Goal: Task Accomplishment & Management: Manage account settings

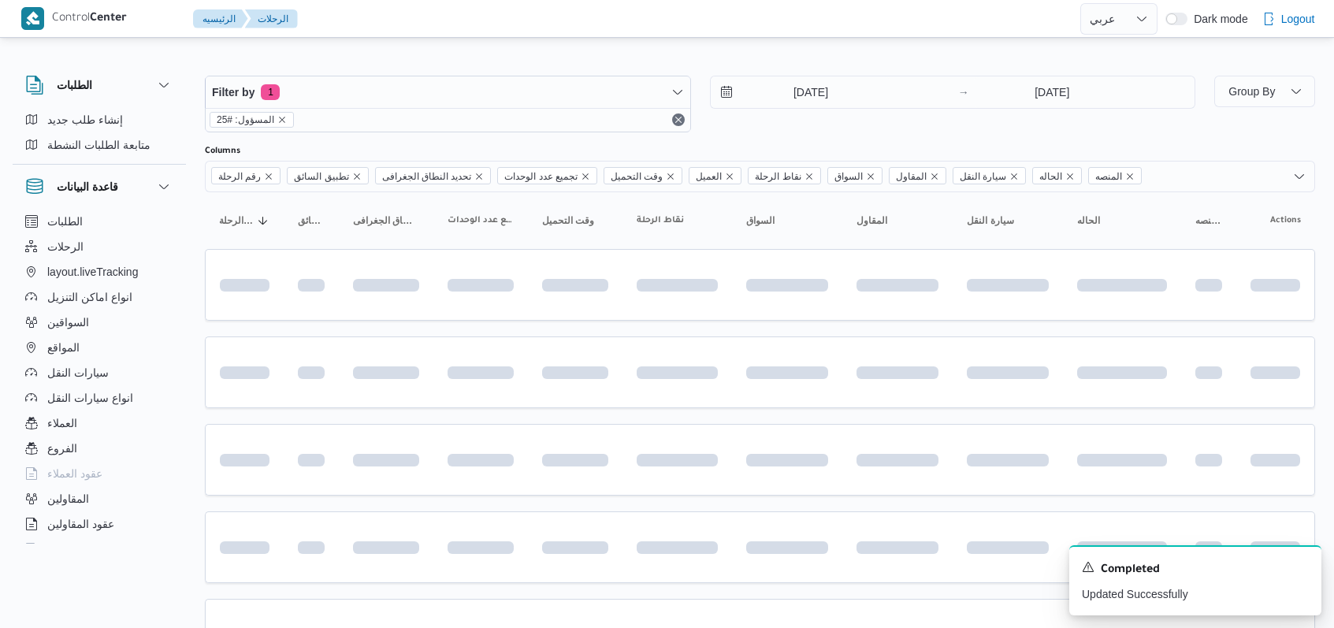
select select "ar"
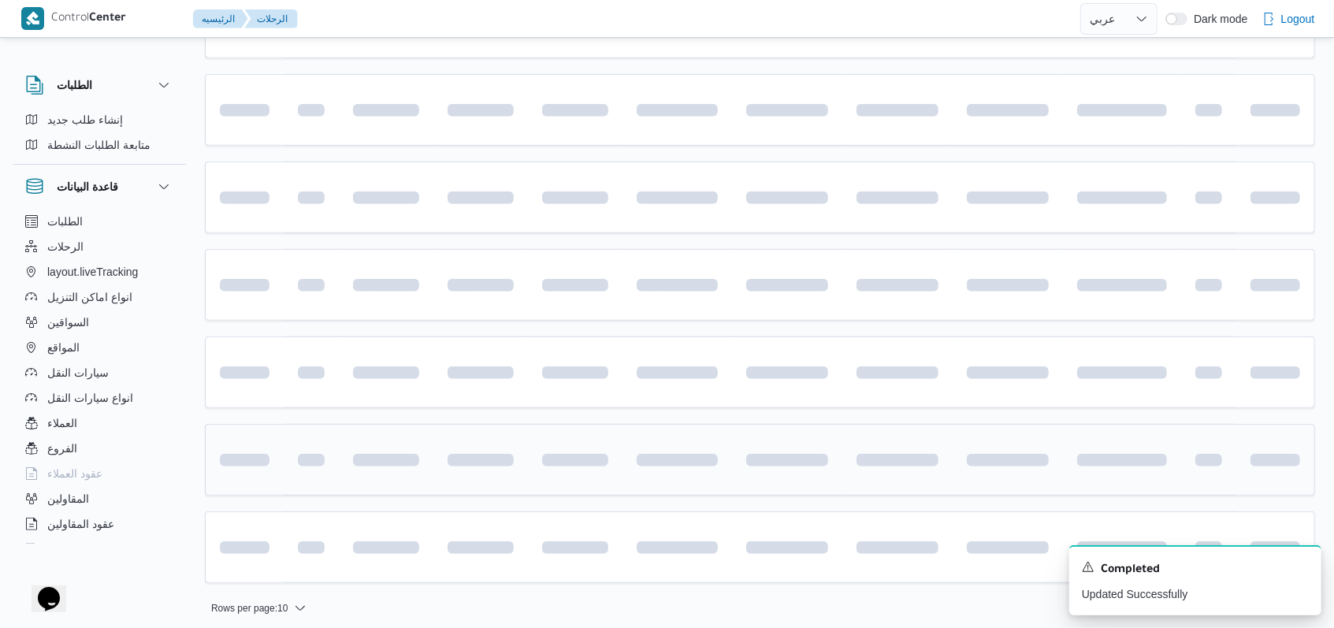
scroll to position [527, 0]
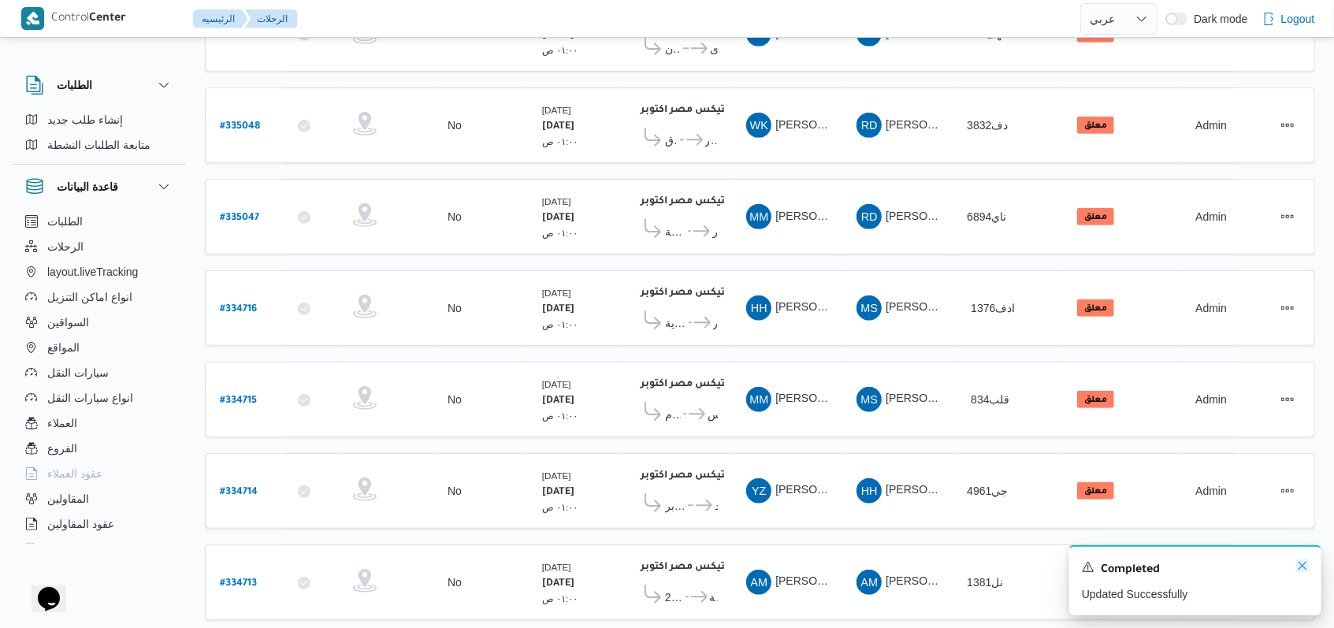
click at [1300, 572] on icon "Dismiss toast" at bounding box center [1302, 566] width 13 height 13
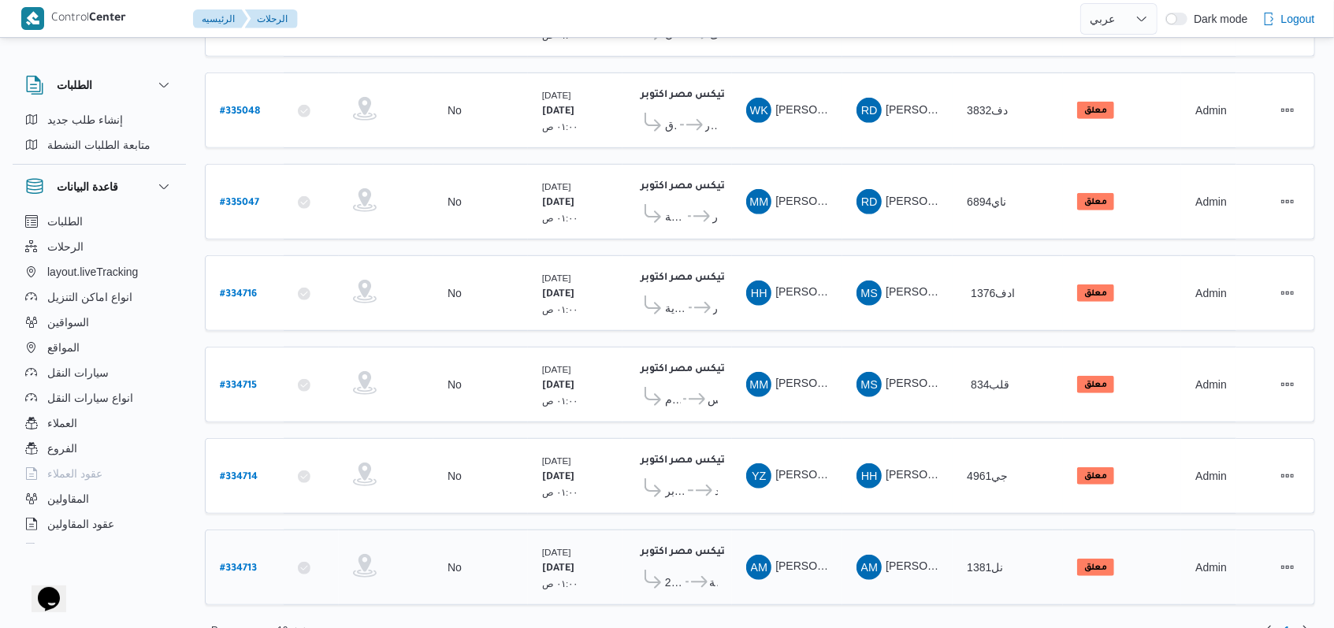
scroll to position [544, 0]
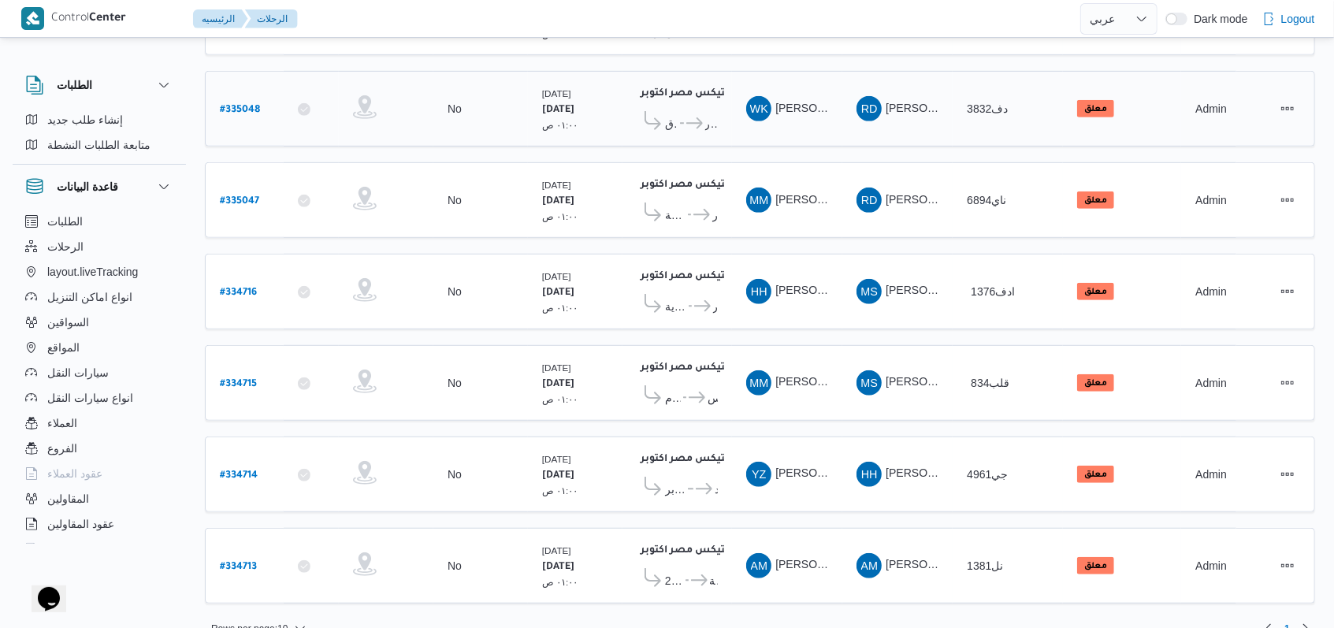
click at [236, 105] on b "# 335048" at bounding box center [240, 110] width 40 height 11
select select "ar"
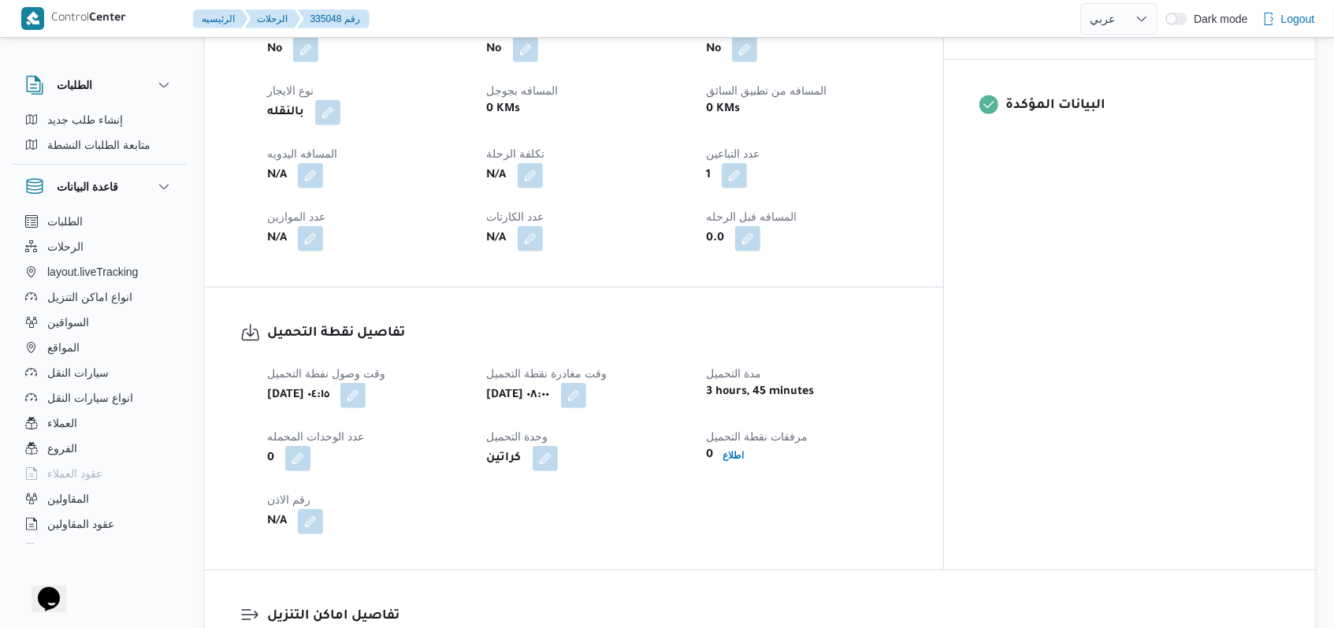
scroll to position [735, 0]
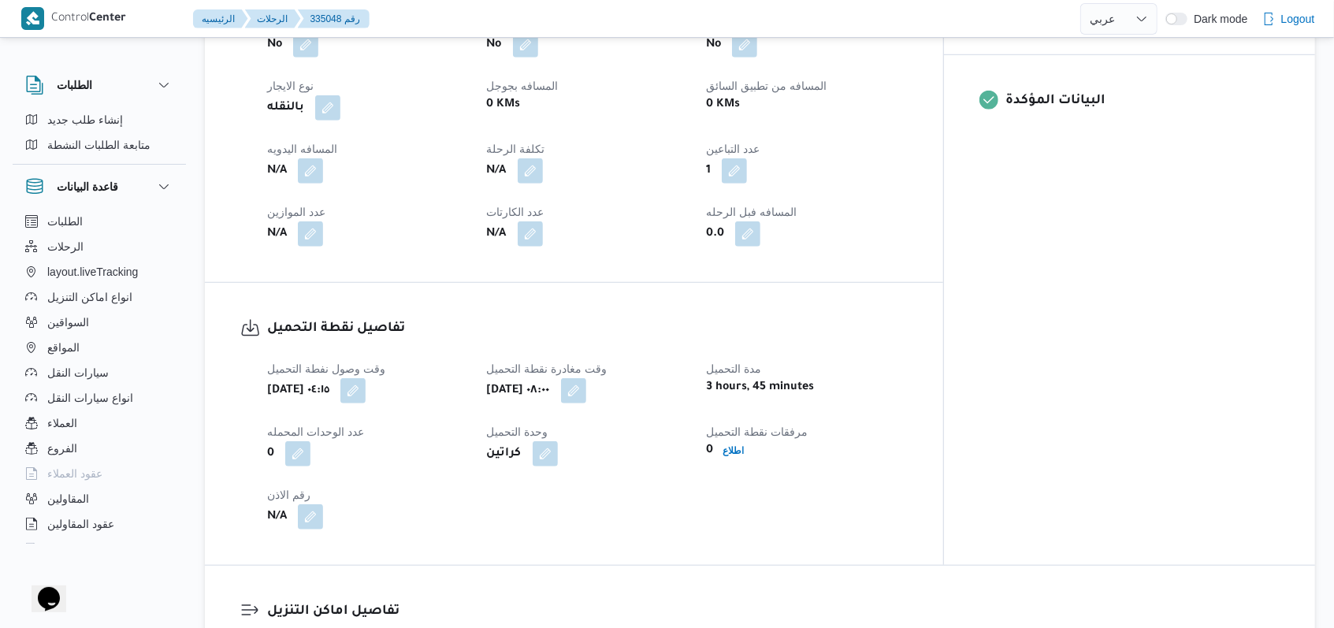
click at [446, 383] on div "ثلاثاء ٢ سبتمبر ٢٠٢٥ ٠٤:١٥" at bounding box center [368, 391] width 204 height 28
click at [366, 382] on button "button" at bounding box center [352, 390] width 25 height 25
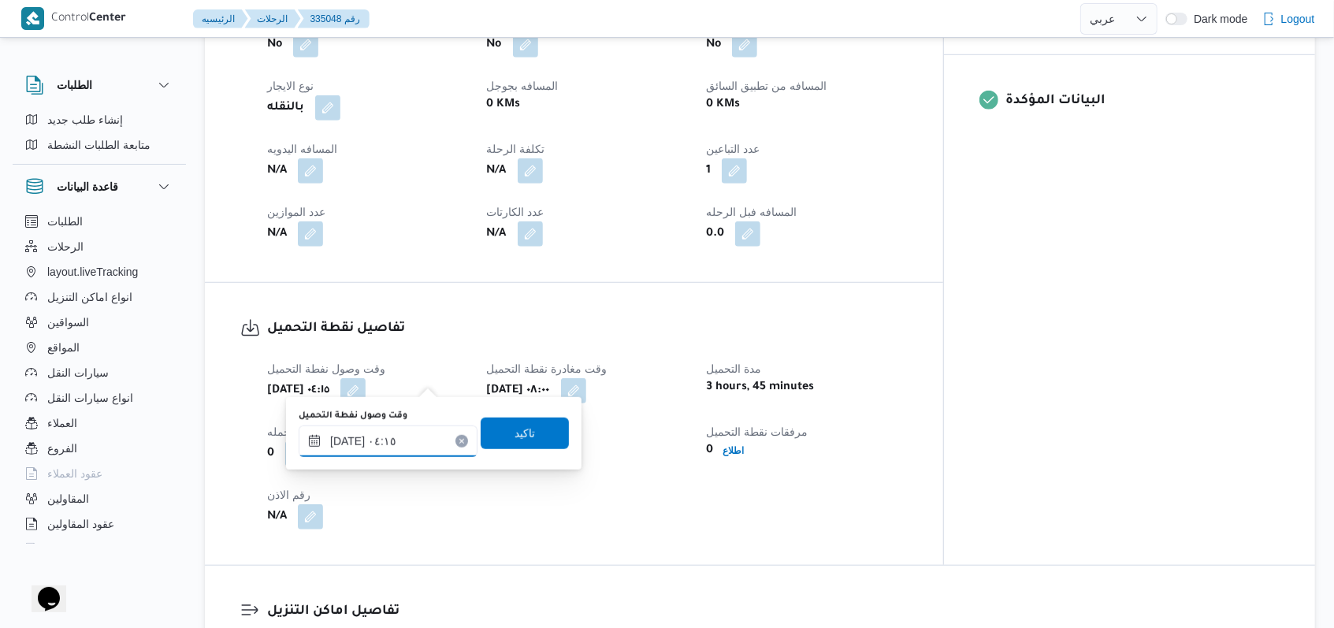
click at [416, 441] on input "٠٢/٠٩/٢٠٢٥ ٠٤:١٥" at bounding box center [388, 442] width 179 height 32
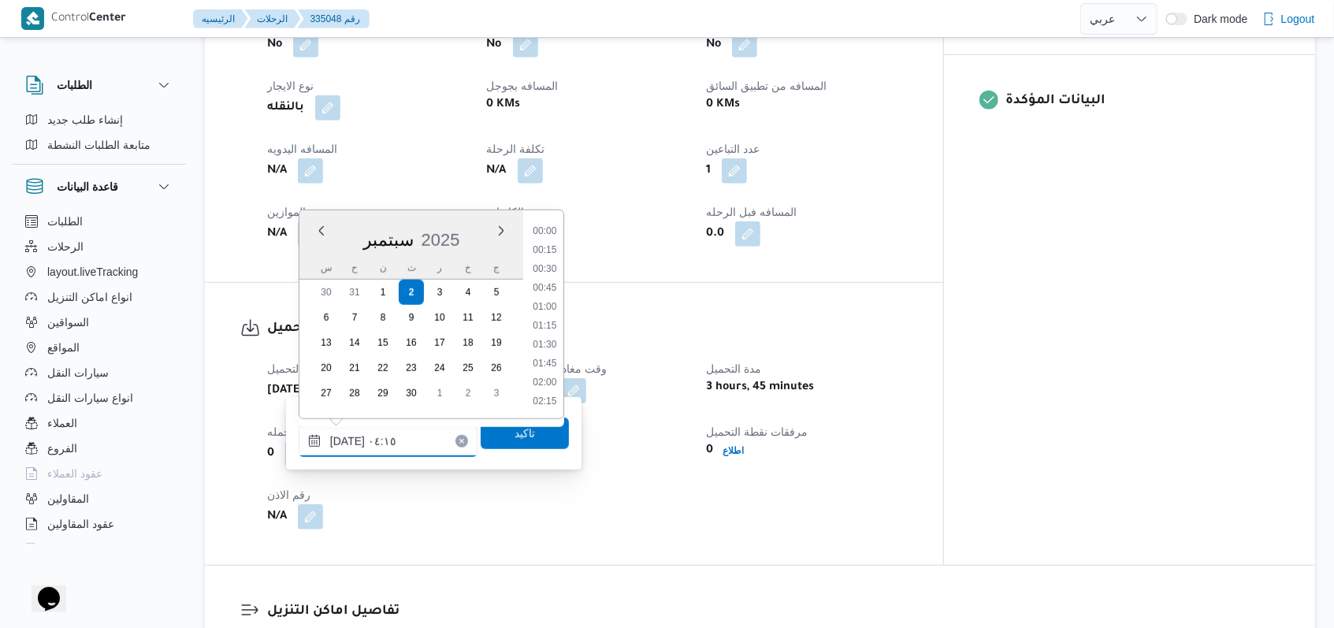
scroll to position [226, 0]
click at [538, 376] on li "05:00" at bounding box center [544, 383] width 36 height 16
type input "٠٢/٠٩/٢٠٢٥ ٠٥:٠٠"
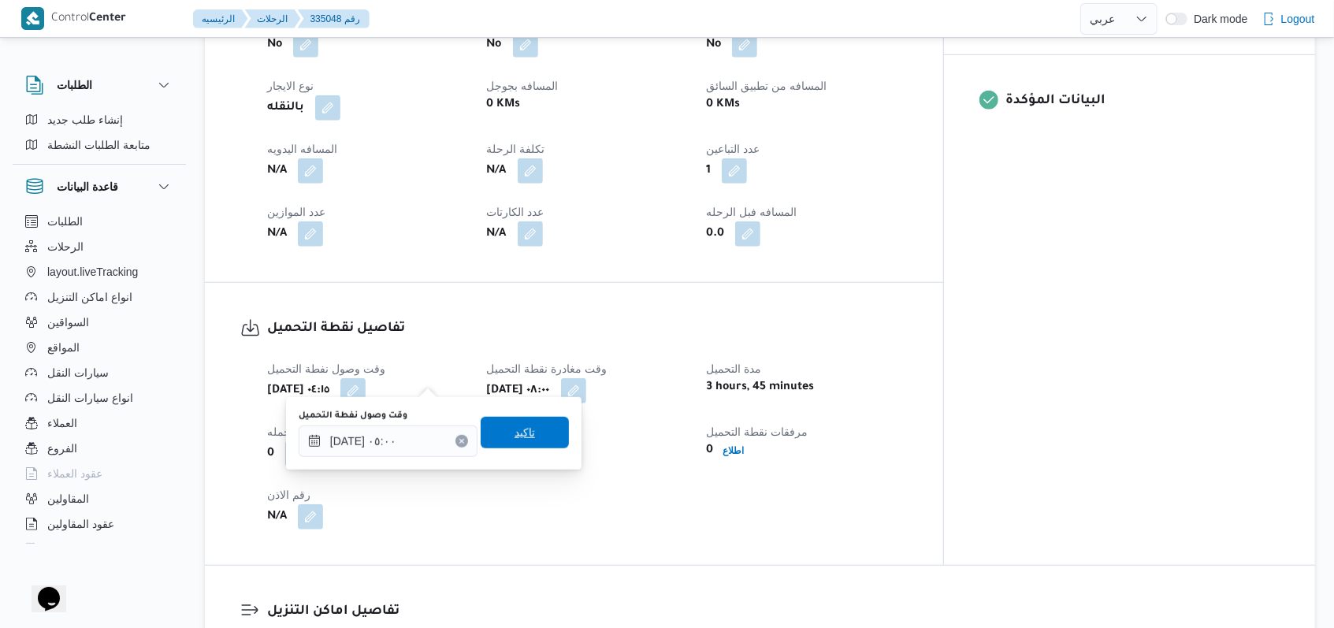
click at [543, 434] on span "تاكيد" at bounding box center [525, 433] width 88 height 32
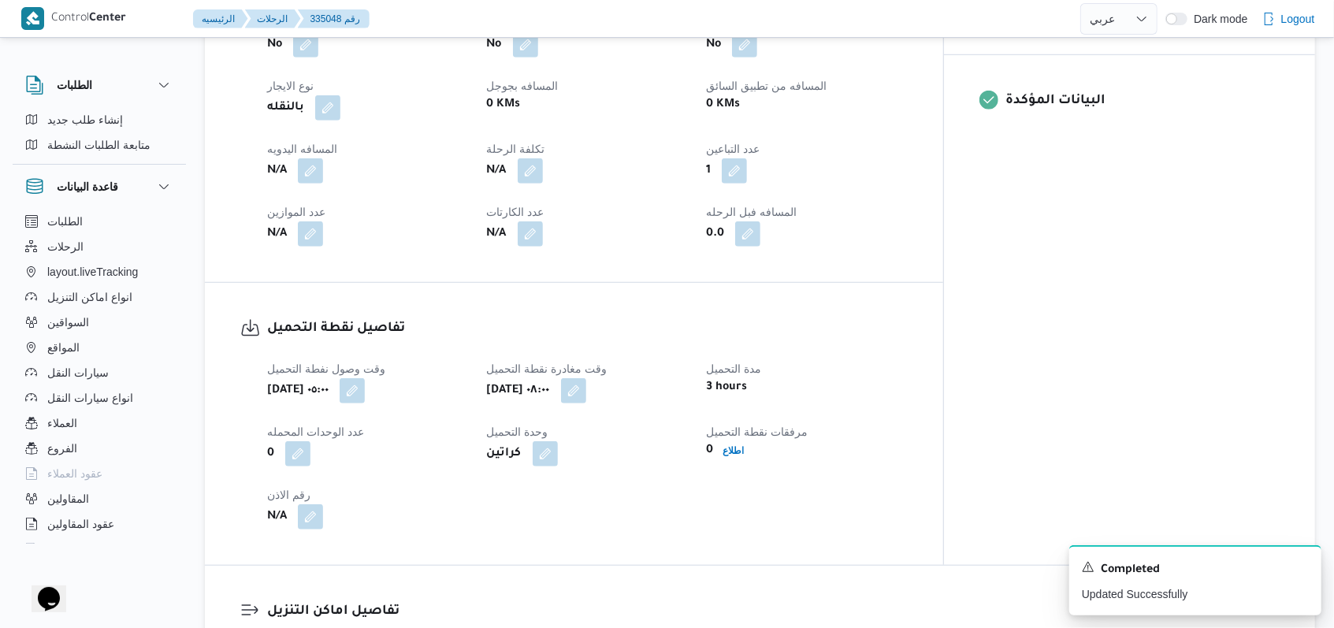
select select "ar"
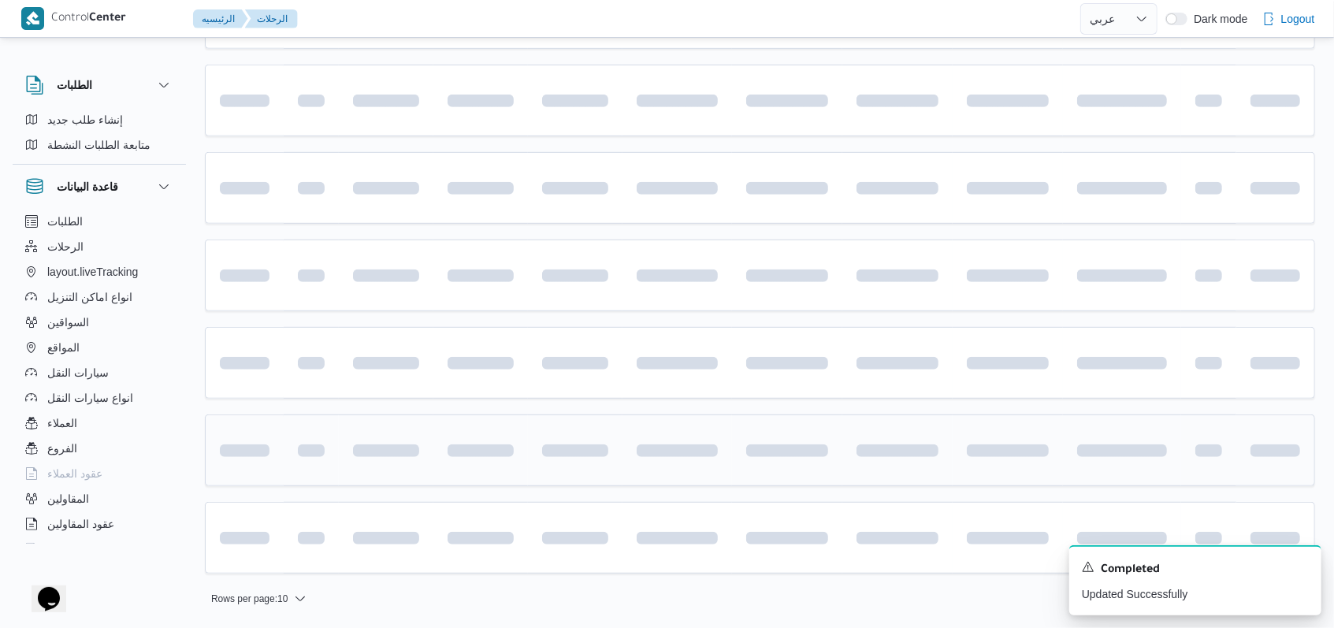
scroll to position [527, 0]
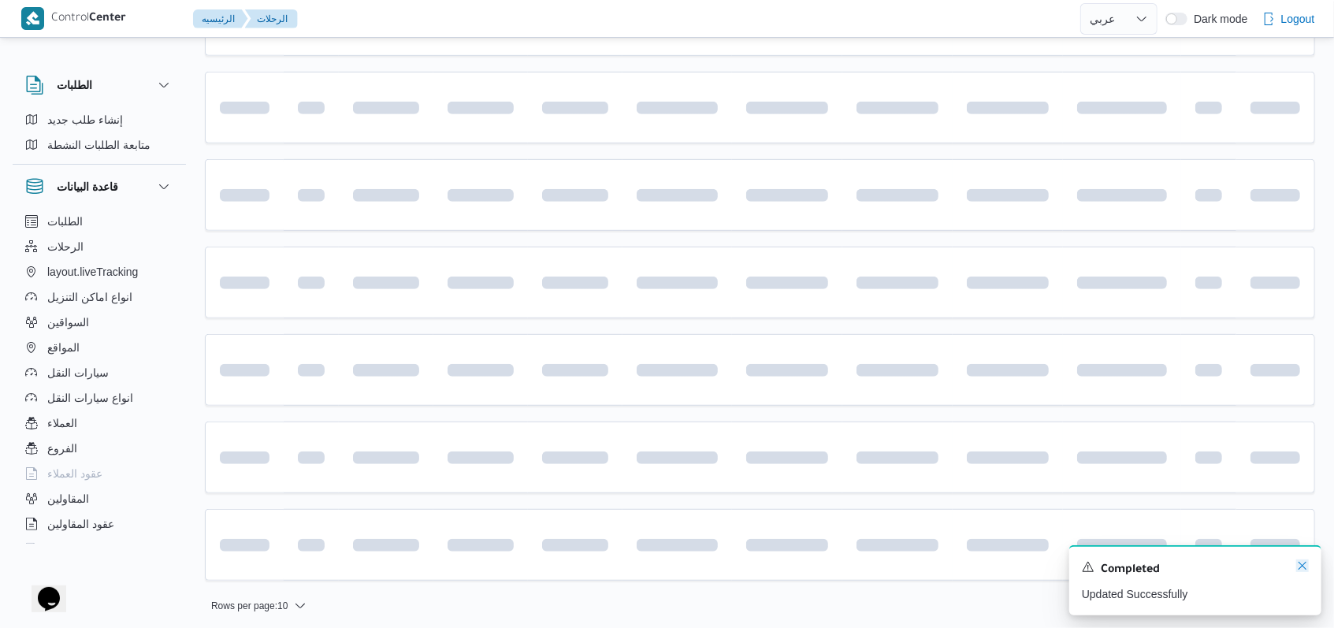
click at [1300, 571] on icon "Dismiss toast" at bounding box center [1302, 566] width 13 height 13
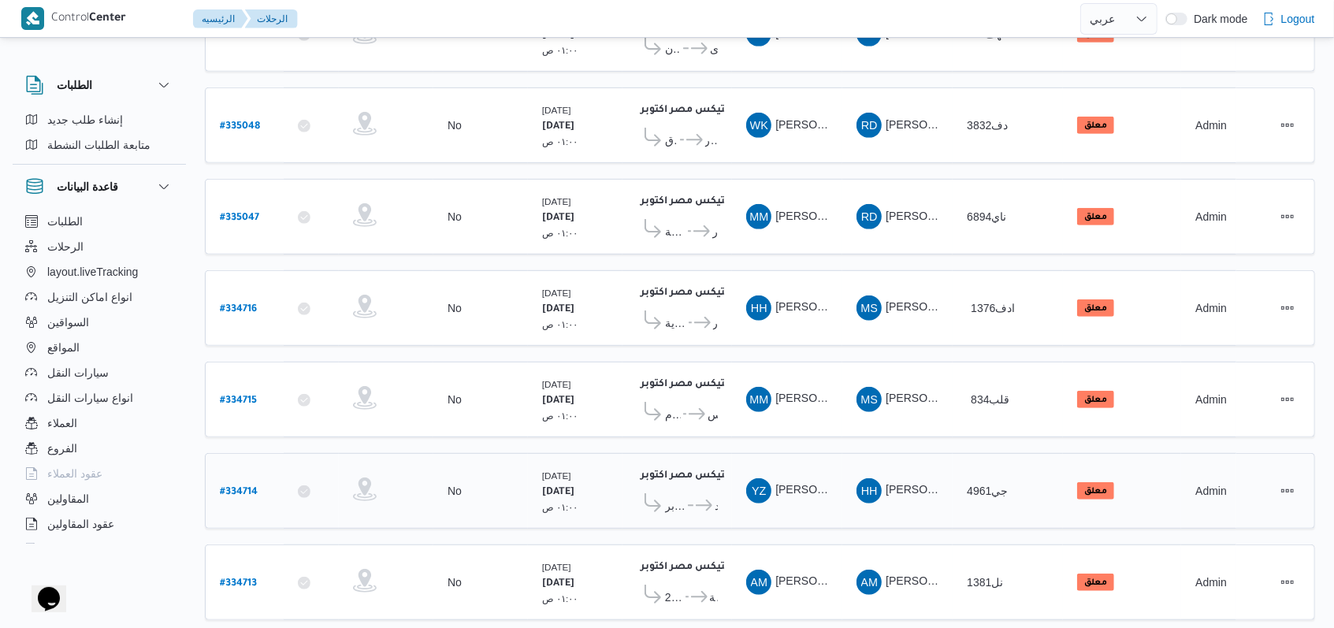
scroll to position [530, 0]
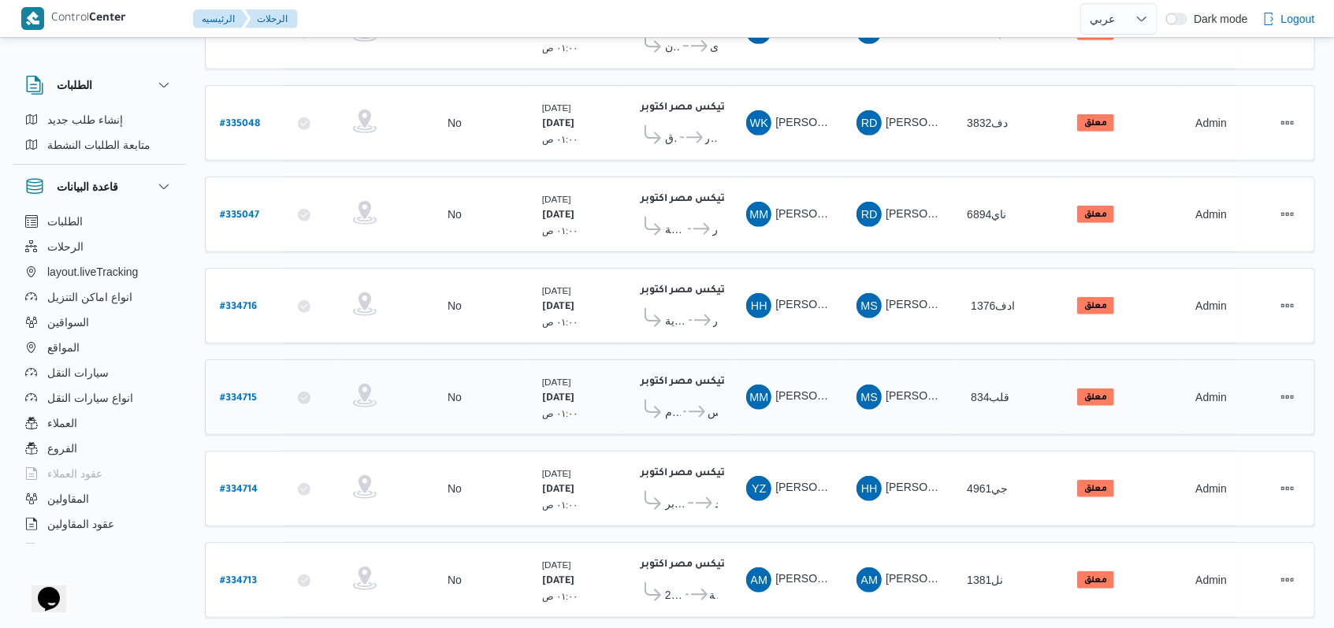
click at [246, 393] on b "# 334715" at bounding box center [238, 398] width 37 height 11
select select "ar"
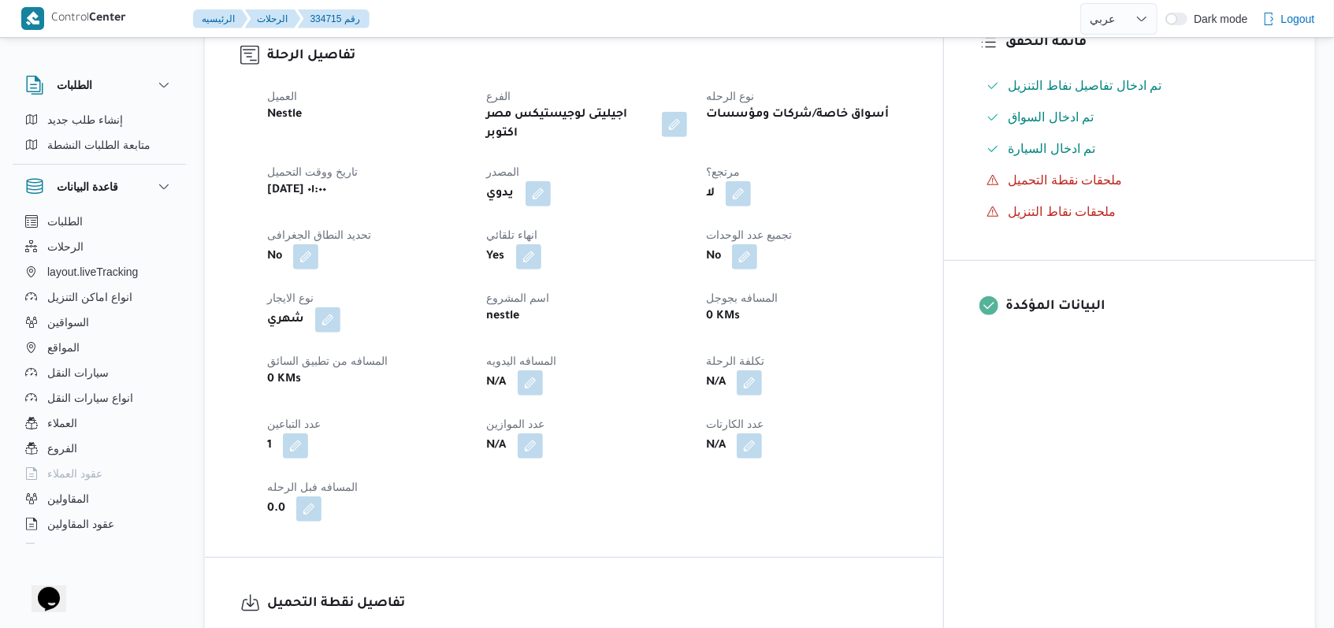
scroll to position [1055, 0]
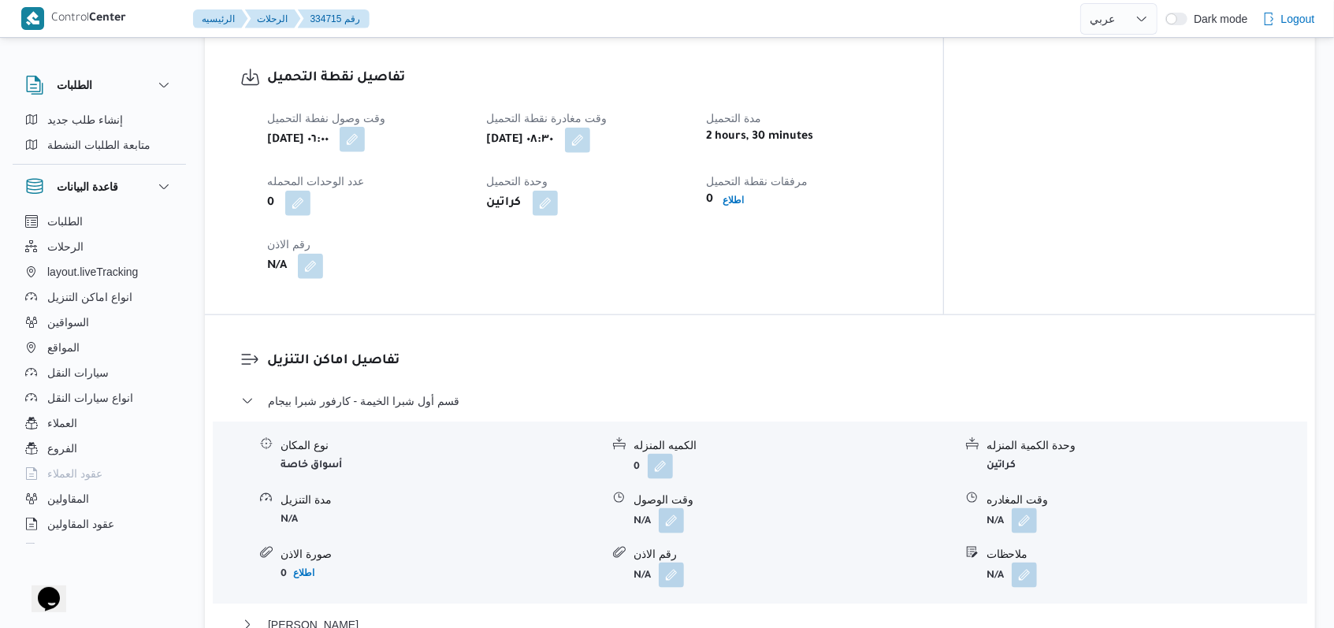
click at [365, 127] on button "button" at bounding box center [352, 139] width 25 height 25
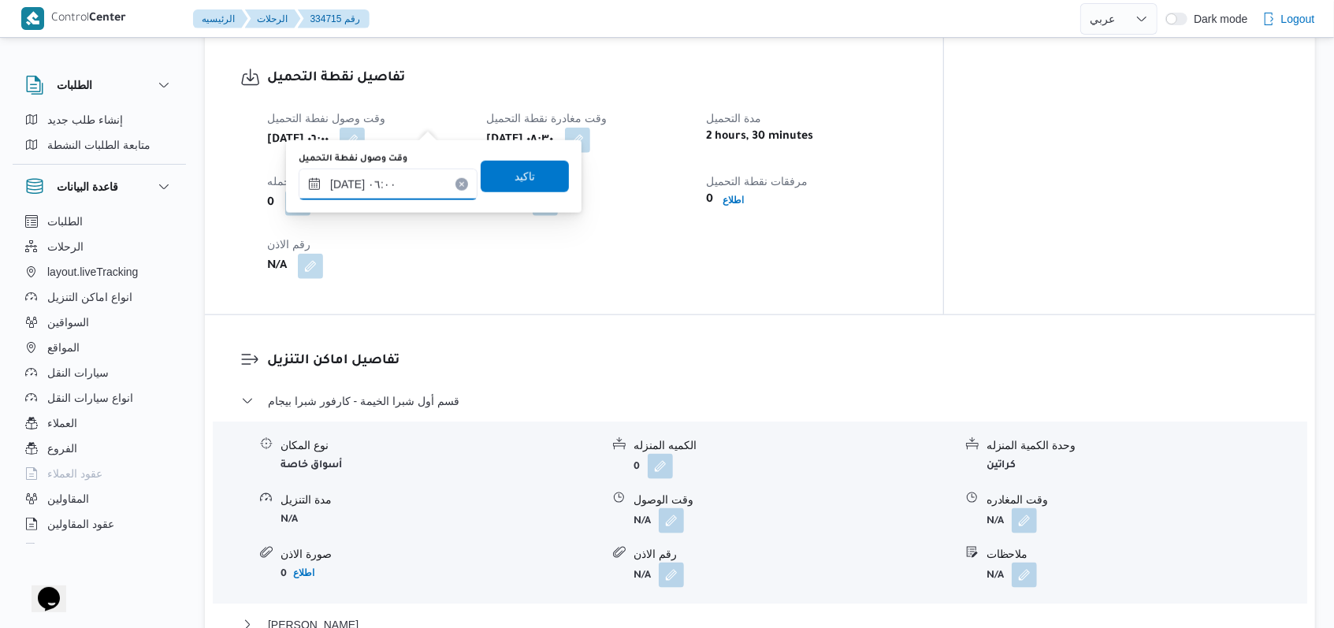
click at [411, 177] on input "٠٢/٠٩/٢٠٢٥ ٠٦:٠٠" at bounding box center [388, 185] width 179 height 32
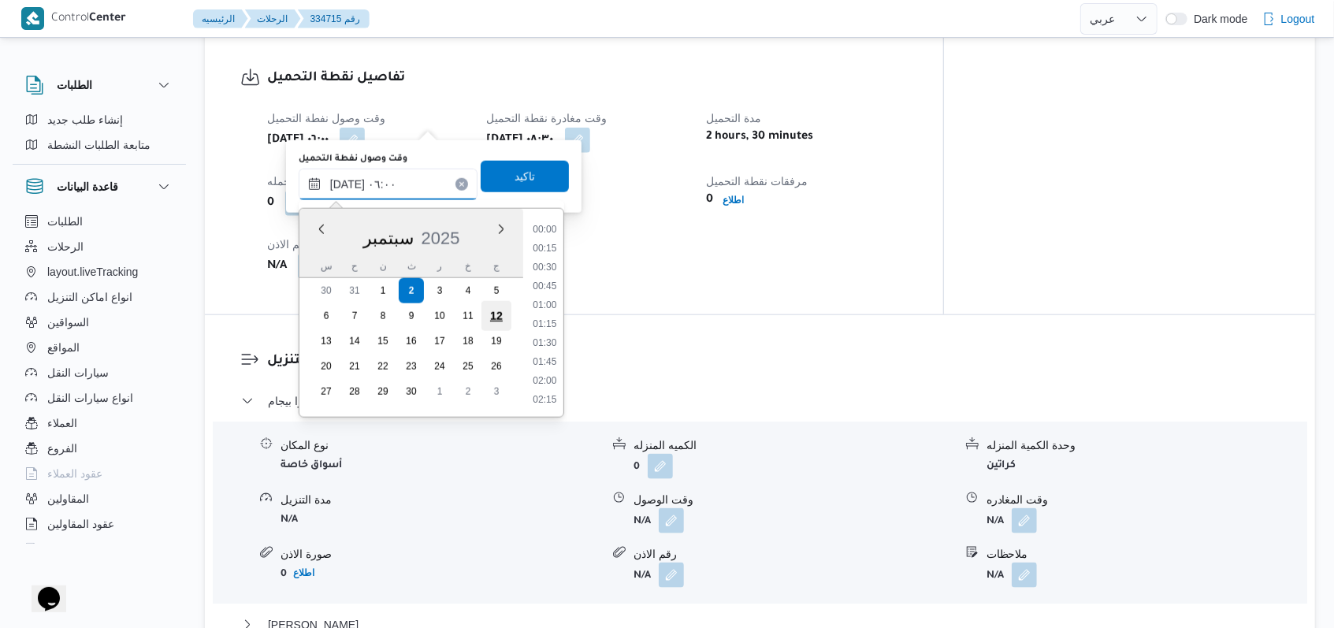
scroll to position [359, 0]
click at [542, 250] on li "05:00" at bounding box center [544, 249] width 36 height 16
type input "٠٢/٠٩/٢٠٢٥ ٠٥:٠٠"
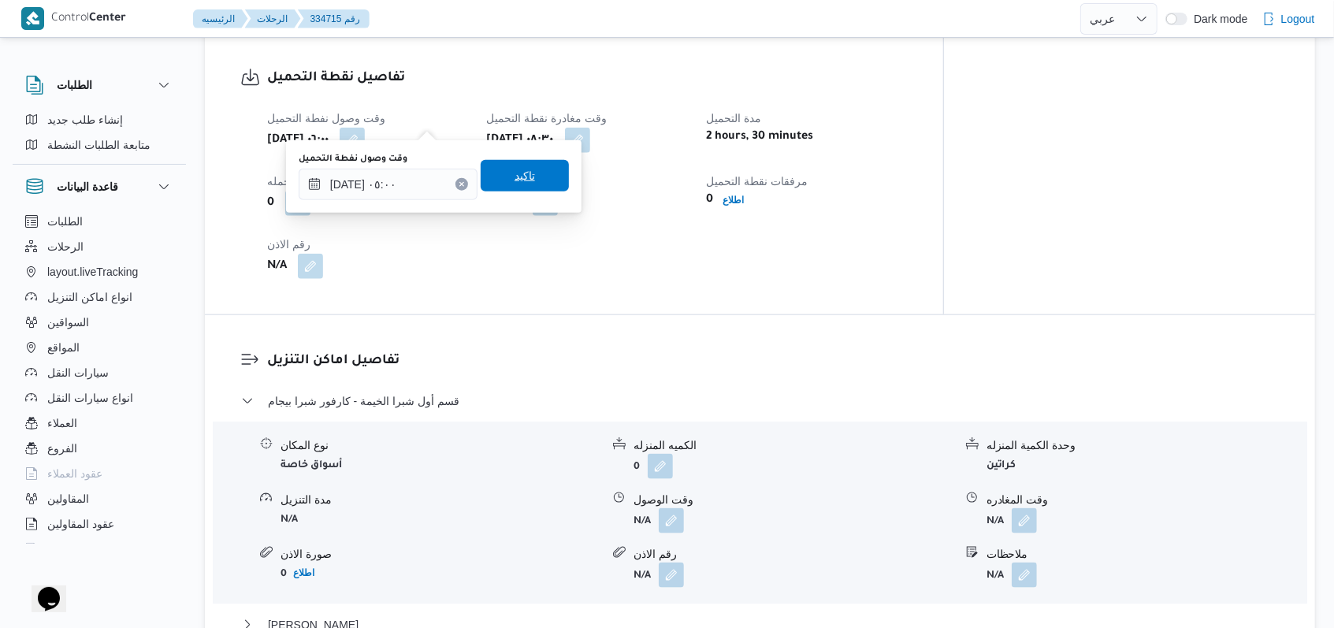
click at [529, 187] on span "تاكيد" at bounding box center [525, 176] width 88 height 32
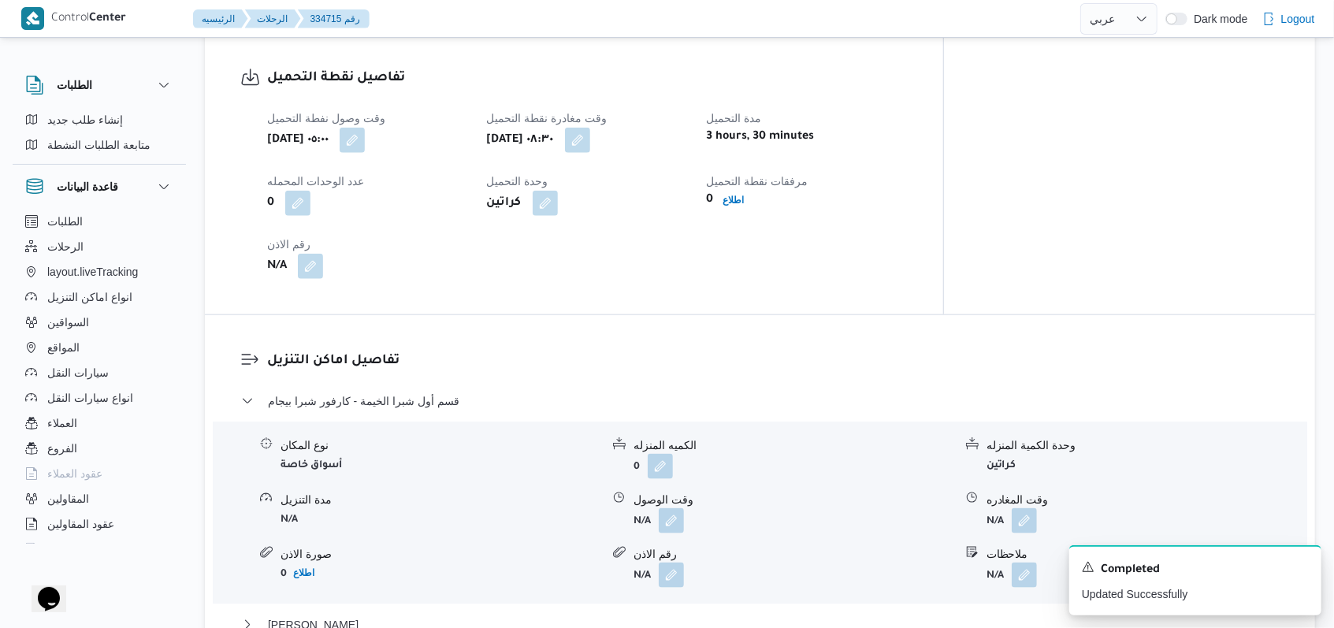
select select "ar"
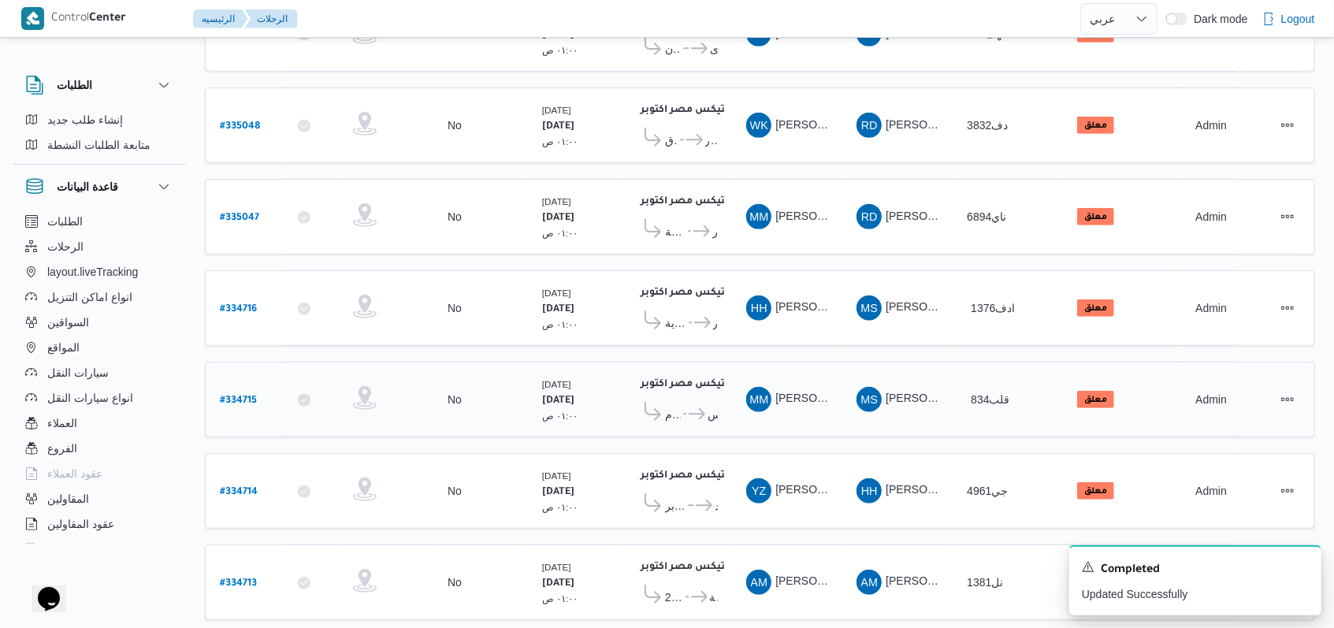
scroll to position [544, 0]
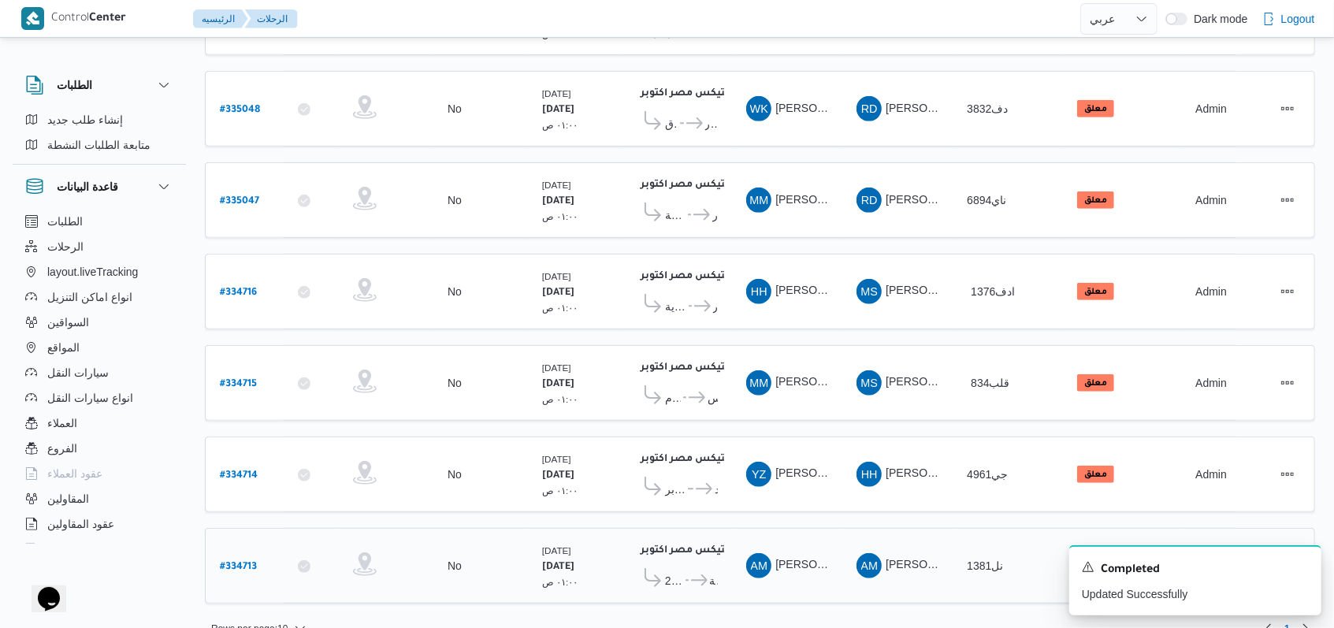
click at [245, 562] on b "# 334713" at bounding box center [238, 567] width 37 height 11
select select "ar"
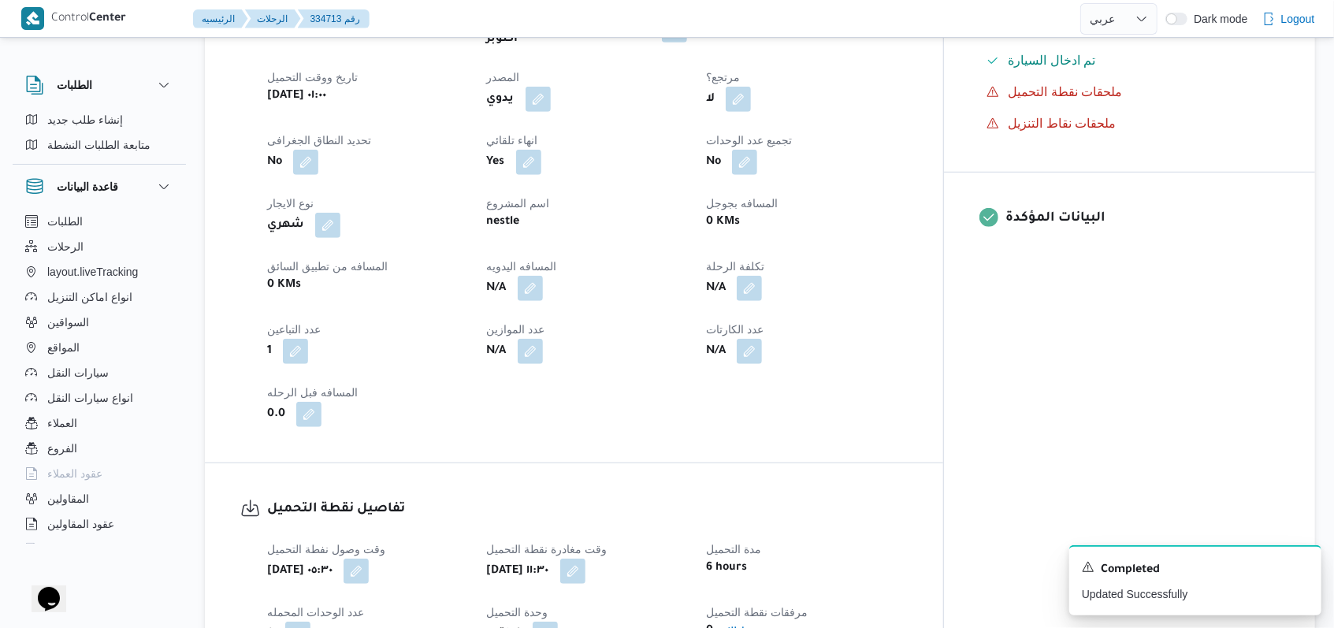
scroll to position [840, 0]
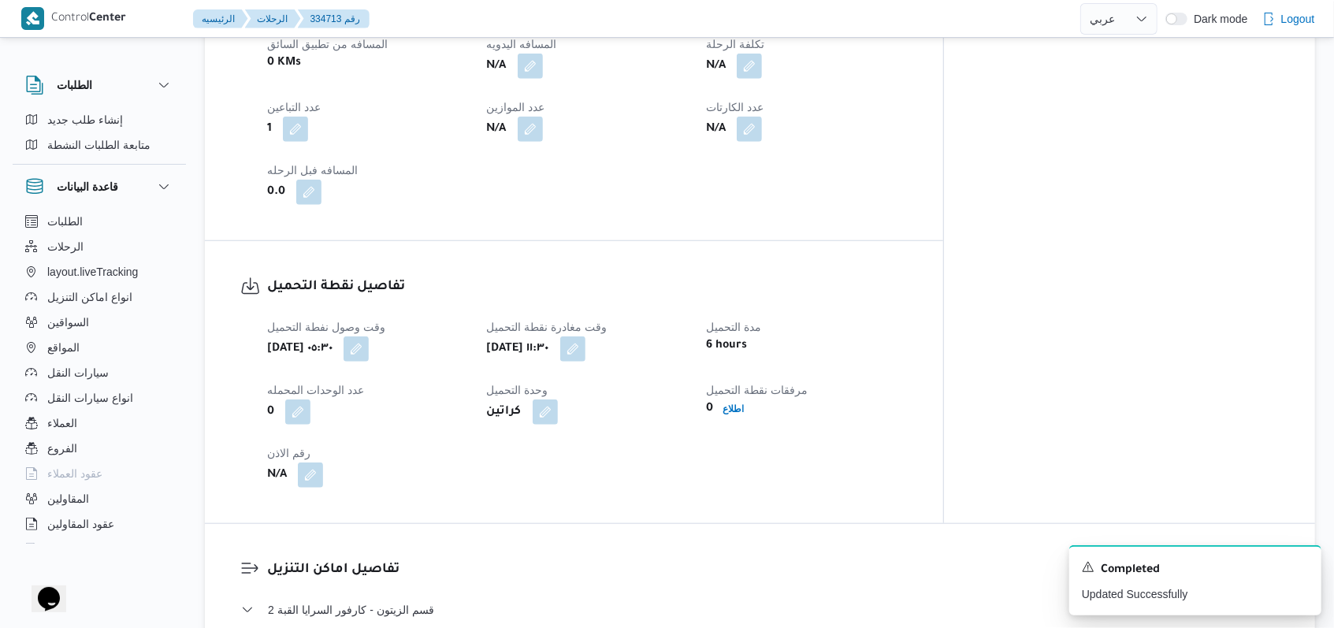
select select "ar"
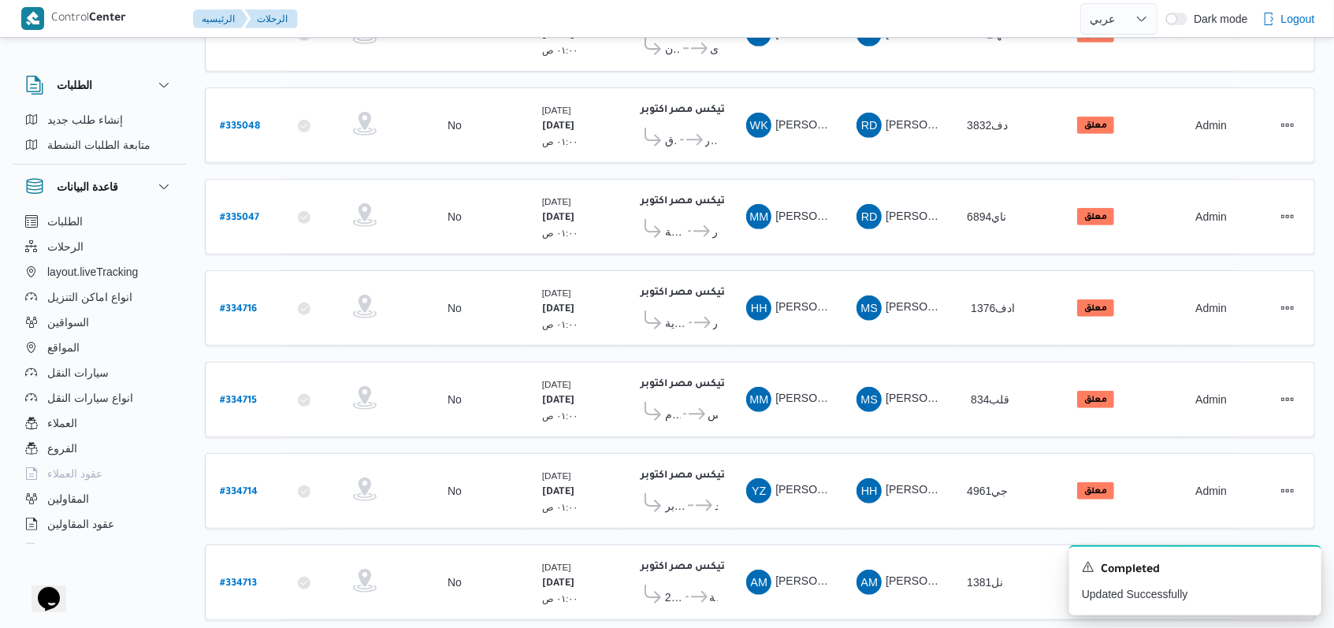
scroll to position [544, 0]
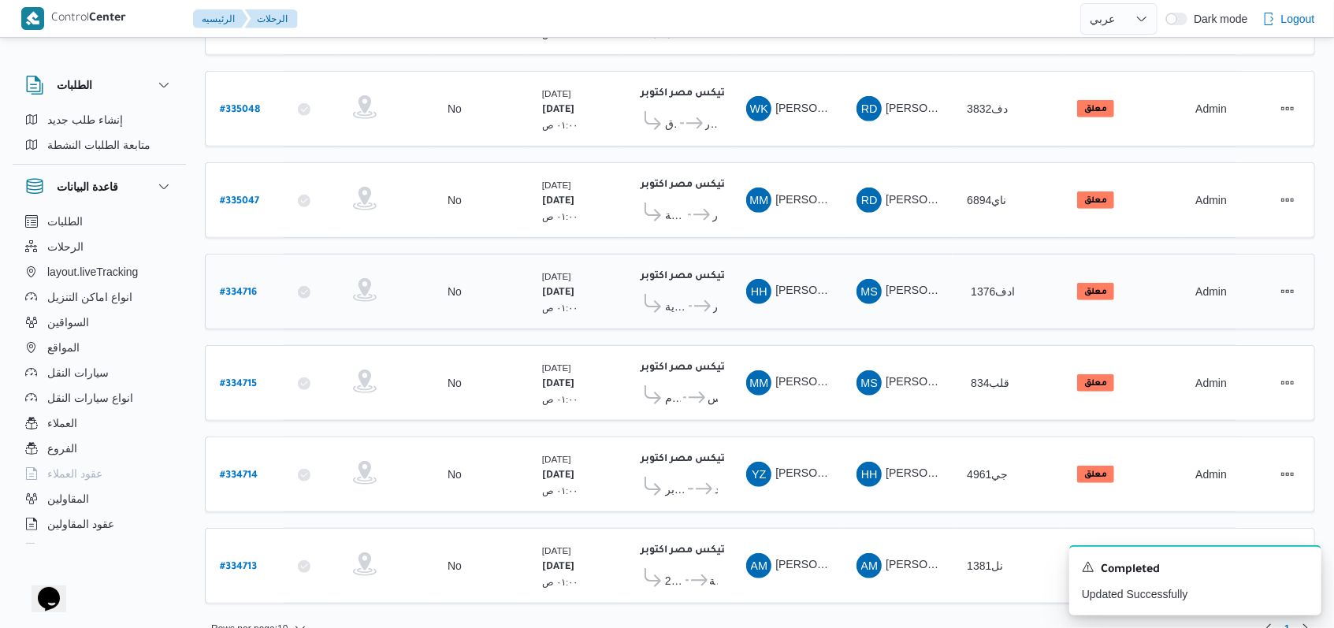
click at [243, 288] on b "# 334716" at bounding box center [238, 293] width 37 height 11
select select "ar"
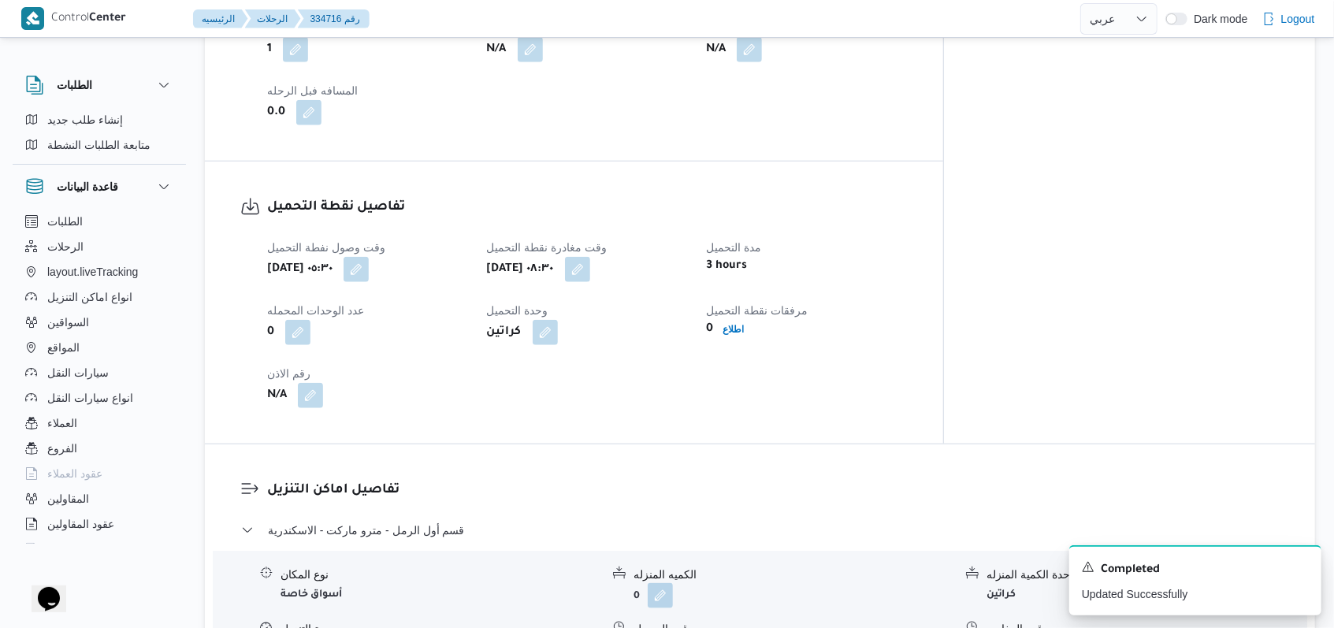
scroll to position [946, 0]
select select "ar"
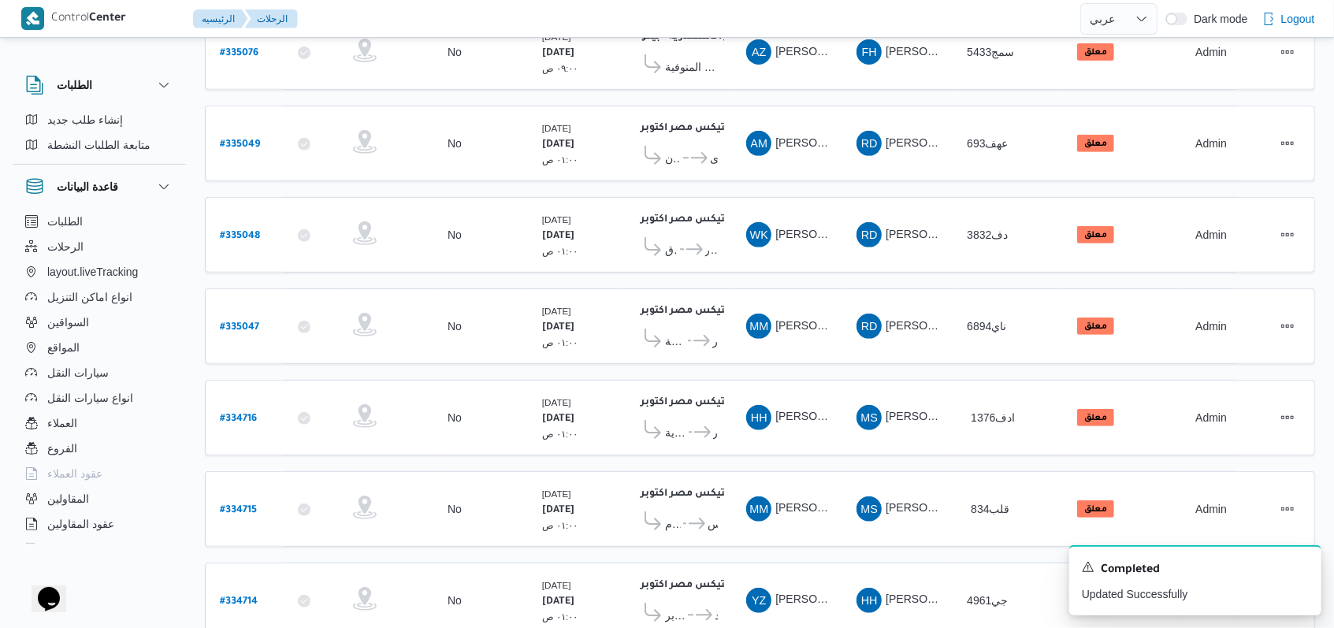
scroll to position [422, 0]
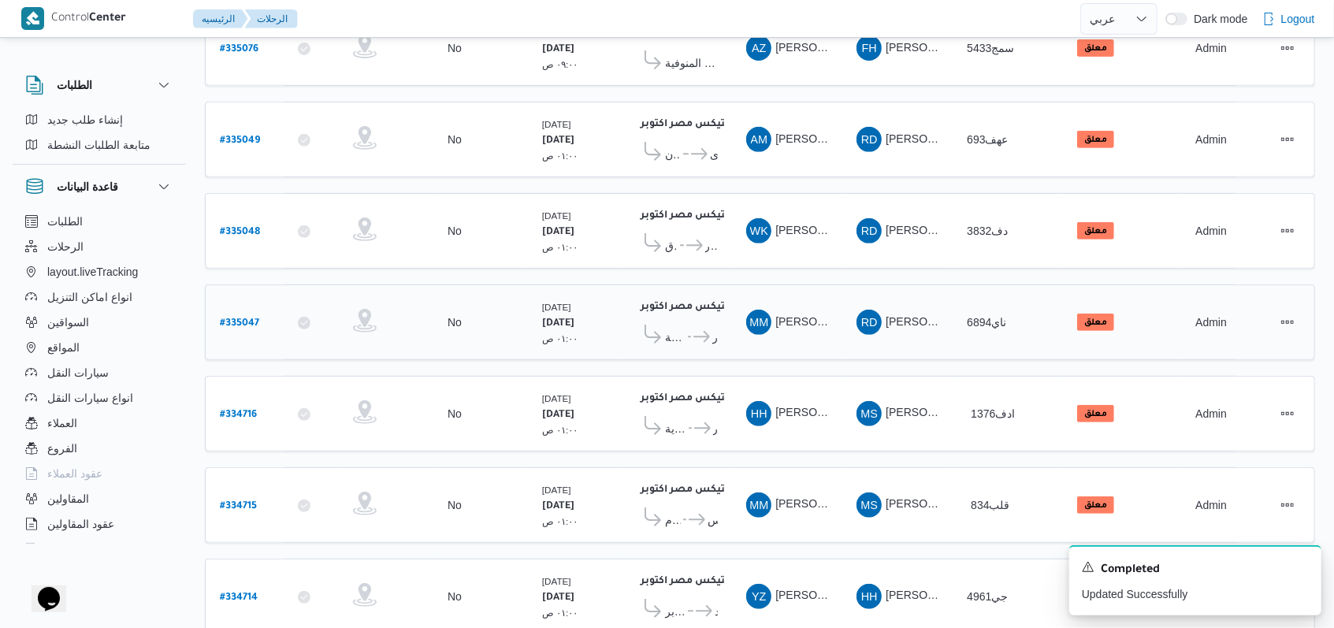
click at [224, 318] on b "# 335047" at bounding box center [239, 323] width 39 height 11
select select "ar"
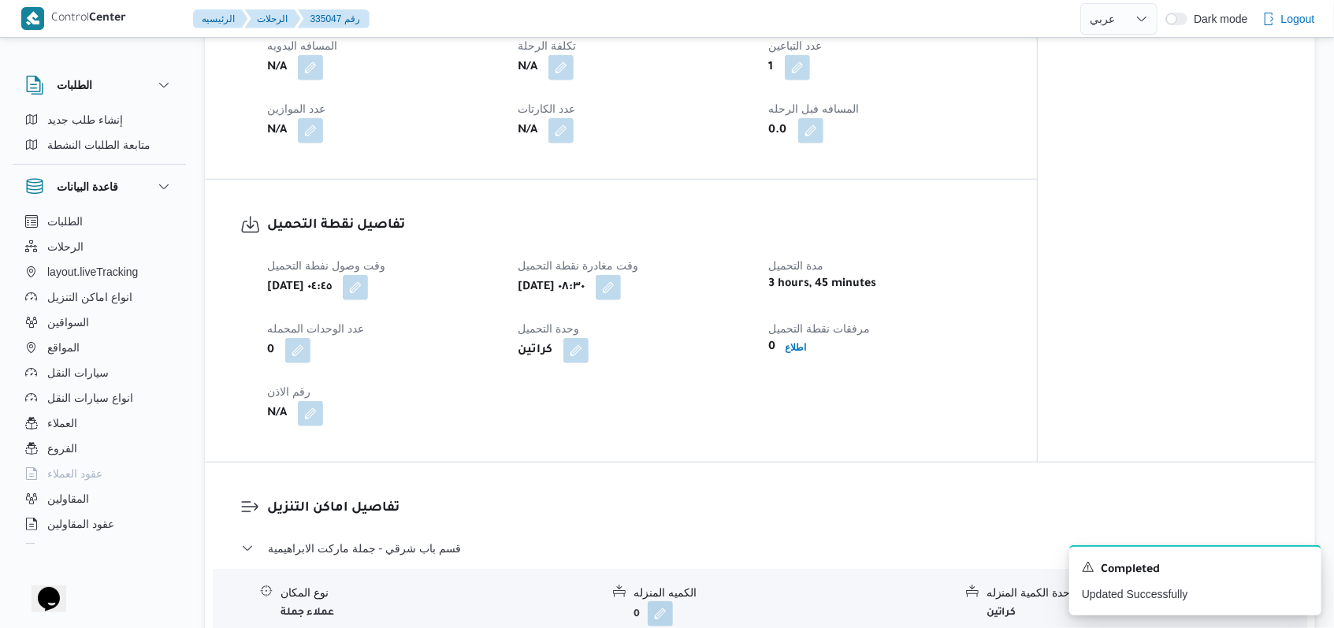
scroll to position [947, 0]
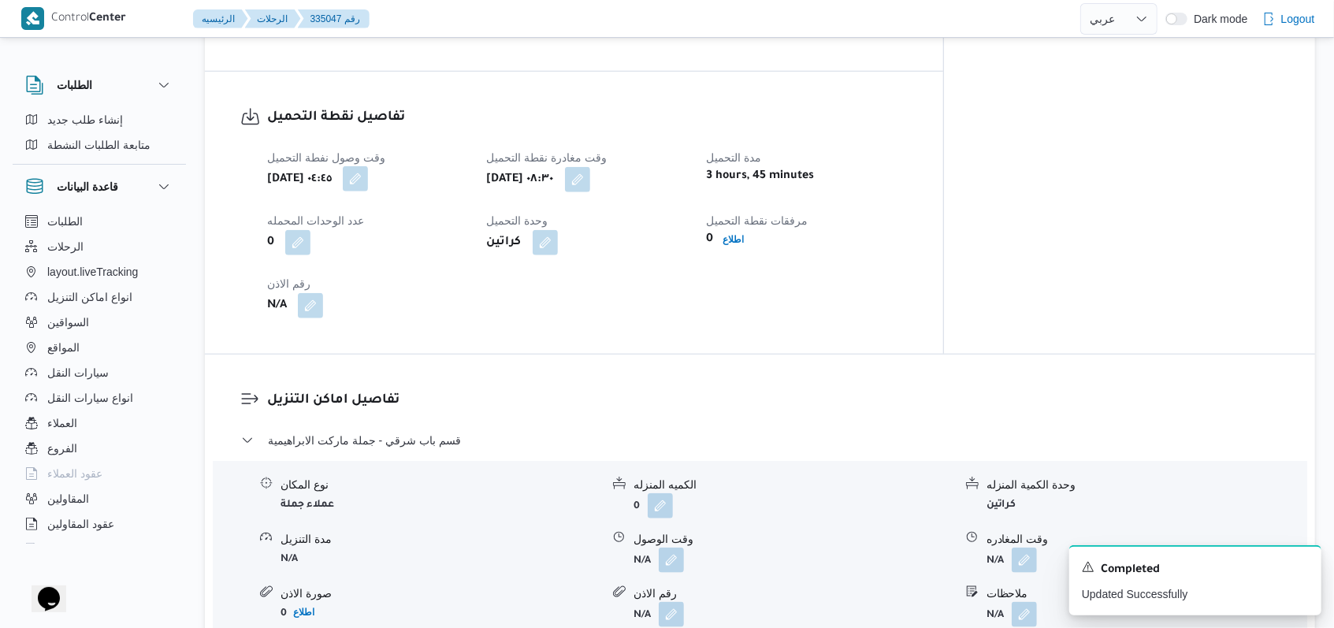
click at [368, 166] on button "button" at bounding box center [355, 178] width 25 height 25
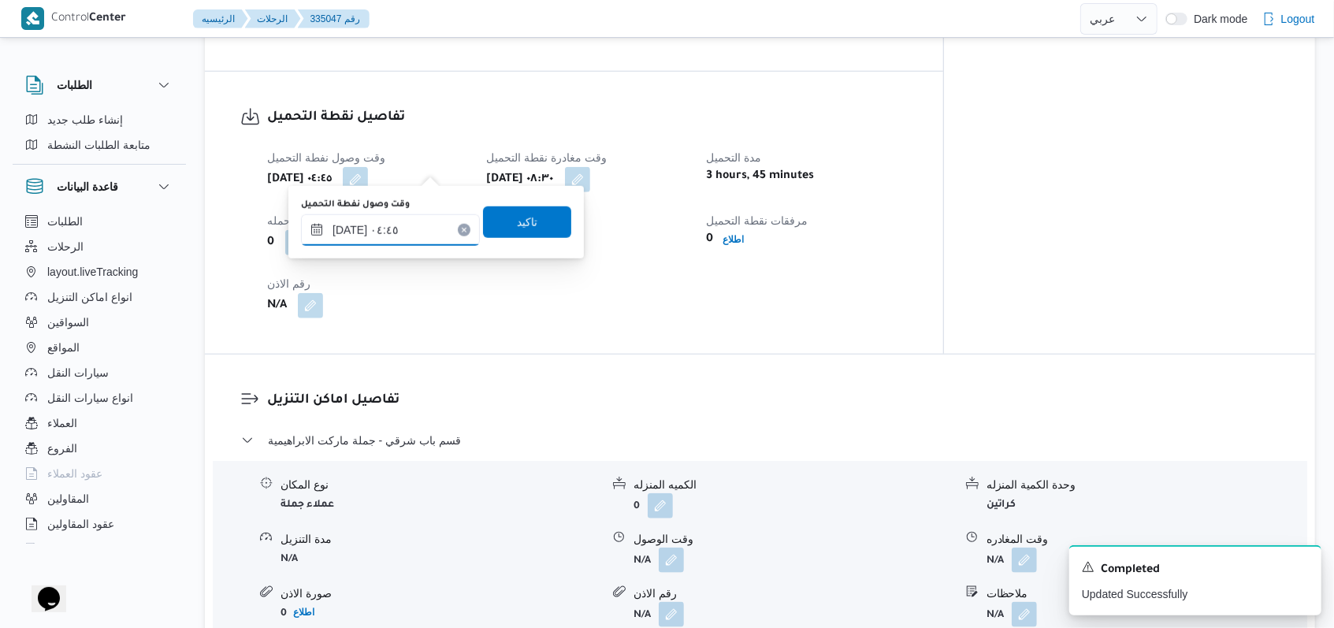
click at [400, 231] on input "٠٢/٠٩/٢٠٢٥ ٠٤:٤٥" at bounding box center [390, 230] width 179 height 32
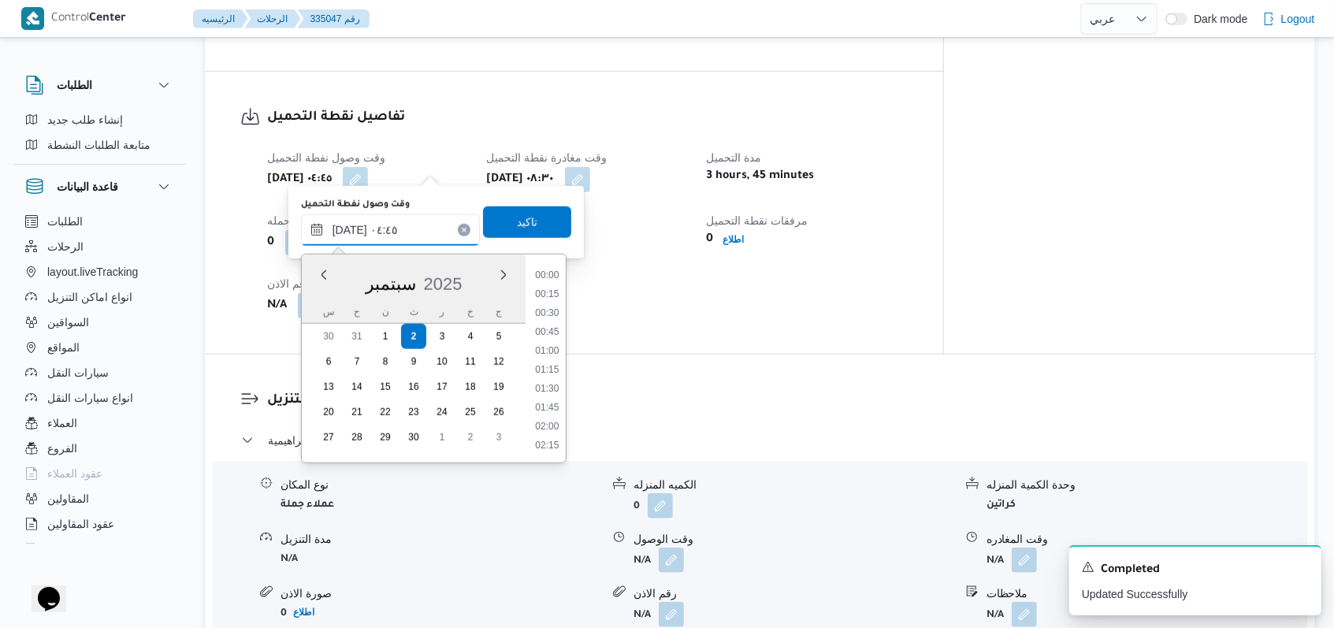
scroll to position [264, 0]
click at [553, 438] on li "05:45" at bounding box center [547, 446] width 36 height 16
type input "٠٢/٠٩/٢٠٢٥ ٠٥:٤٥"
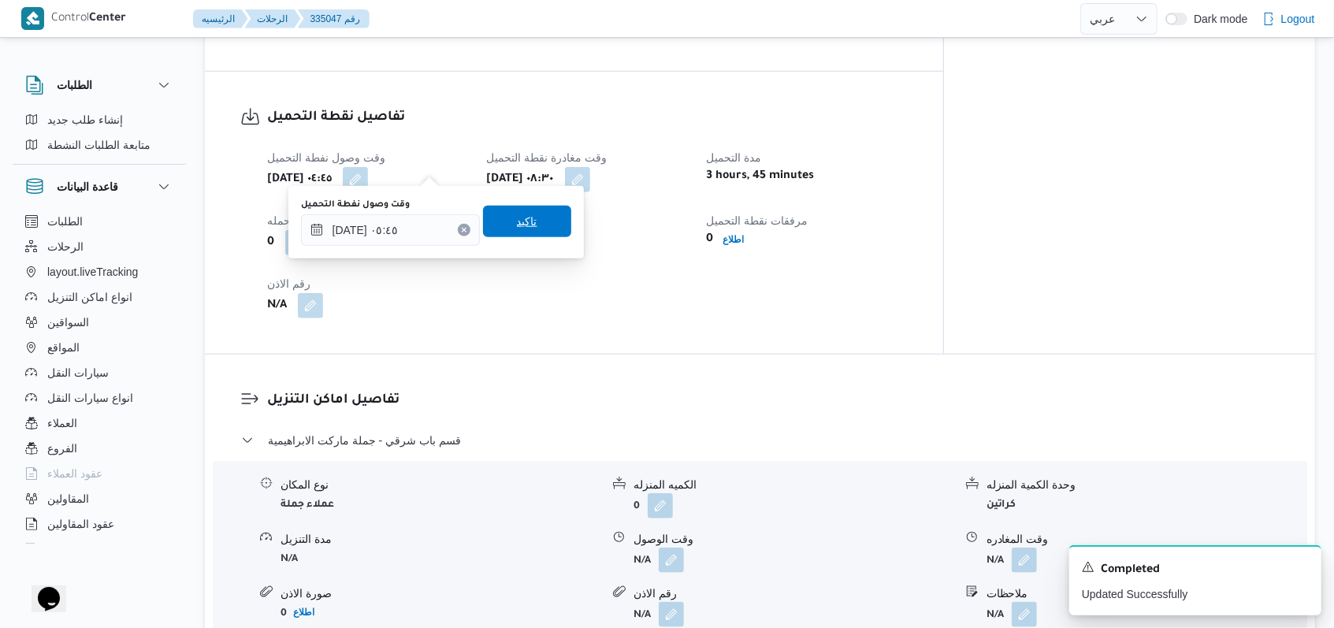
click at [541, 222] on span "تاكيد" at bounding box center [527, 222] width 88 height 32
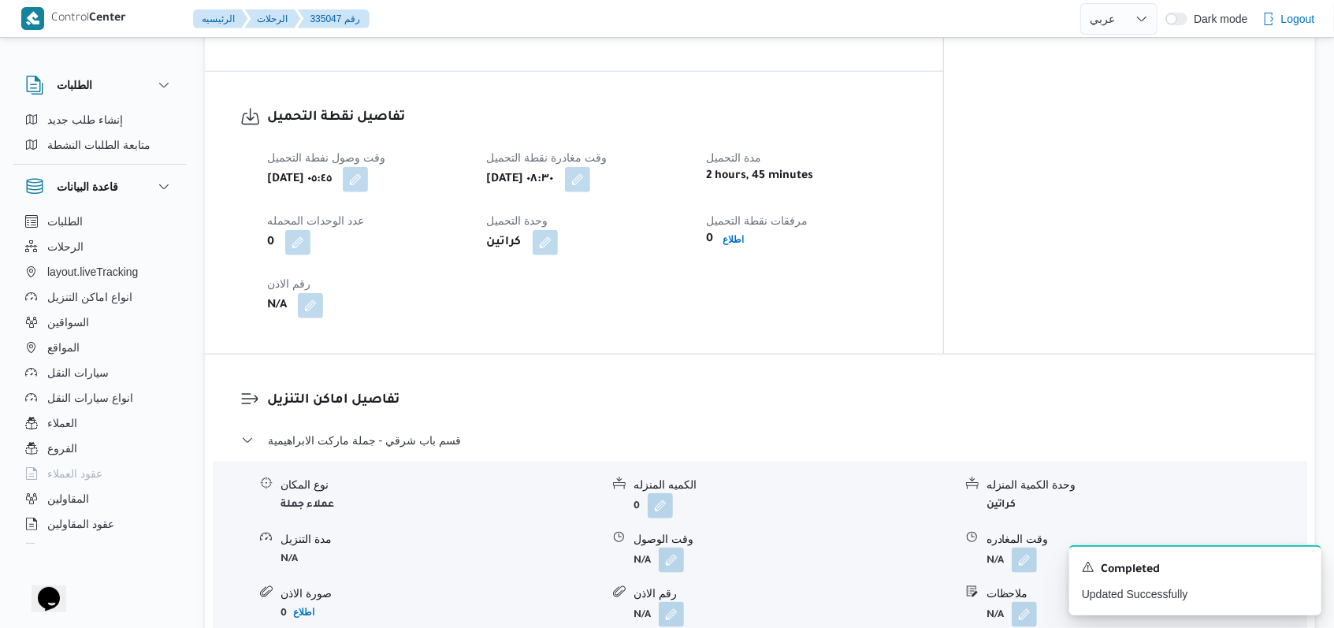
select select "ar"
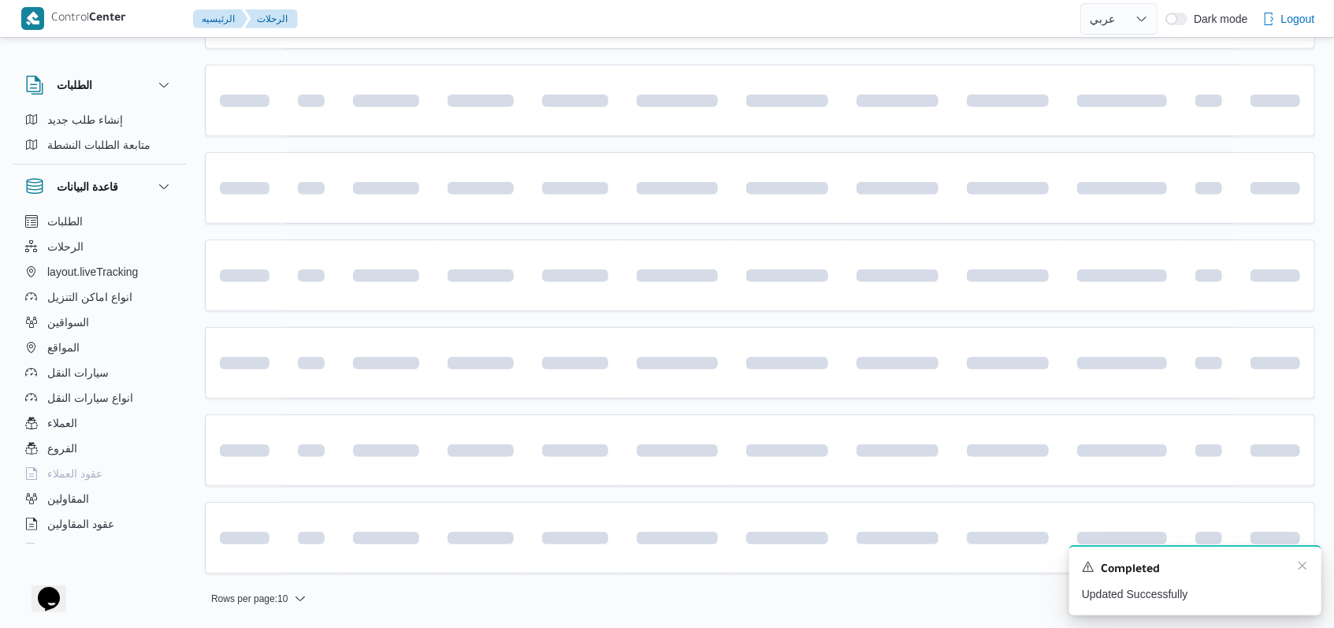
scroll to position [422, 0]
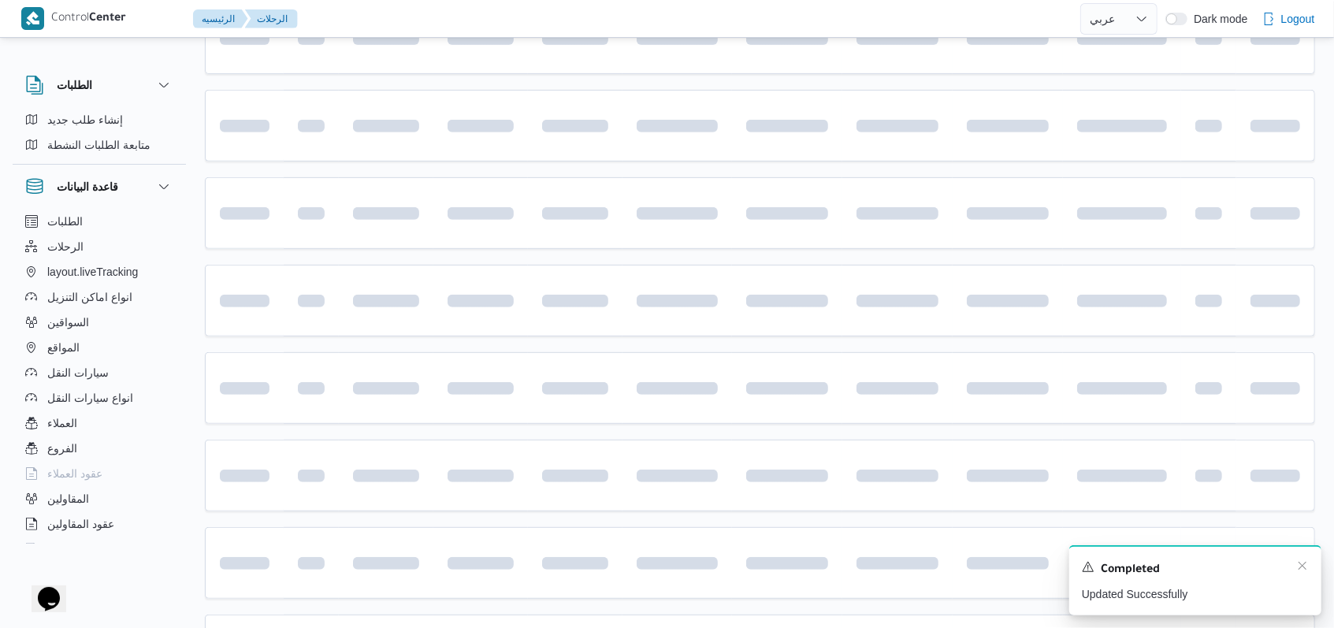
click at [1296, 574] on div "Completed" at bounding box center [1195, 570] width 227 height 20
click at [1299, 571] on icon "Dismiss toast" at bounding box center [1302, 566] width 13 height 13
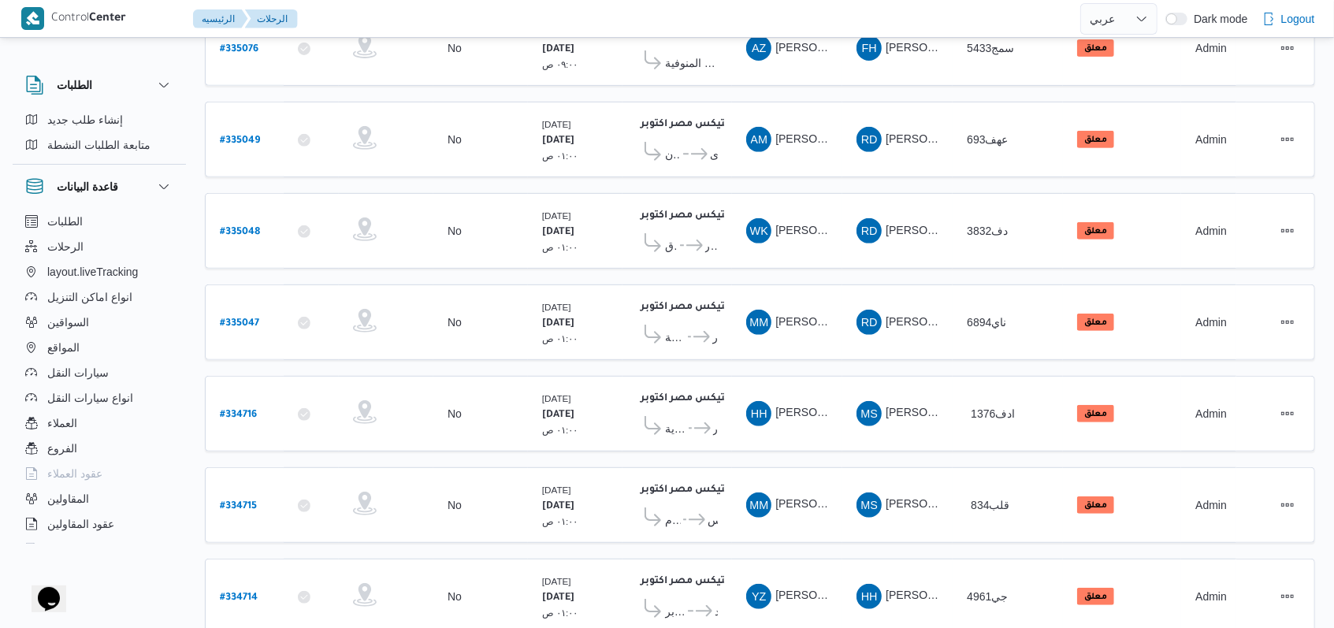
scroll to position [425, 0]
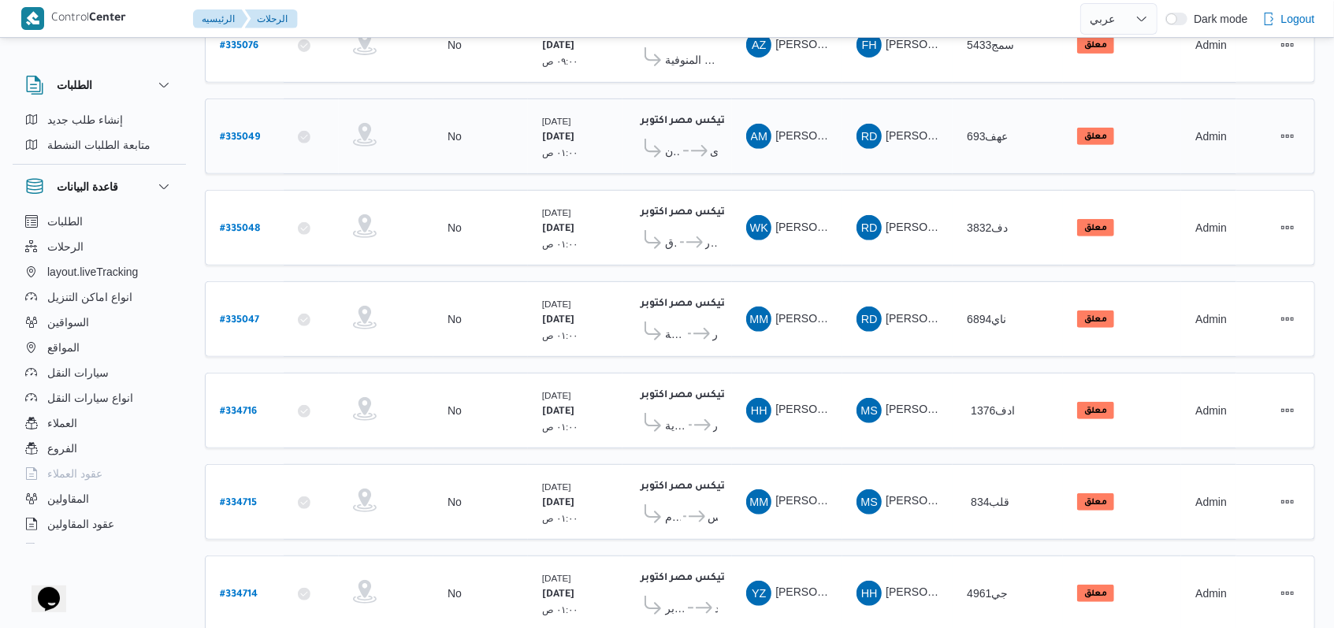
click at [247, 132] on b "# 335049" at bounding box center [240, 137] width 40 height 11
select select "ar"
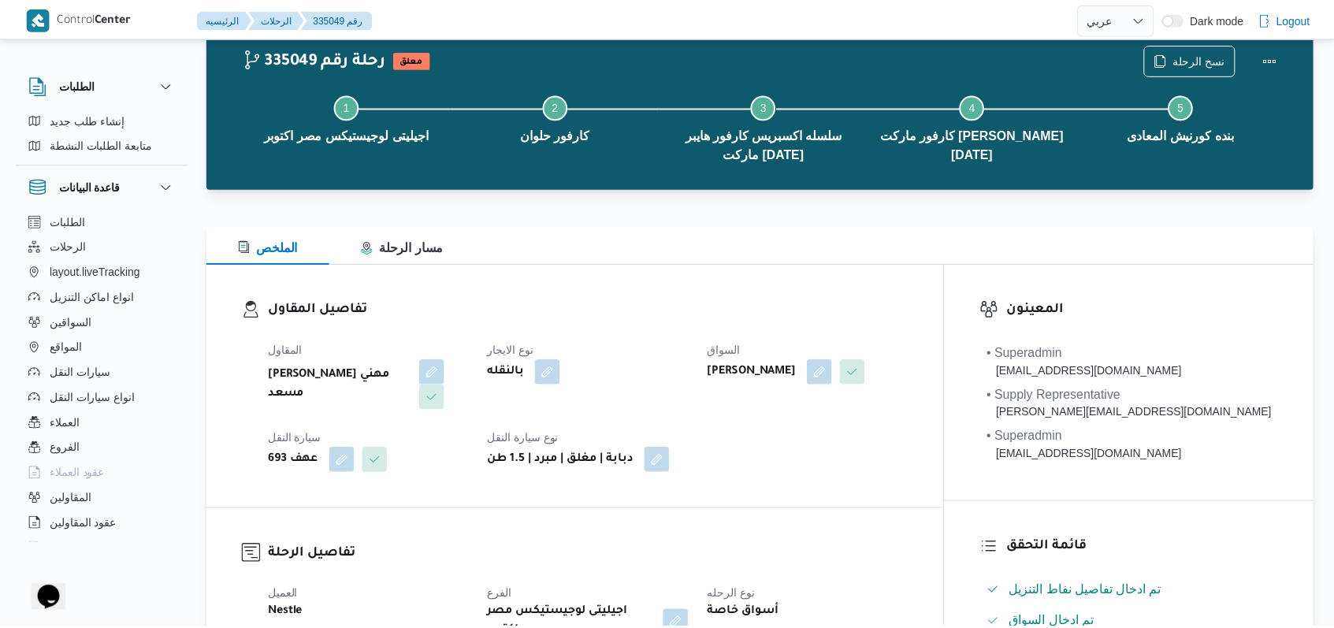
scroll to position [845, 0]
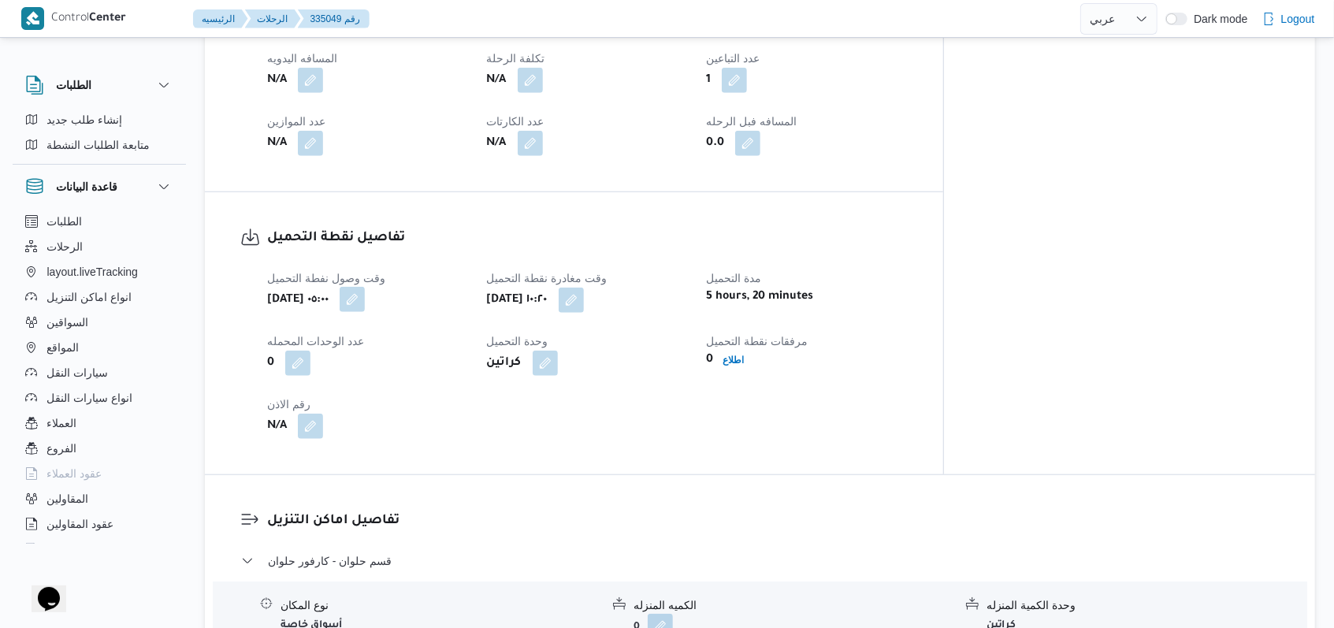
click at [365, 288] on span at bounding box center [348, 300] width 33 height 25
click at [365, 287] on button "button" at bounding box center [352, 299] width 25 height 25
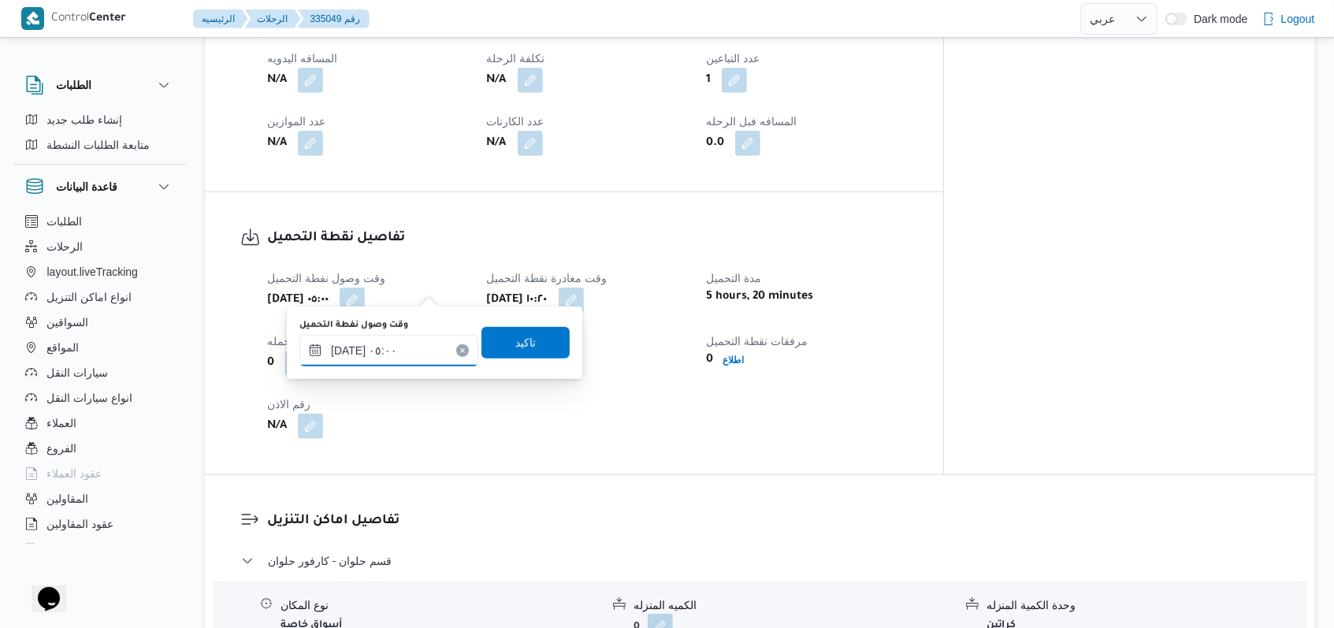
click at [418, 352] on input "٠٢/٠٩/٢٠٢٥ ٠٥:٠٠" at bounding box center [388, 351] width 179 height 32
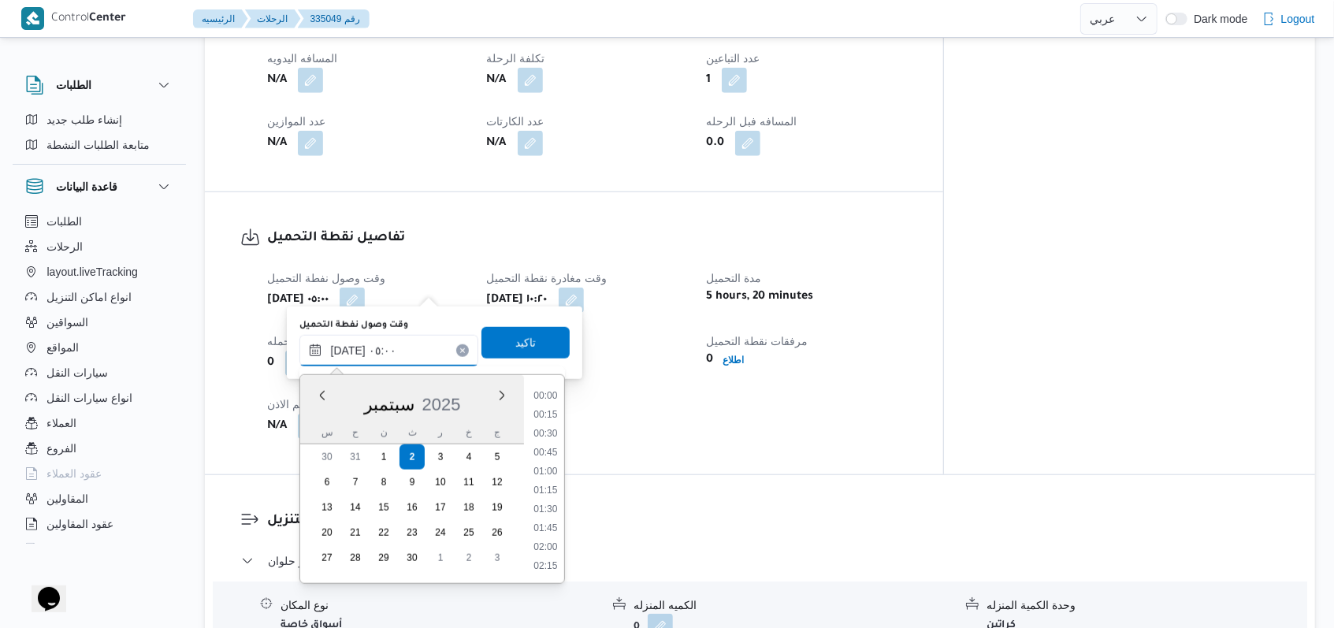
scroll to position [283, 0]
click at [546, 569] on div "Time 00:00 00:15 00:30 00:45 01:00 01:15 01:30 01:45 02:00 02:15 02:30 02:45 03…" at bounding box center [544, 479] width 40 height 208
click at [546, 560] on li "06:00" at bounding box center [545, 567] width 36 height 16
type input "٠٢/٠٩/٢٠٢٥ ٠٦:٠٠"
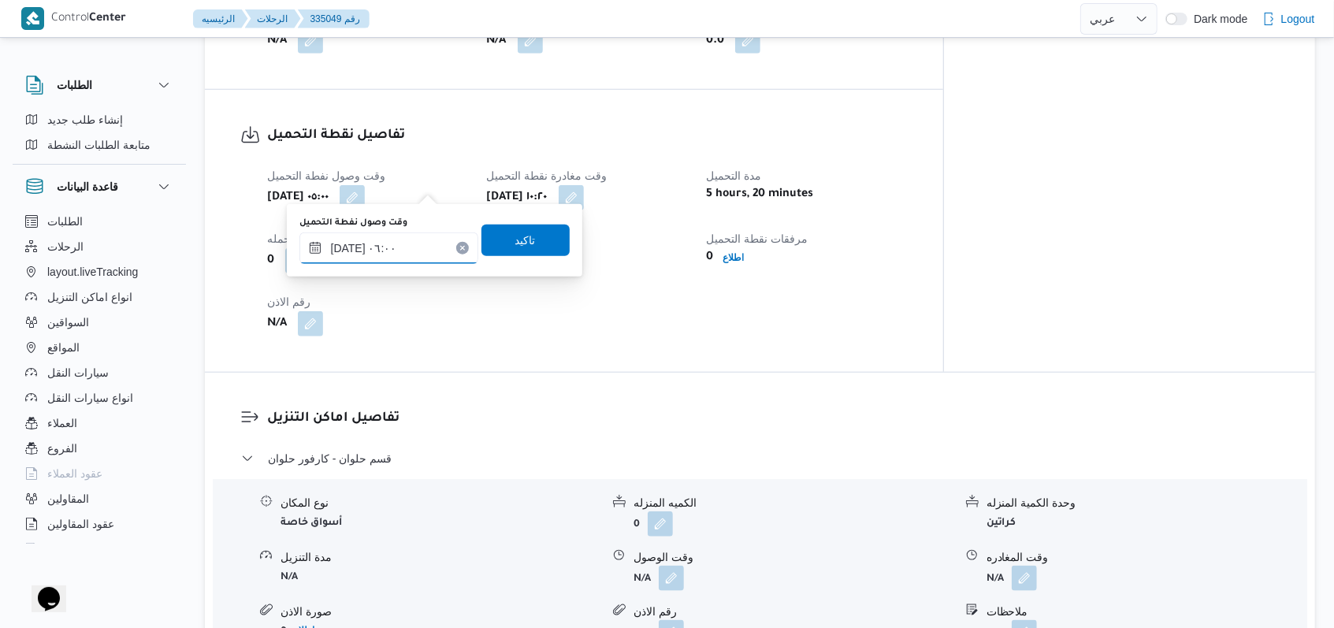
scroll to position [950, 0]
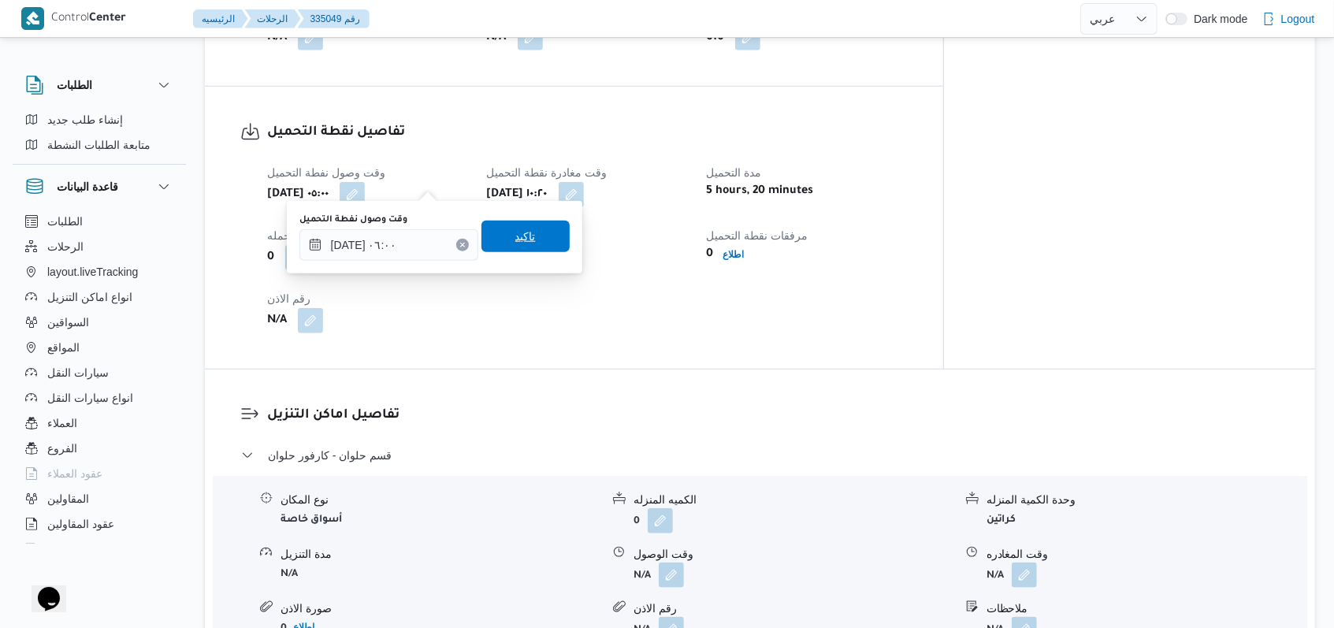
click at [531, 238] on span "تاكيد" at bounding box center [526, 237] width 88 height 32
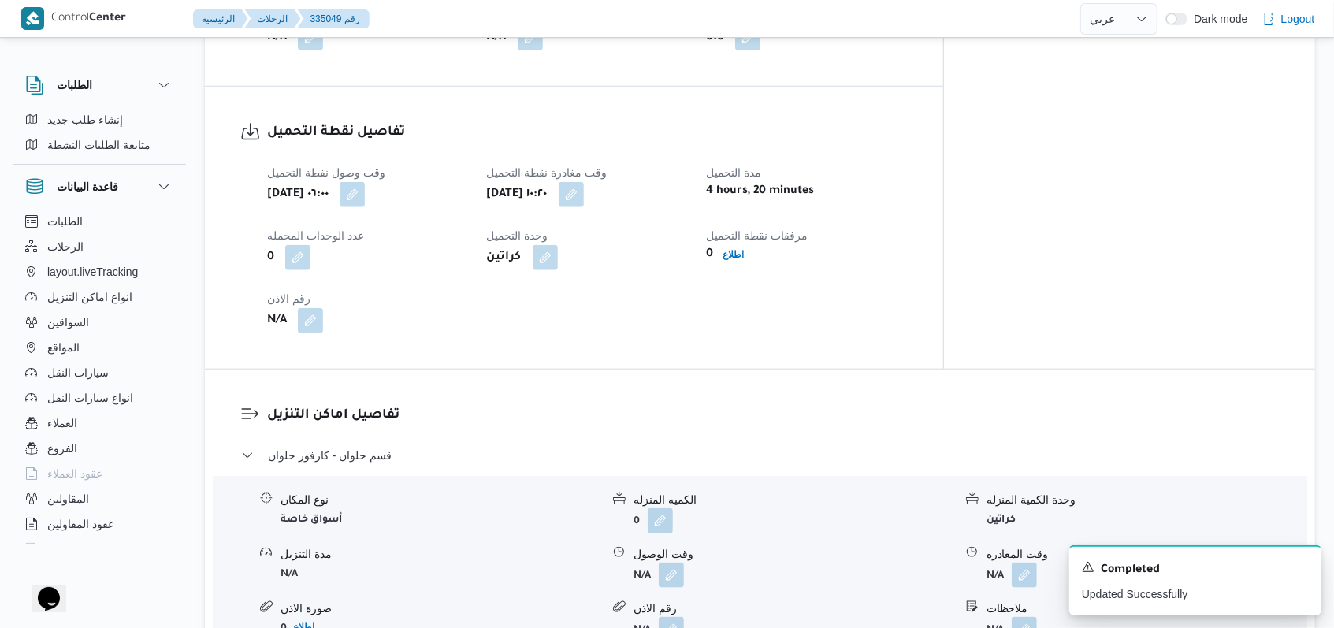
select select "ar"
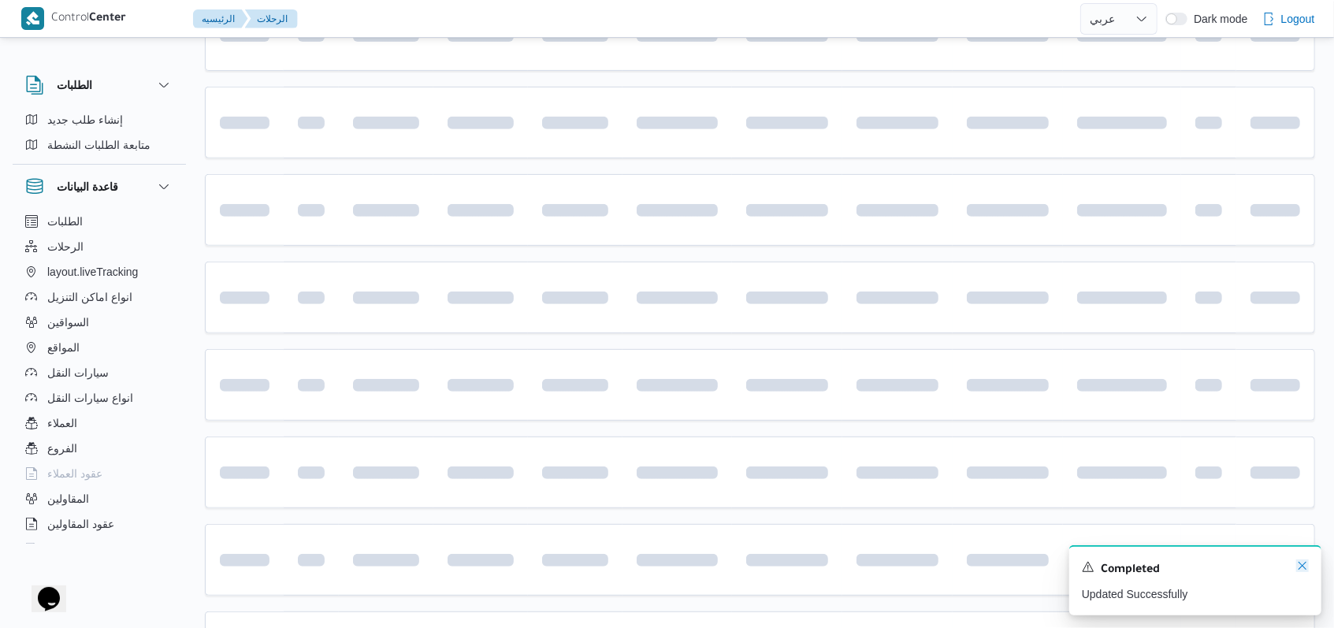
click at [1303, 568] on icon "Dismiss toast" at bounding box center [1302, 566] width 13 height 13
click at [1303, 568] on div at bounding box center [1275, 560] width 62 height 25
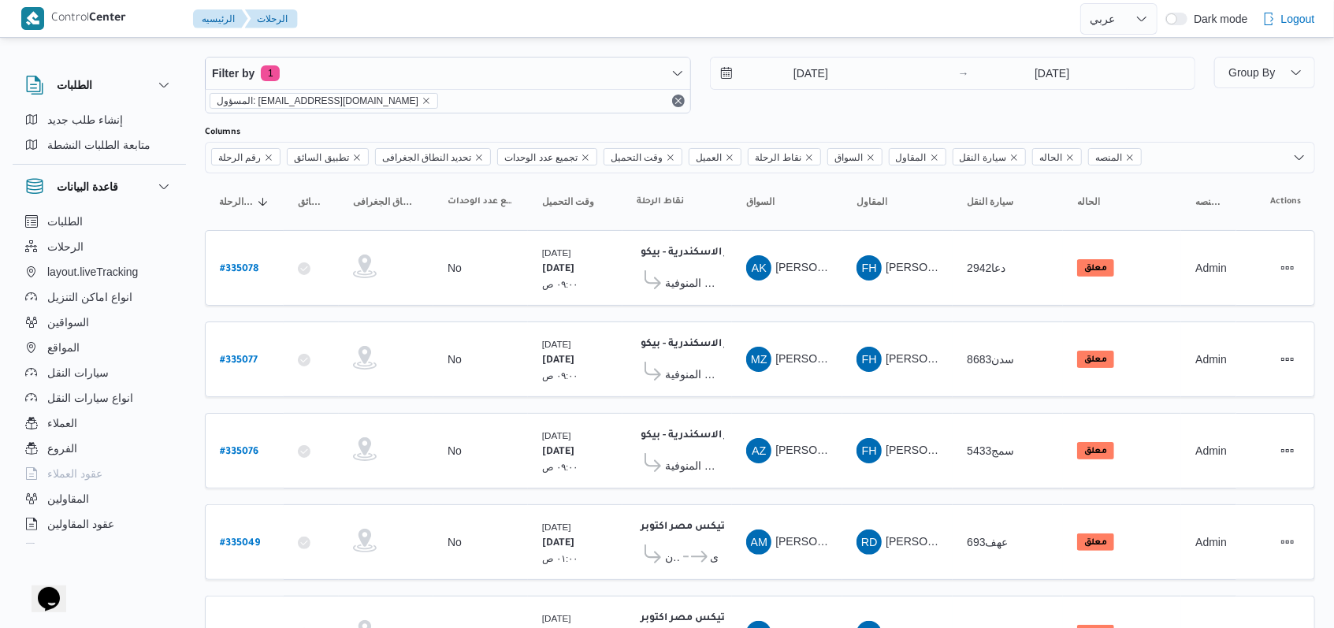
scroll to position [544, 0]
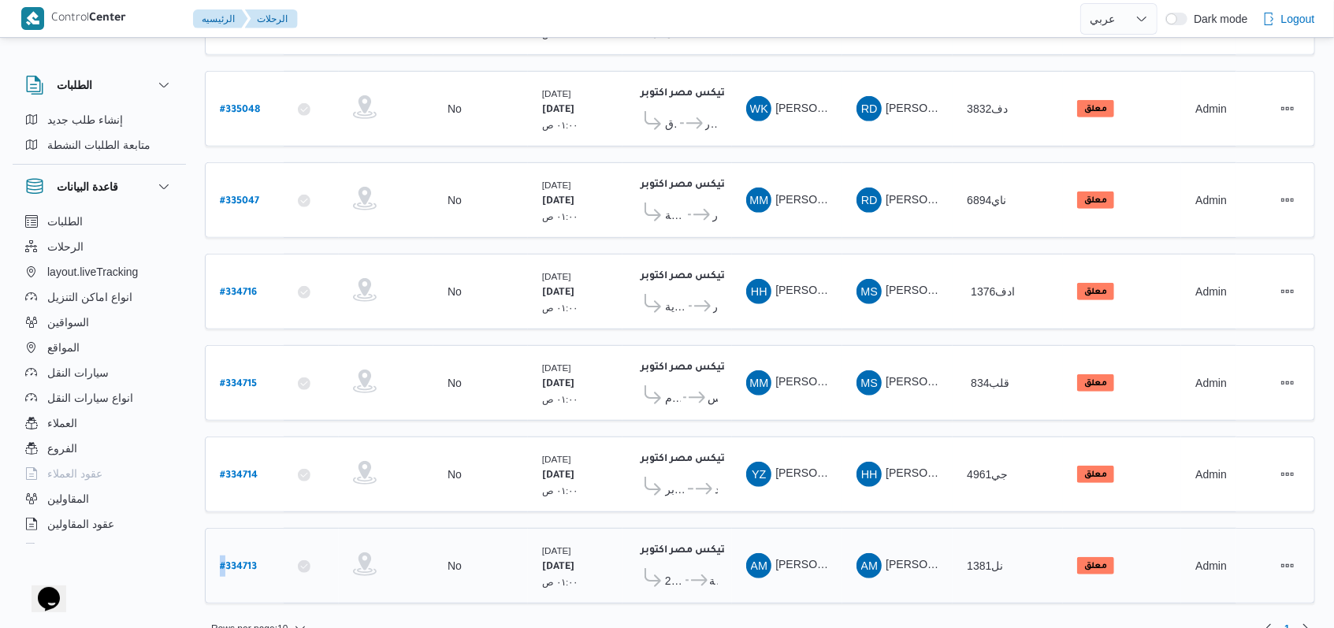
click at [261, 549] on div "# 334713" at bounding box center [245, 566] width 62 height 34
click at [245, 562] on b "# 334713" at bounding box center [238, 567] width 37 height 11
select select "ar"
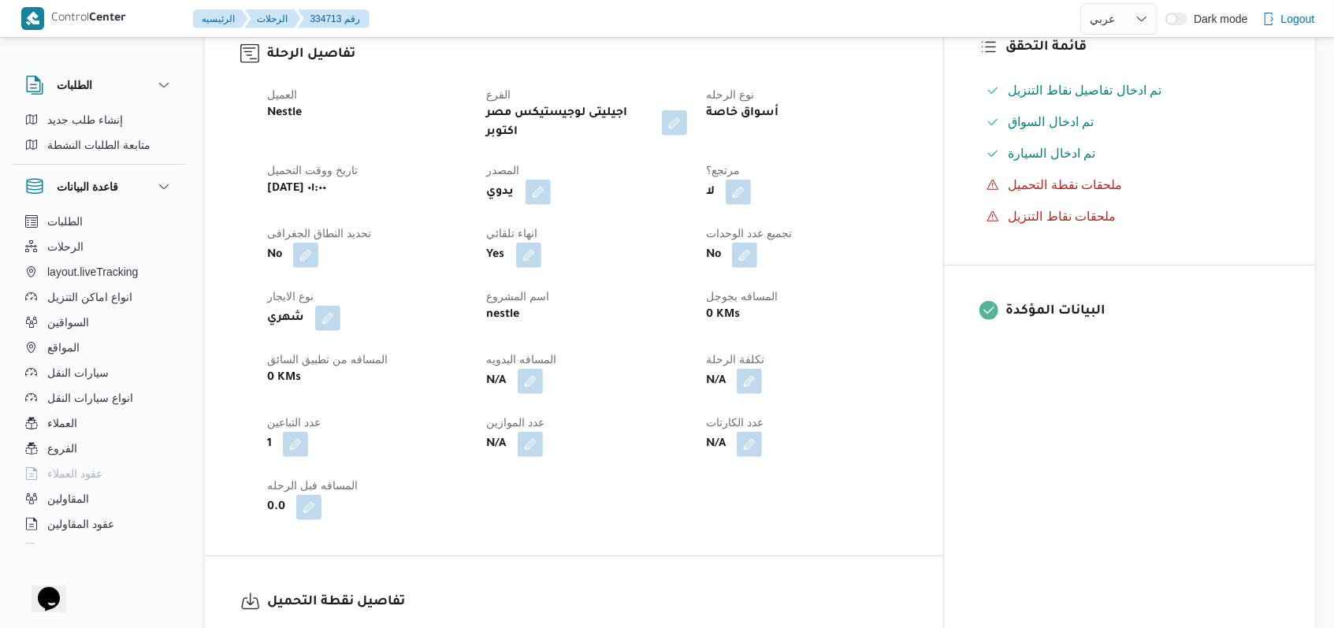
scroll to position [1051, 0]
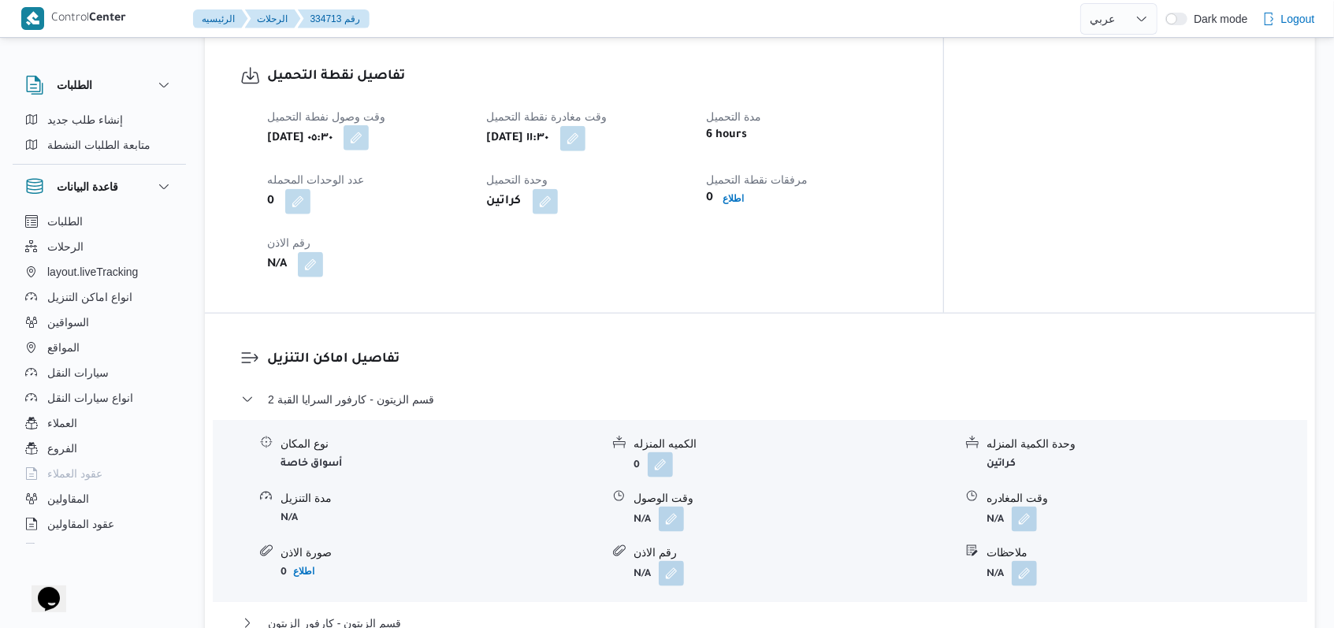
click at [369, 125] on button "button" at bounding box center [356, 137] width 25 height 25
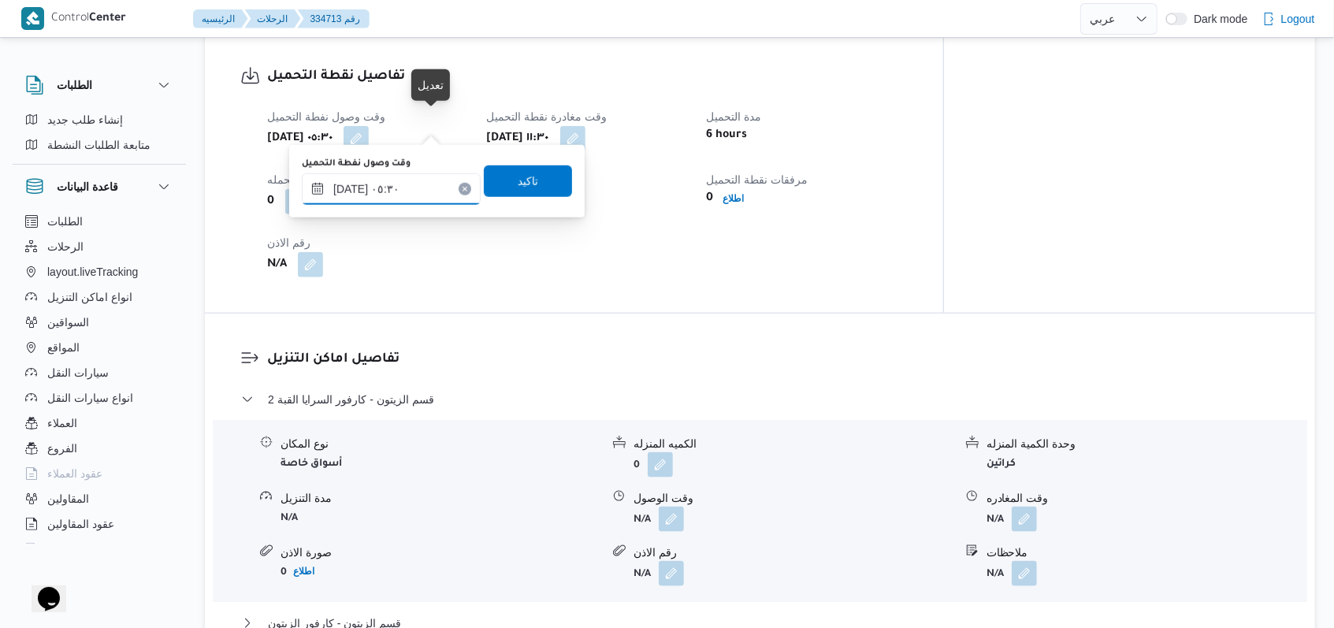
click at [415, 201] on input "٠٢/٠٩/٢٠٢٥ ٠٥:٣٠" at bounding box center [391, 189] width 179 height 32
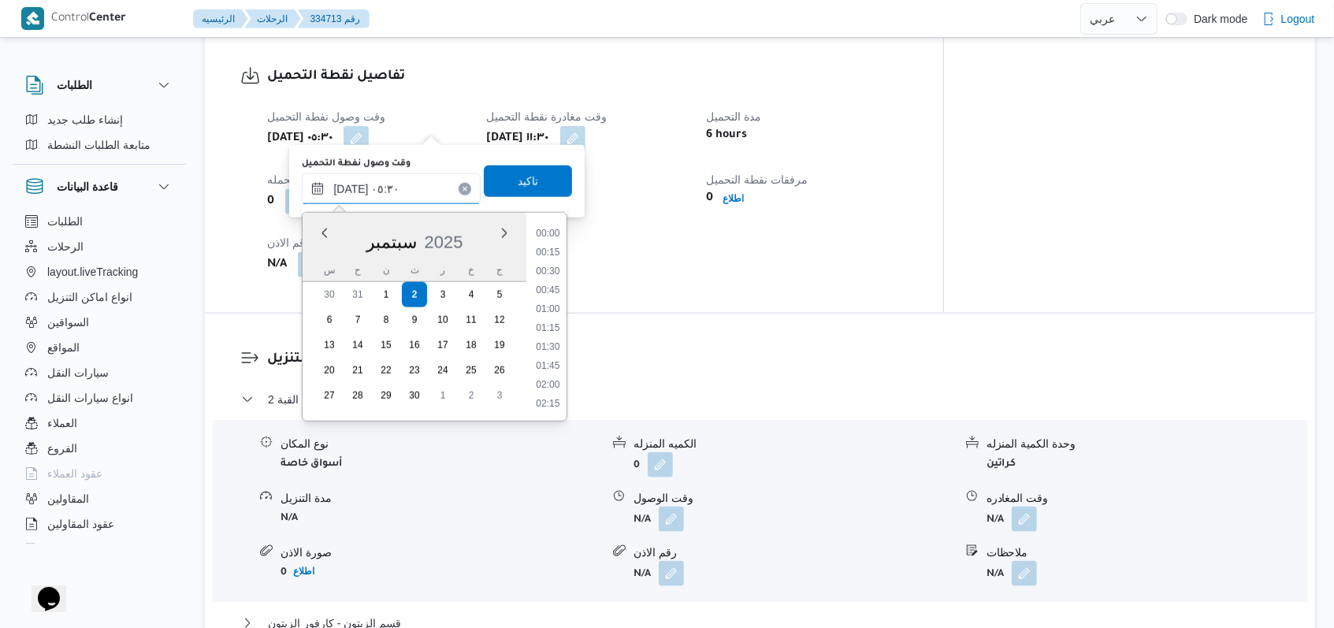
scroll to position [321, 0]
click at [552, 396] on li "06:30" at bounding box center [548, 404] width 36 height 16
drag, startPoint x: 552, startPoint y: 395, endPoint x: 552, endPoint y: 374, distance: 20.5
click at [552, 395] on button "قسم الزيتون - كارفور السرايا القبة 2" at bounding box center [760, 399] width 1039 height 19
type input "٠٢/٠٩/٢٠٢٥ ٠٥:٣٠"
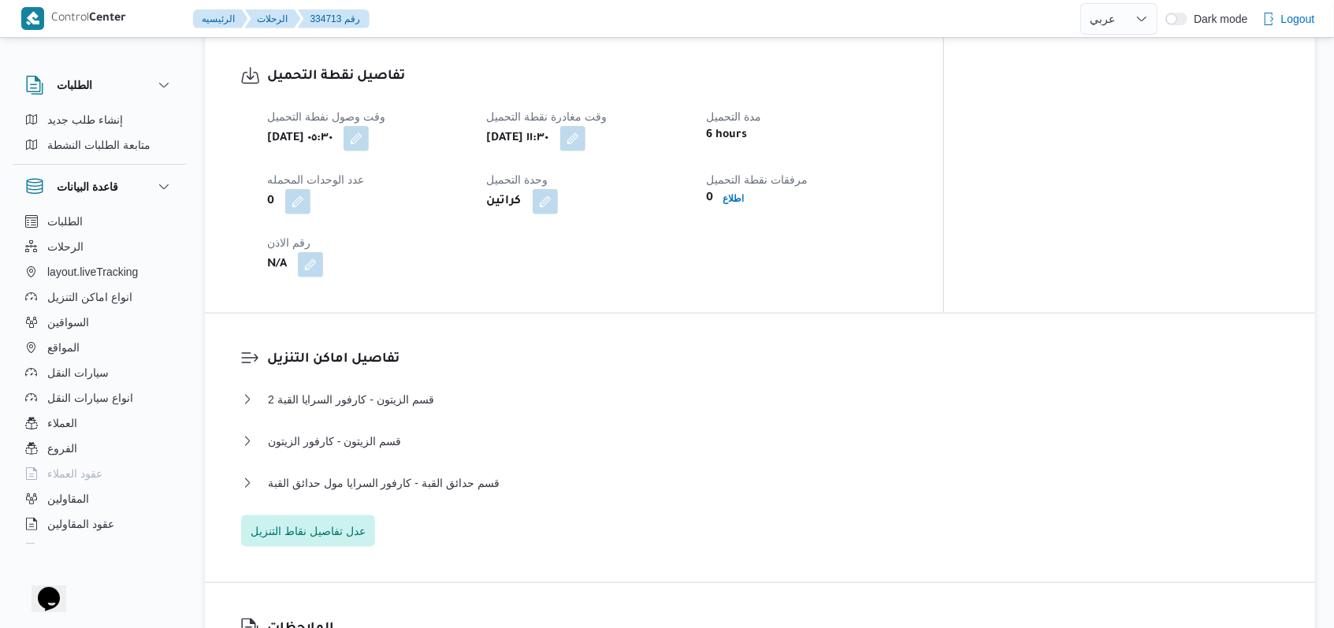
click at [522, 192] on b "كراتين" at bounding box center [504, 201] width 35 height 19
click at [369, 125] on button "button" at bounding box center [356, 137] width 25 height 25
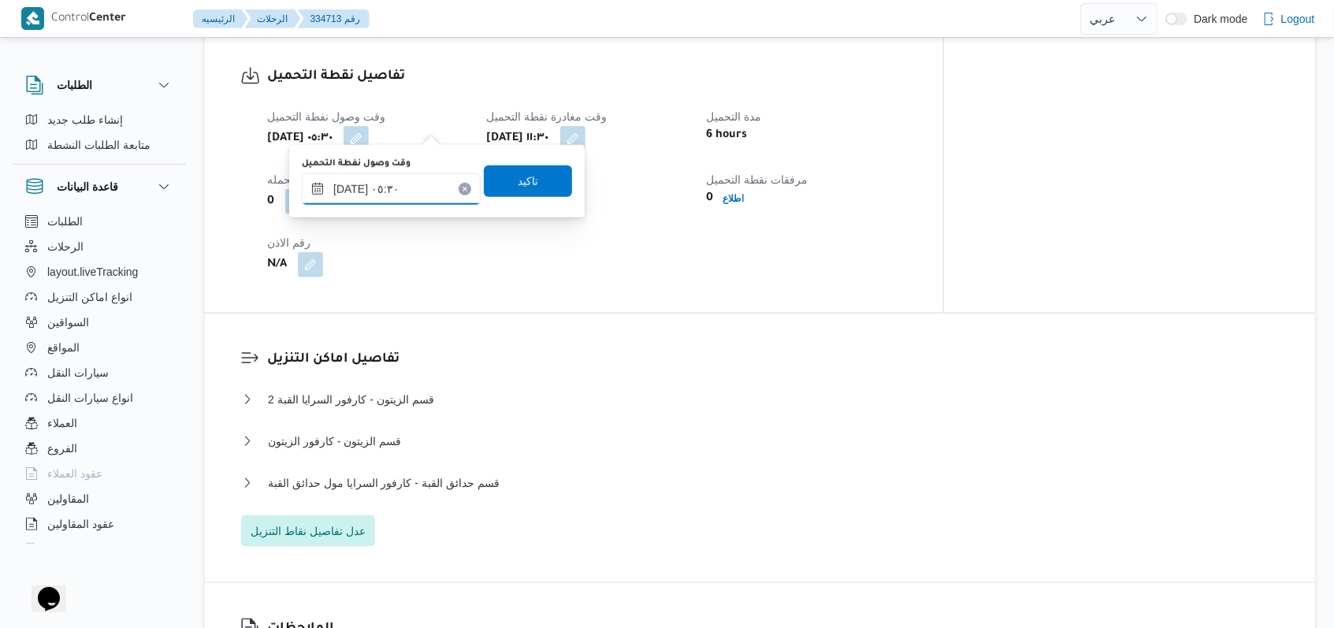
click at [411, 185] on input "٠٢/٠٩/٢٠٢٥ ٠٥:٣٠" at bounding box center [391, 189] width 179 height 32
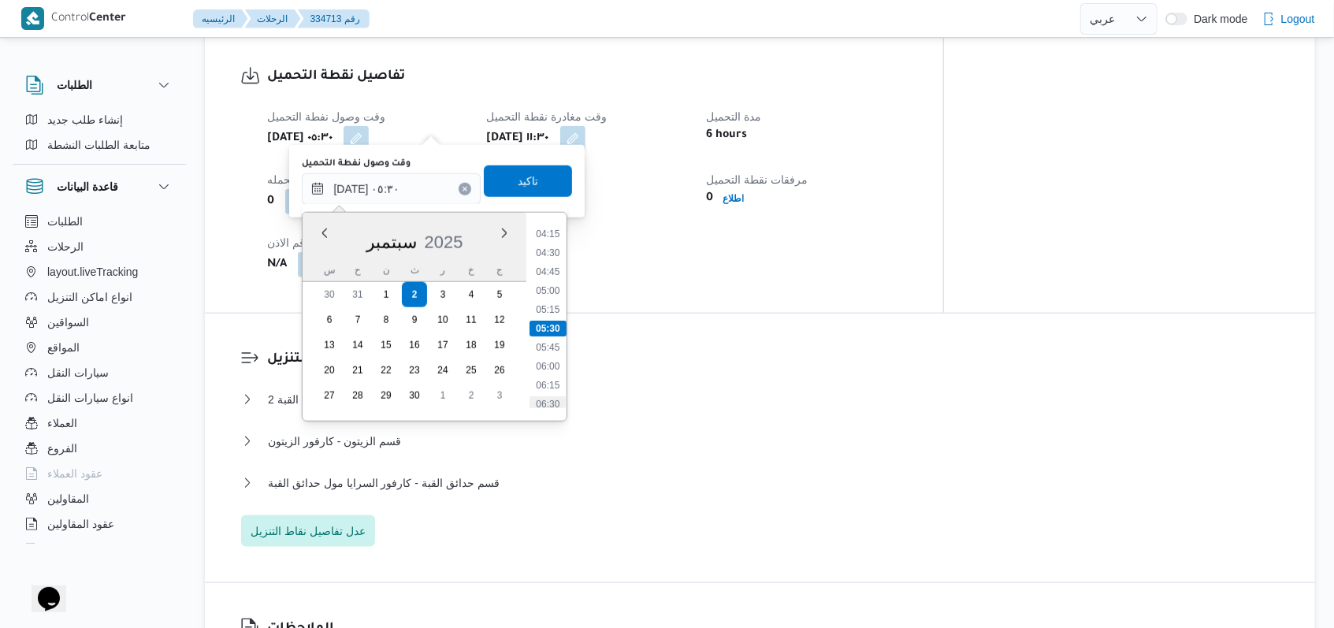
click at [549, 398] on li "06:30" at bounding box center [548, 404] width 36 height 16
type input "٠٢/٠٩/٢٠٢٥ ٠٦:٣٠"
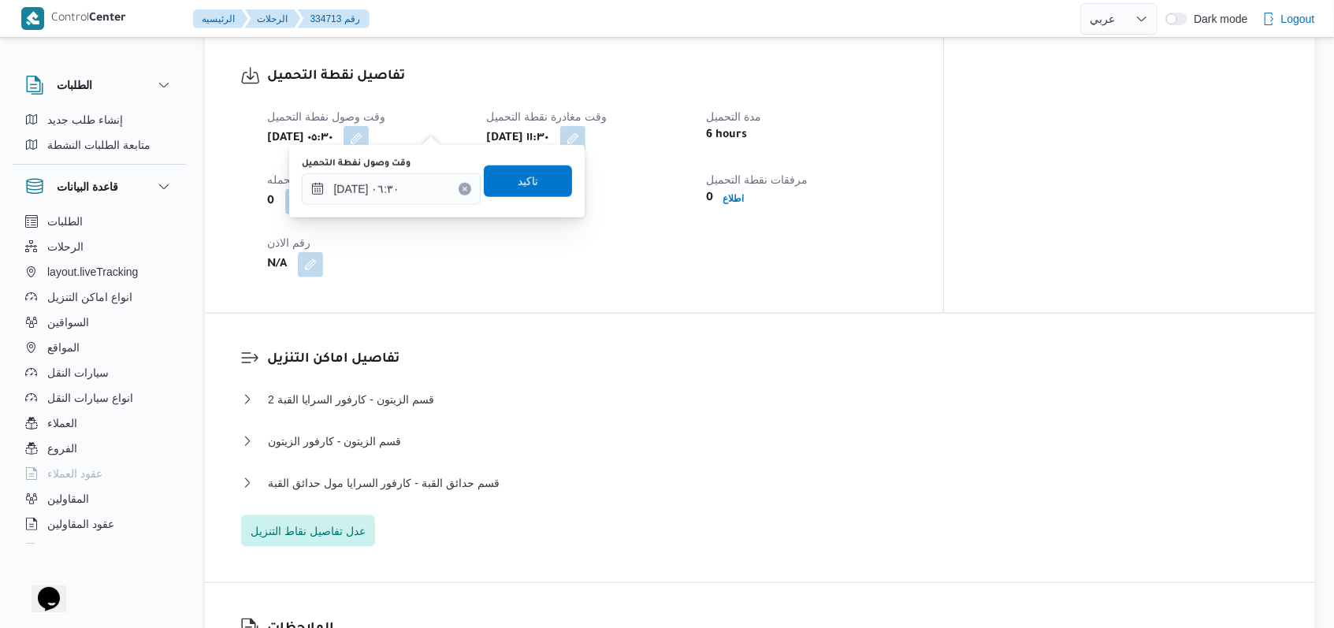
click at [510, 162] on div "وقت وصول نفطة التحميل ٠٢/٠٩/٢٠٢٥ ٠٦:٣٠ تاكيد" at bounding box center [436, 181] width 273 height 50
click at [518, 175] on span "تاكيد" at bounding box center [528, 180] width 20 height 19
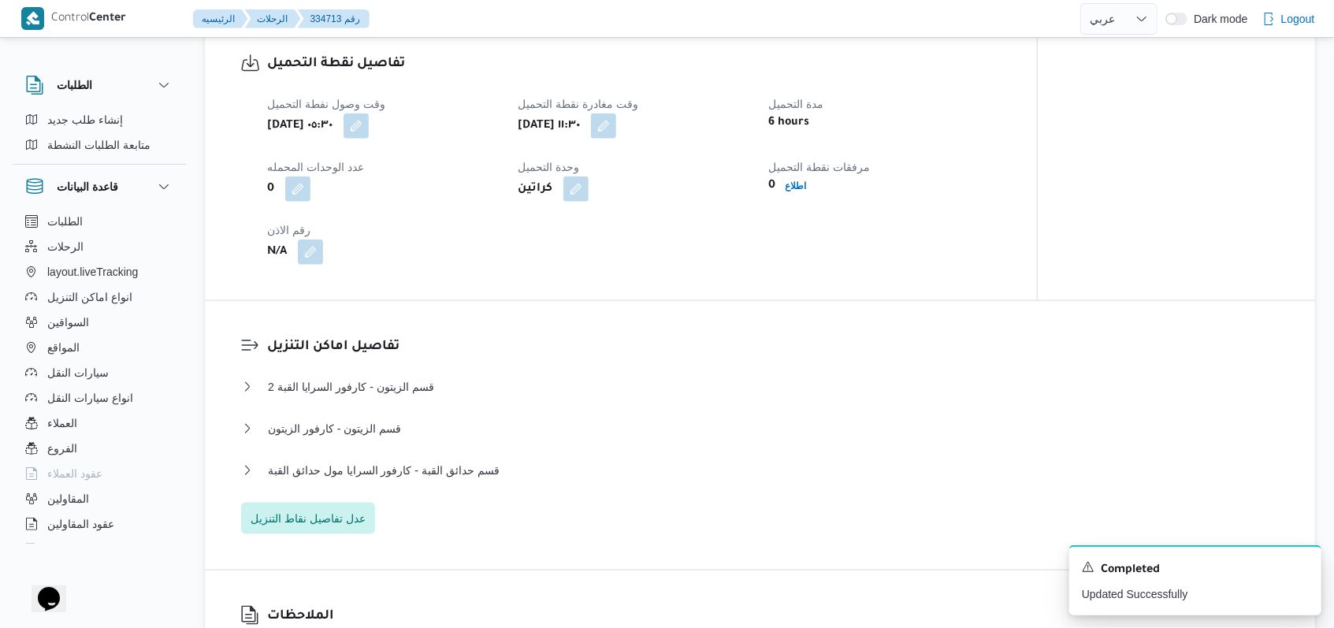
select select "ar"
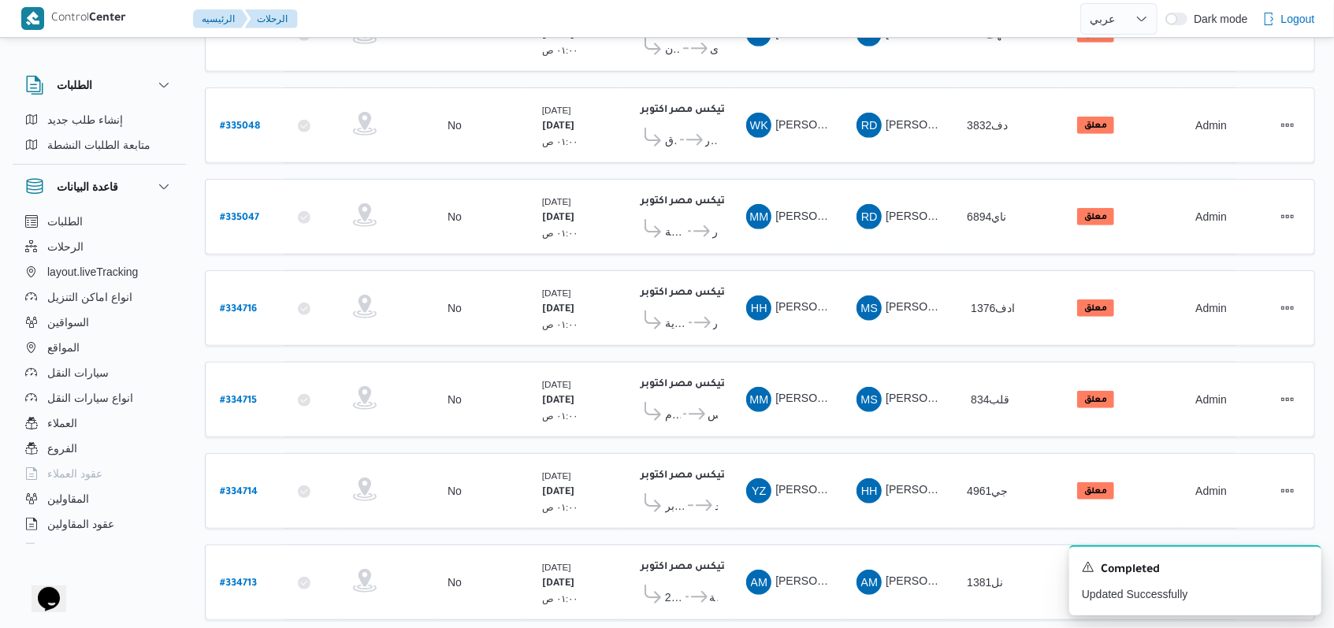
scroll to position [544, 0]
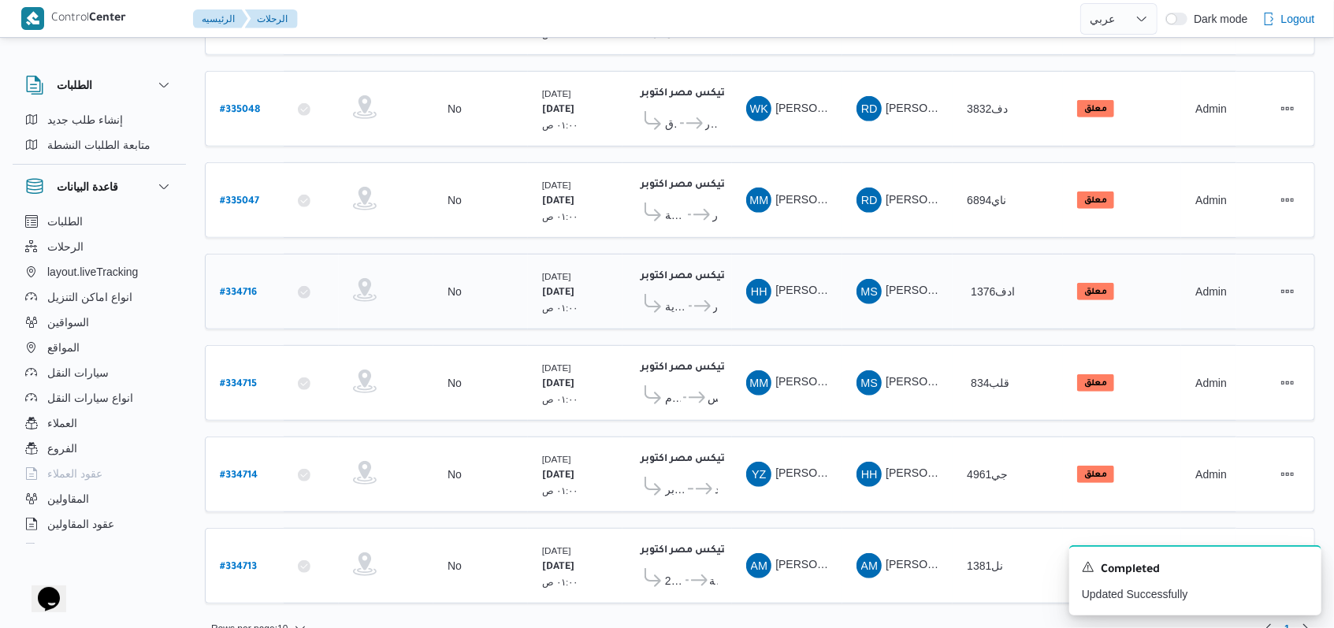
click at [250, 288] on b "# 334716" at bounding box center [238, 293] width 37 height 11
select select "ar"
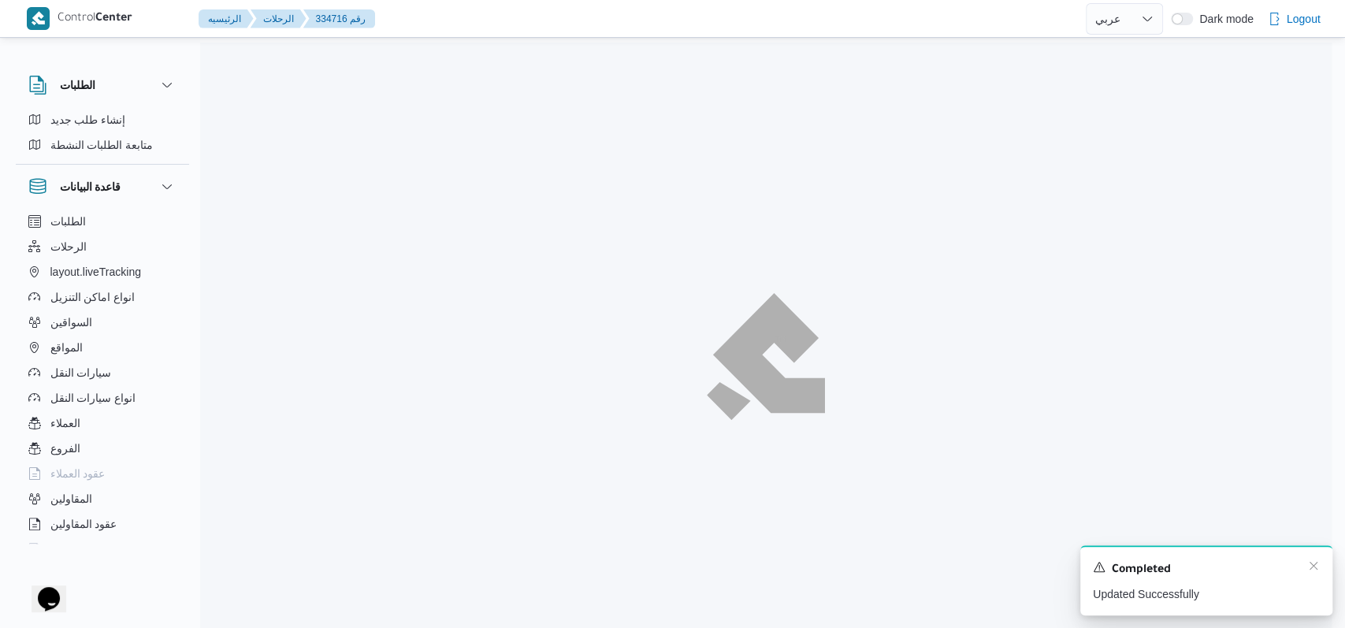
click at [1319, 571] on div "A new notification appears Completed Updated Successfully" at bounding box center [1207, 580] width 252 height 70
click at [1315, 571] on div "A new notification appears Completed Updated Successfully" at bounding box center [1207, 580] width 252 height 70
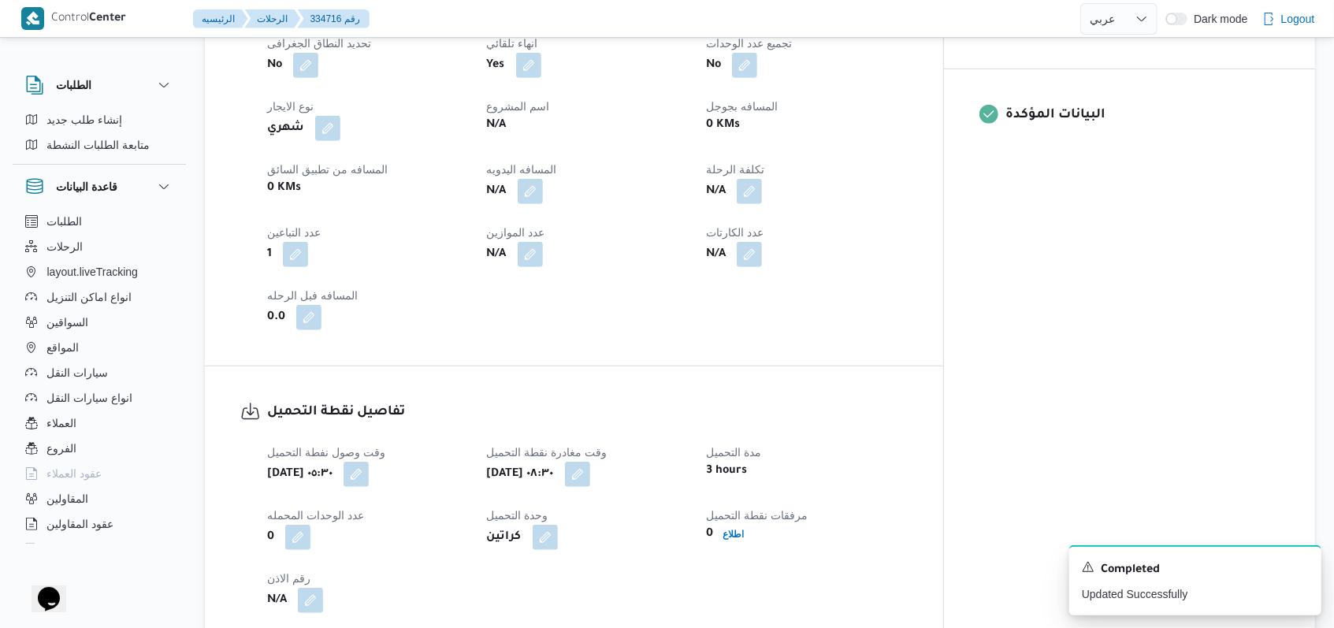
scroll to position [840, 0]
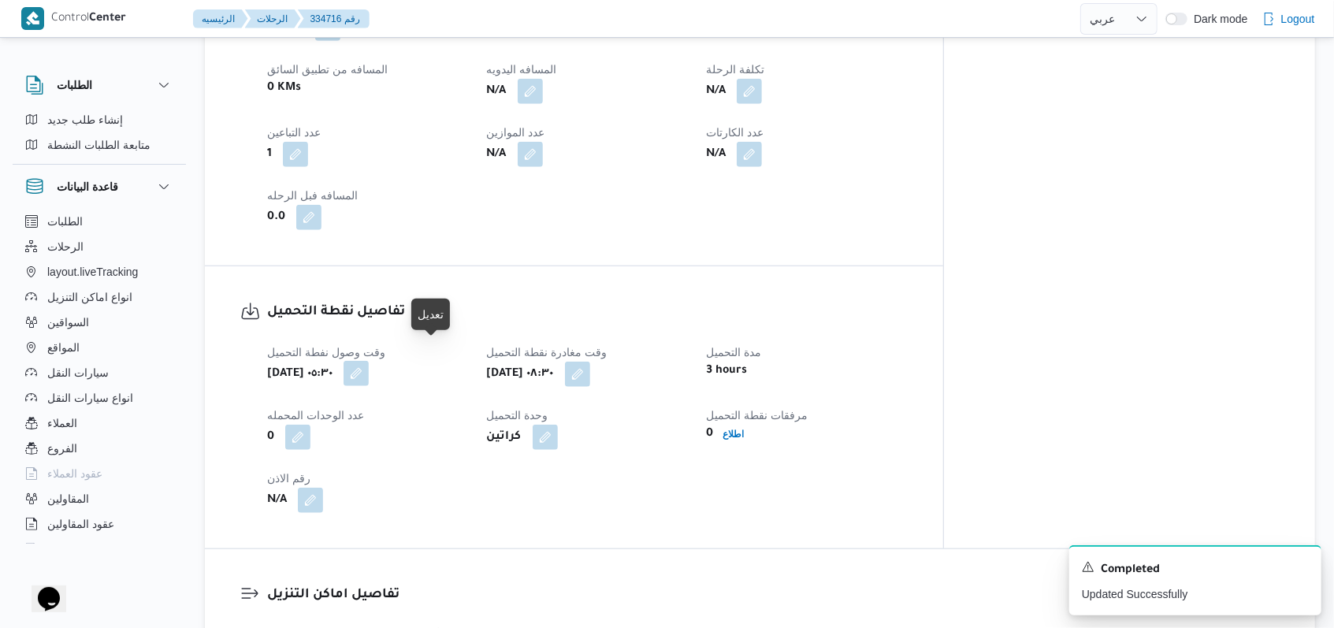
click at [369, 361] on button "button" at bounding box center [356, 373] width 25 height 25
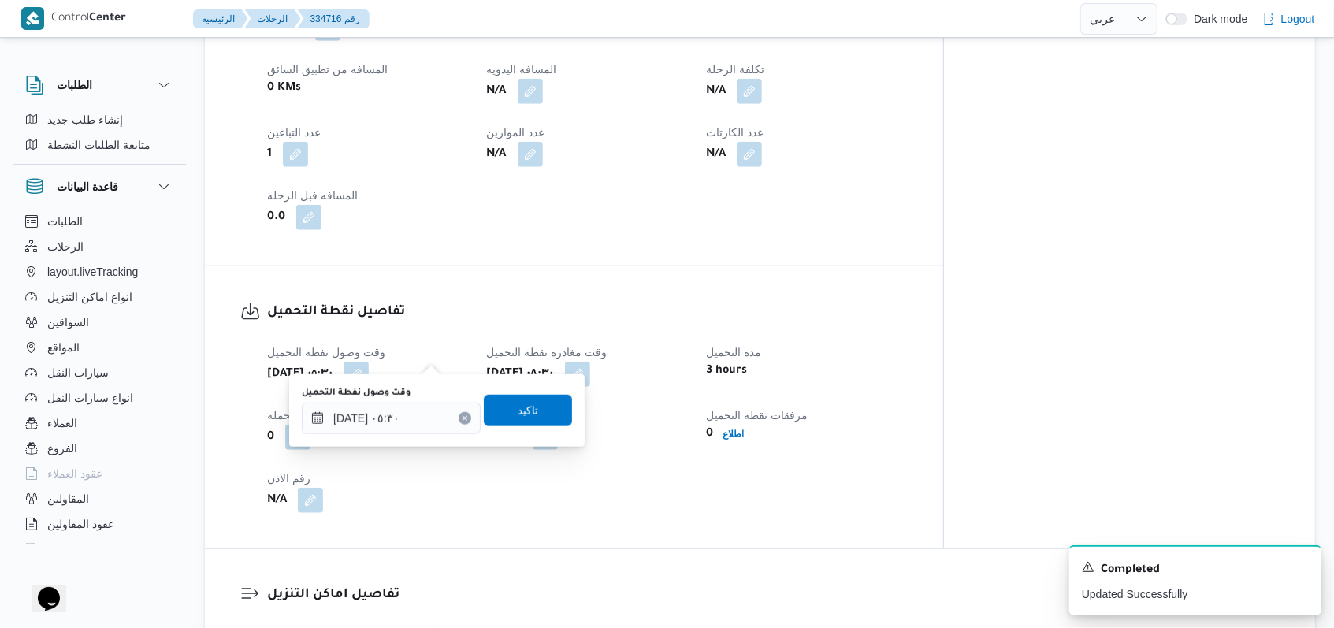
click at [422, 399] on div "وقت وصول نفطة التحميل ٠٢/٠٩/٢٠٢٥ ٠٥:٣٠" at bounding box center [391, 410] width 179 height 47
click at [420, 408] on div "٠٢/٠٩/٢٠٢٥ ٠٥:٣٠" at bounding box center [391, 419] width 179 height 32
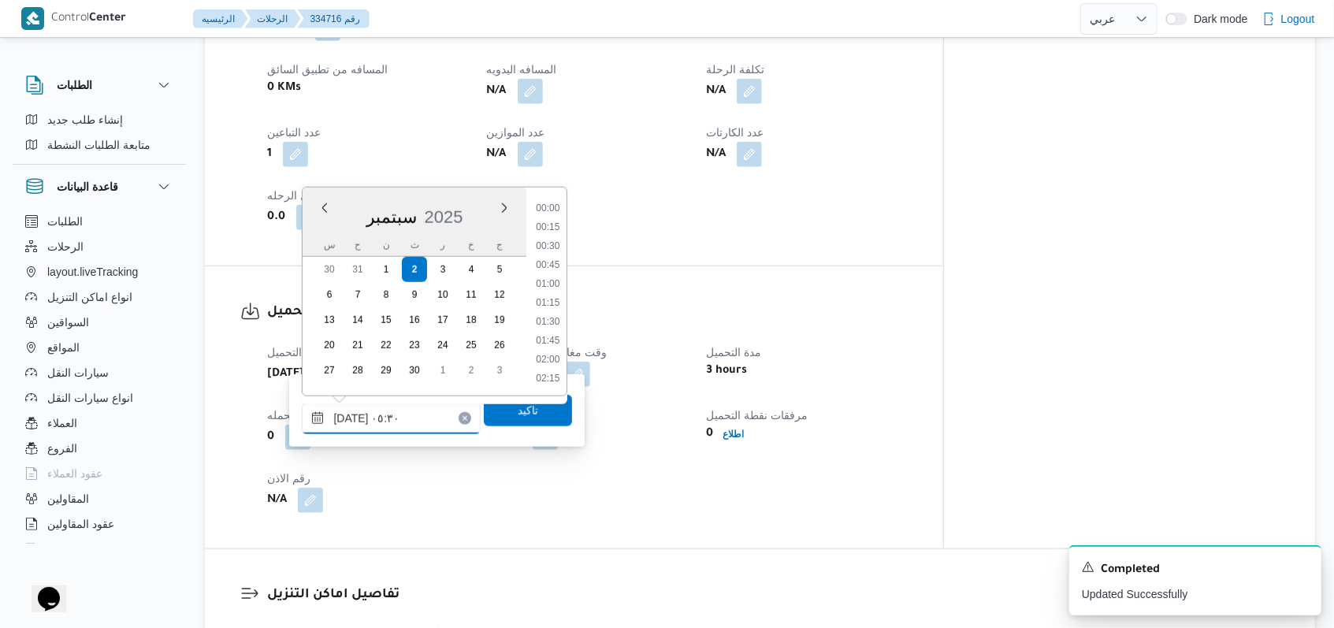
scroll to position [321, 0]
click at [534, 357] on li "06:15" at bounding box center [548, 360] width 36 height 16
type input "٠٢/٠٩/٢٠٢٥ ٠٦:١٥"
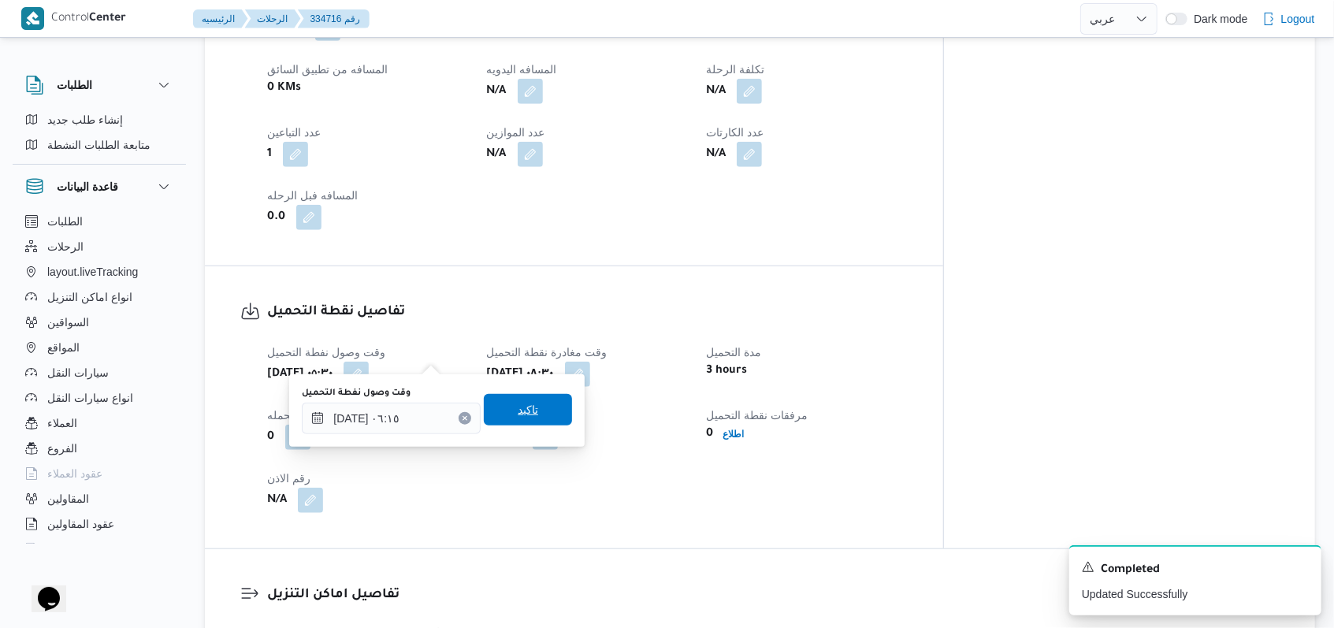
click at [533, 411] on span "تاكيد" at bounding box center [528, 410] width 88 height 32
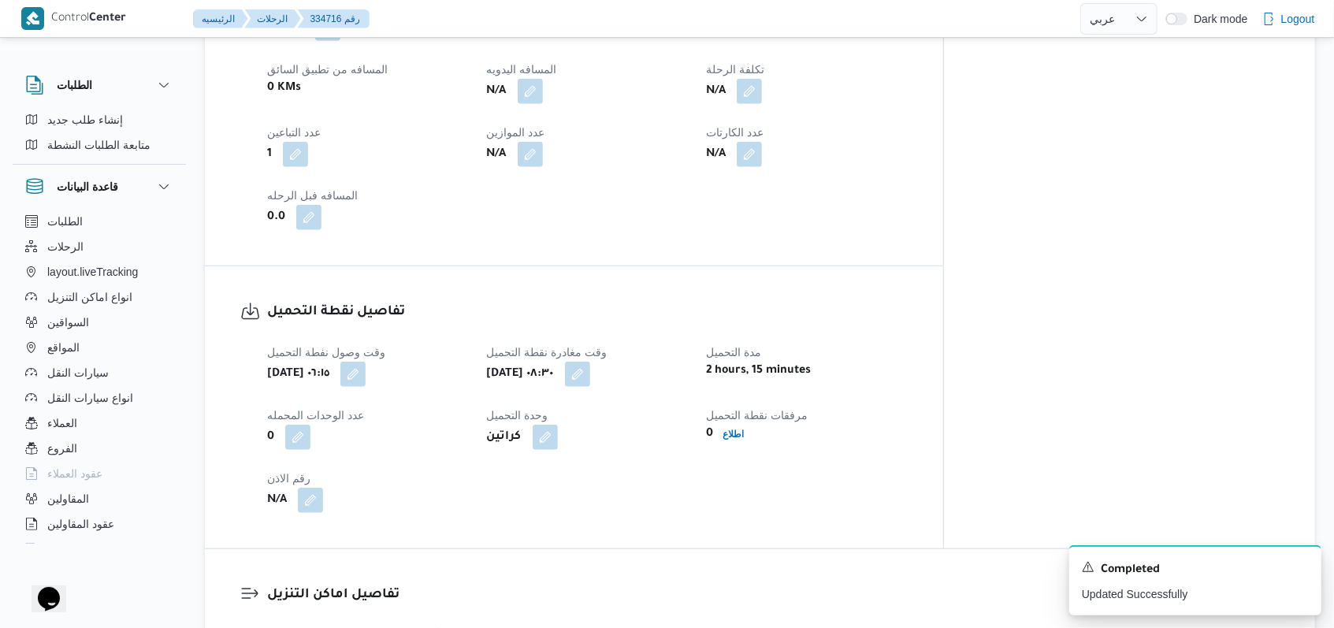
select select "ar"
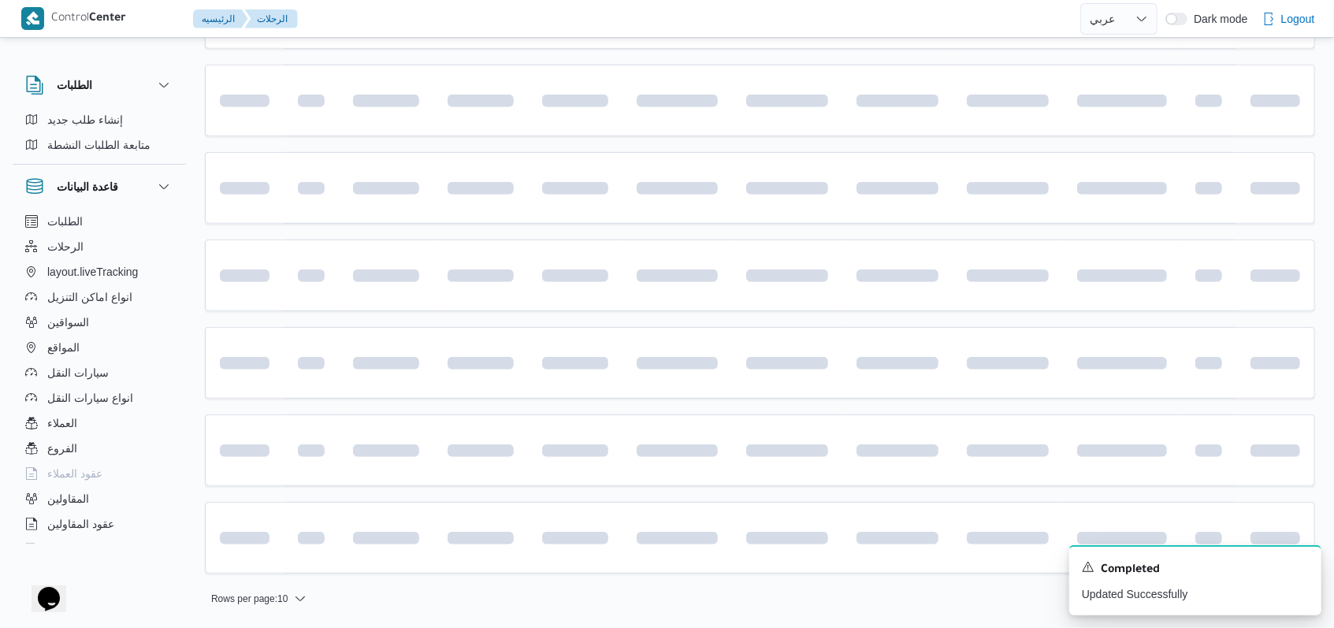
scroll to position [208, 0]
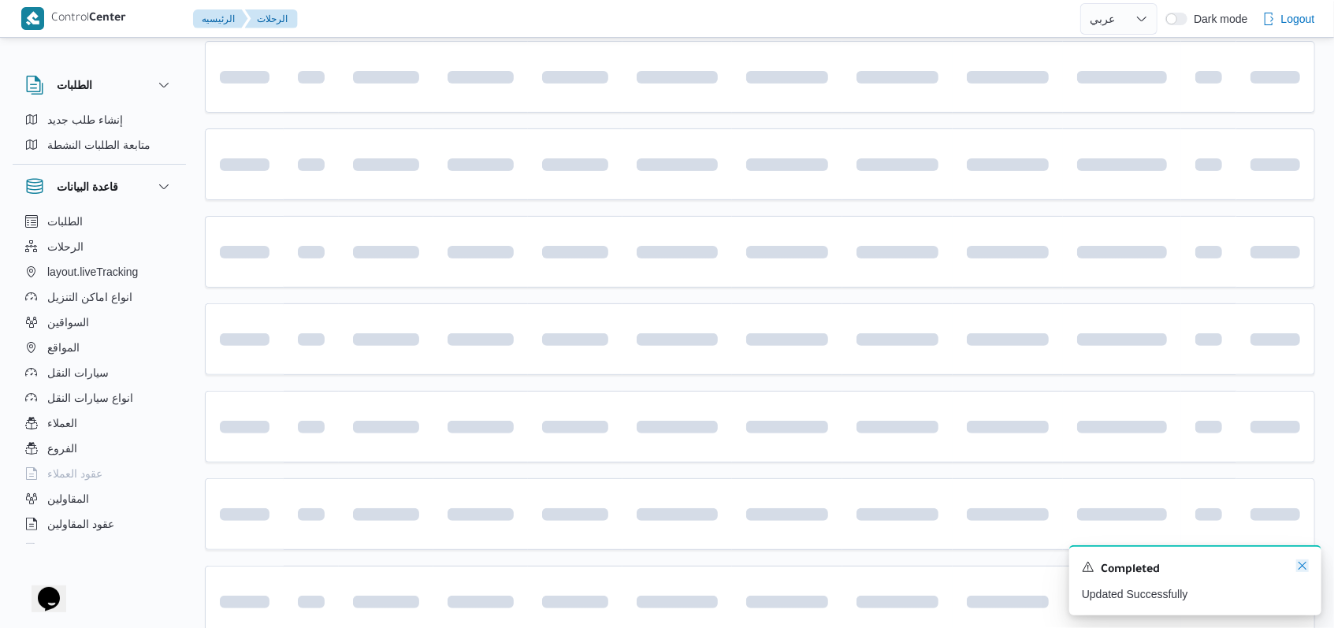
click at [1302, 571] on icon "Dismiss toast" at bounding box center [1302, 566] width 13 height 13
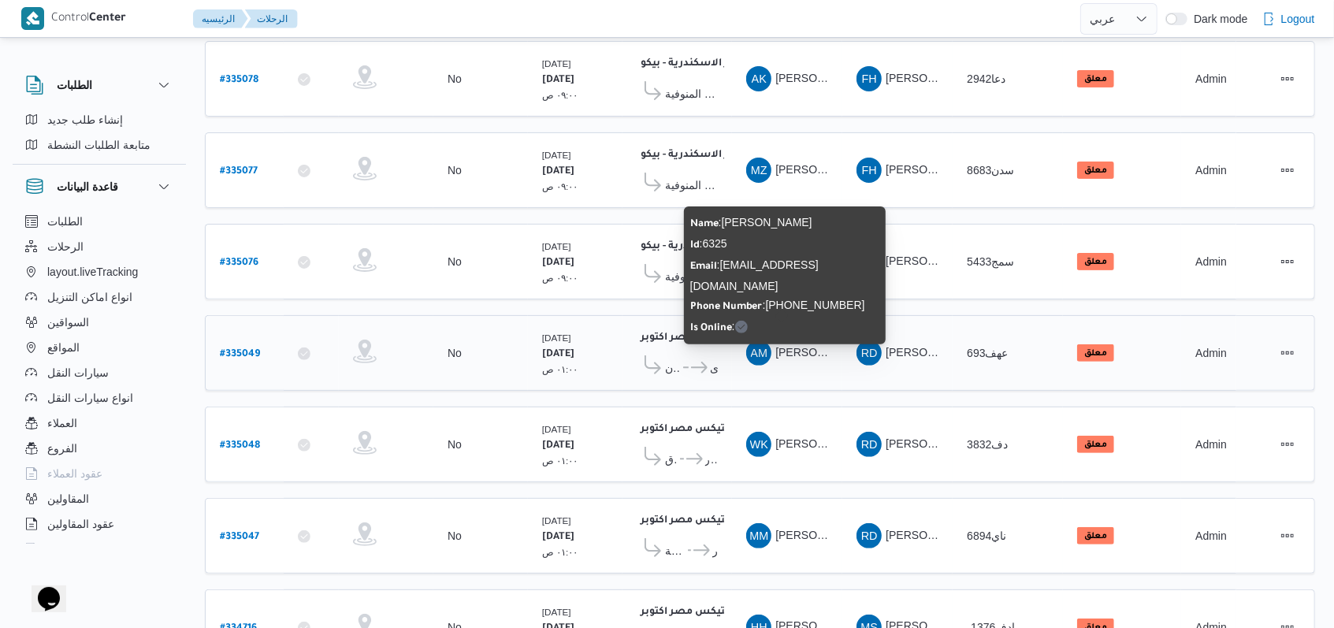
scroll to position [418, 0]
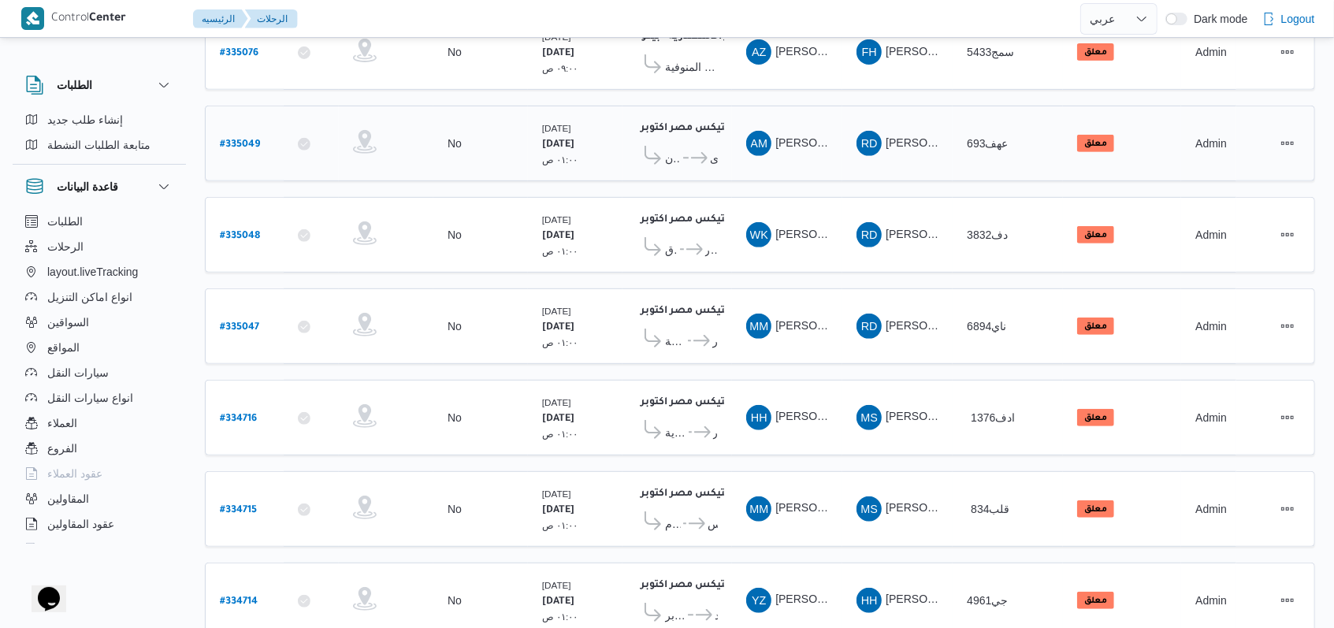
click at [243, 139] on b "# 335049" at bounding box center [240, 144] width 40 height 11
select select "ar"
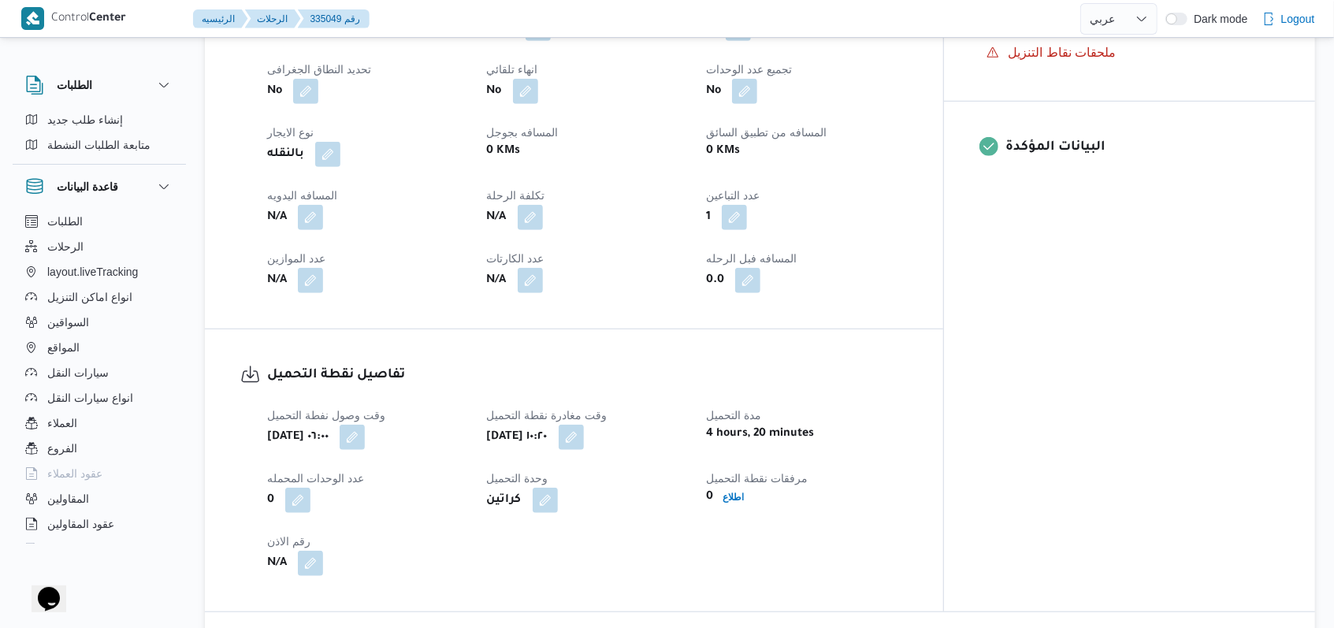
scroll to position [943, 0]
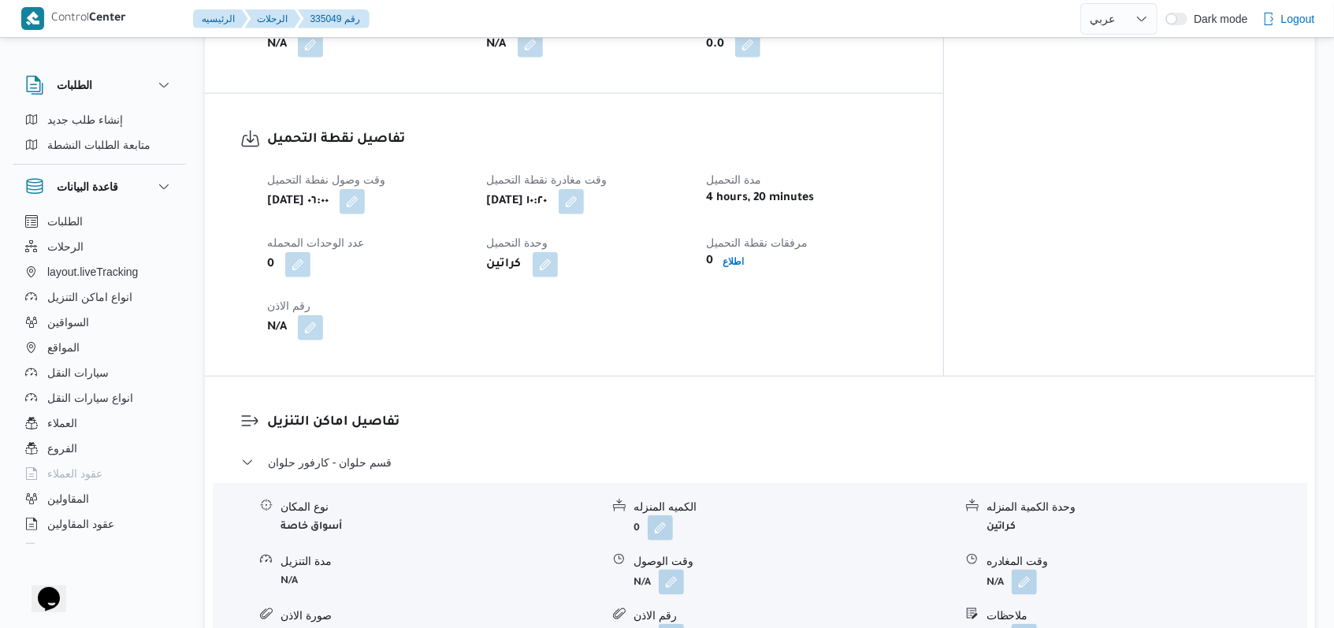
select select "ar"
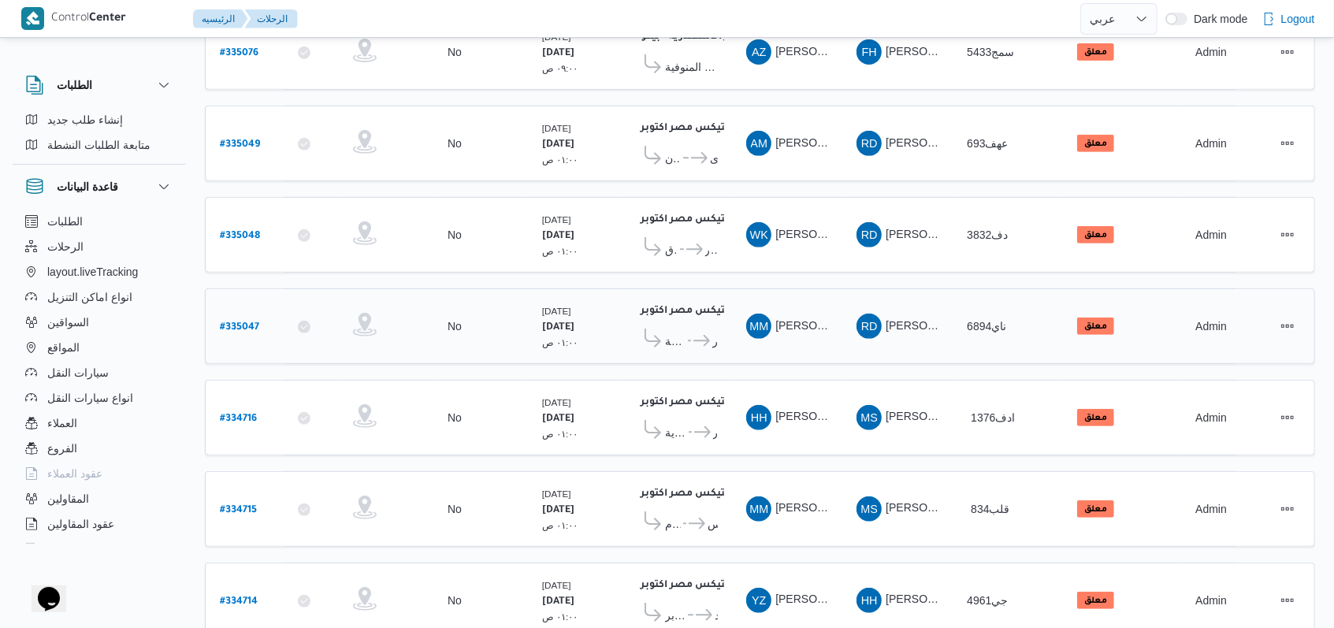
scroll to position [422, 0]
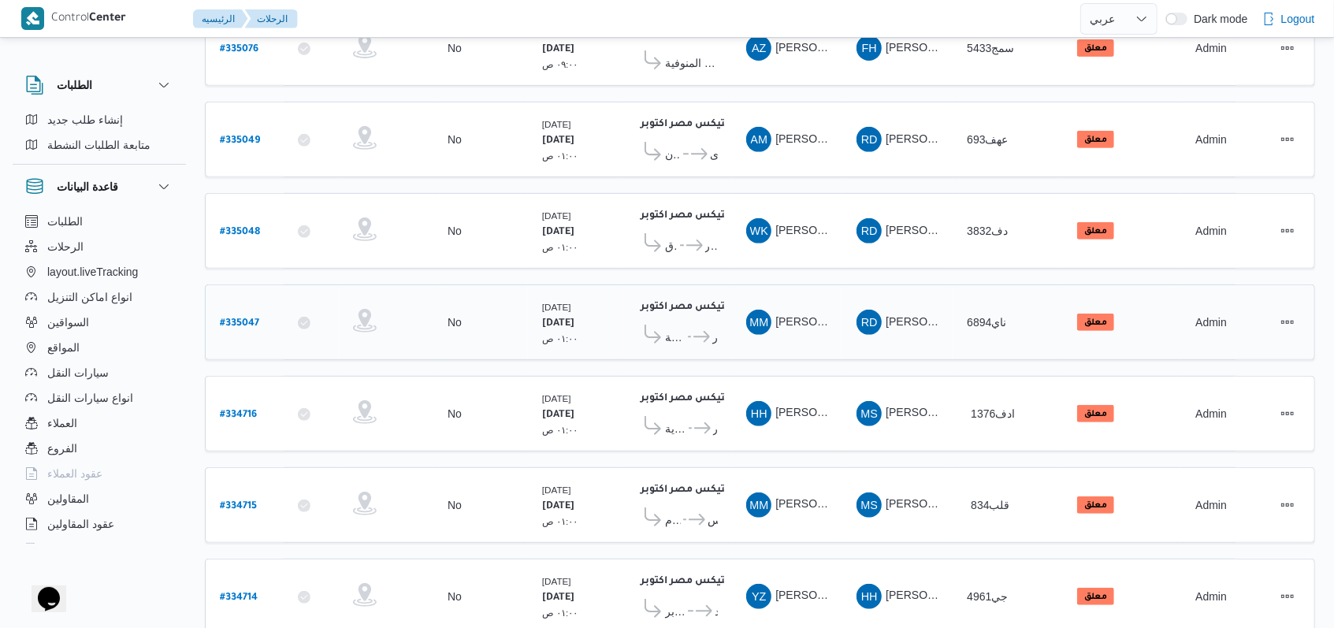
click at [249, 318] on b "# 335047" at bounding box center [239, 323] width 39 height 11
select select "ar"
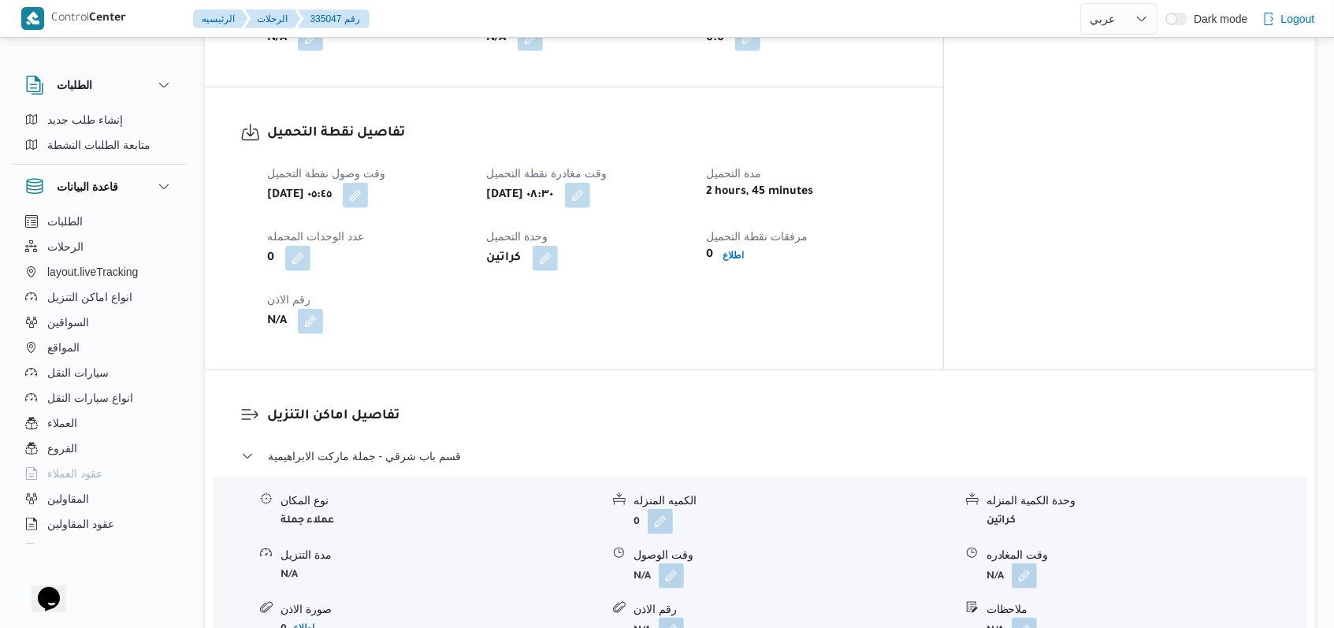
scroll to position [947, 0]
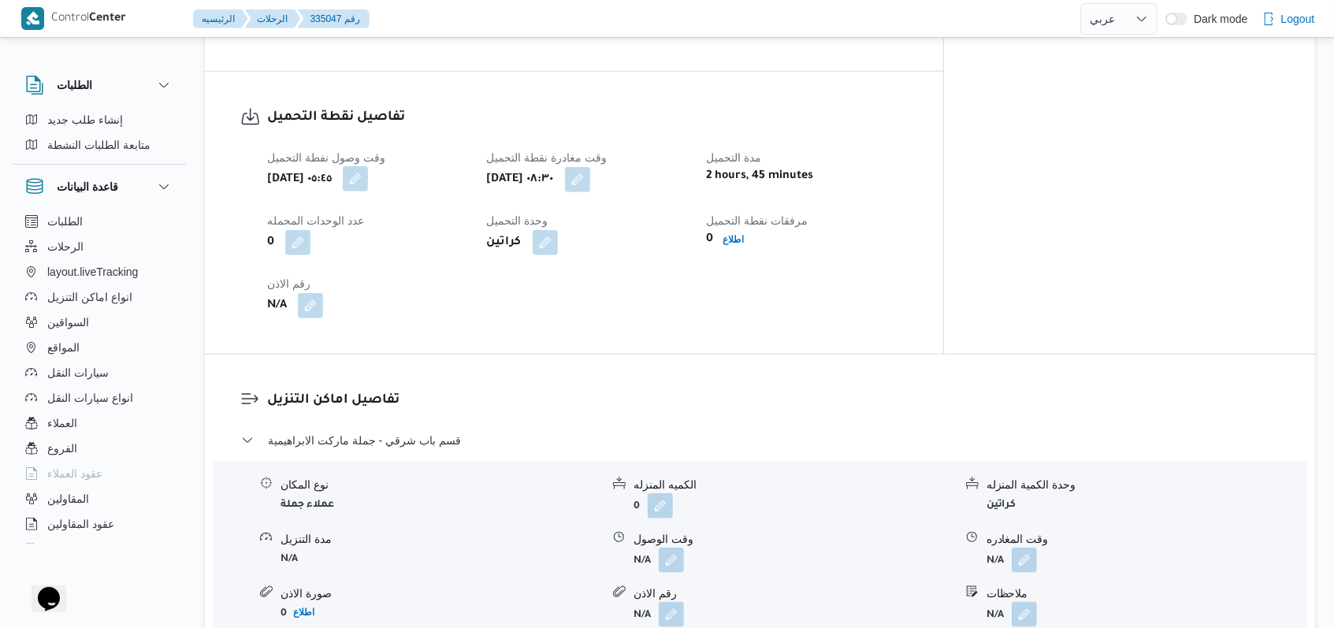
click at [368, 172] on button "button" at bounding box center [355, 178] width 25 height 25
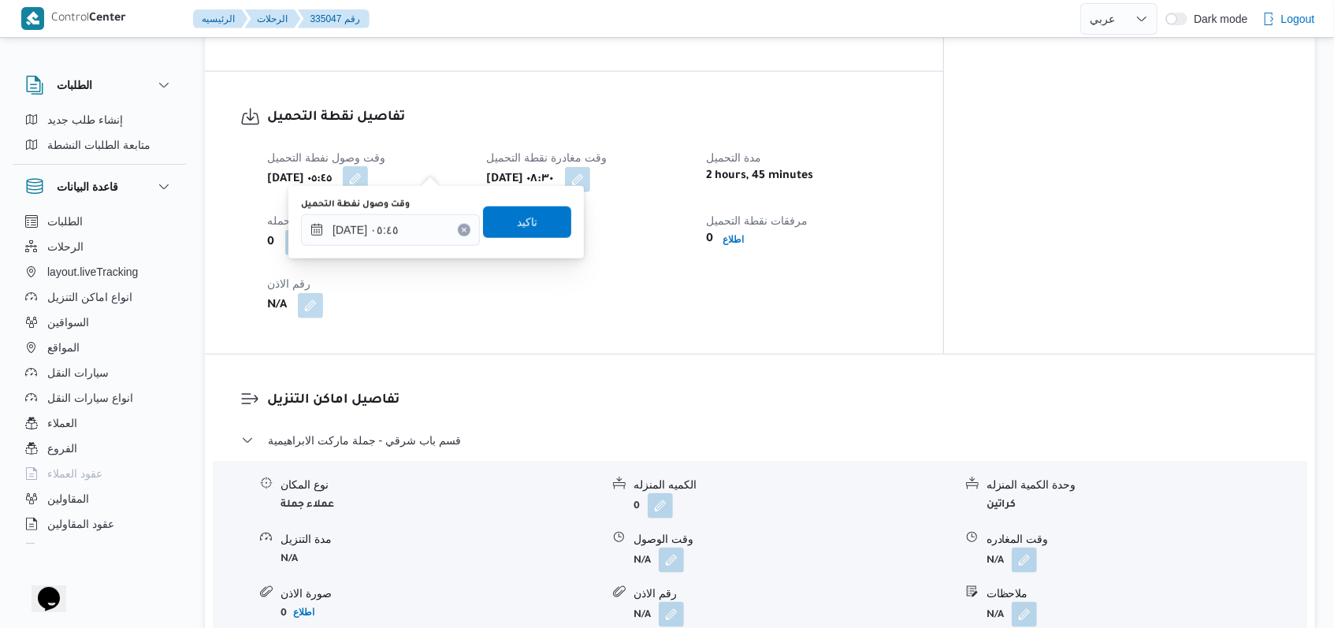
click at [416, 249] on div "You are in a dialog. To close this dialog, hit escape. وقت وصول نفطة التحميل ٠٢…" at bounding box center [436, 222] width 296 height 73
click at [416, 239] on input "٠٢/٠٩/٢٠٢٥ ٠٥:٤٥" at bounding box center [390, 230] width 179 height 32
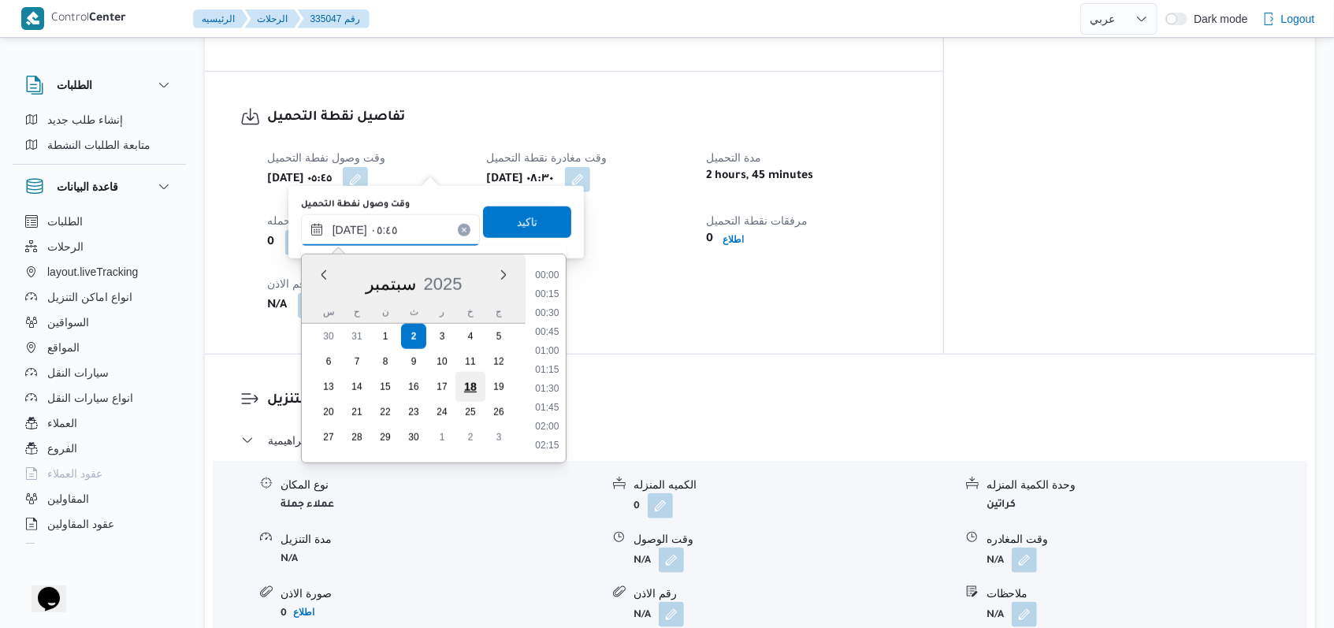
scroll to position [340, 0]
click at [653, 355] on div "تفاصيل اماكن التنزيل قسم باب شرقي - جملة ماركت الابراهيمية نوع المكان عملاء جمل…" at bounding box center [760, 580] width 1110 height 451
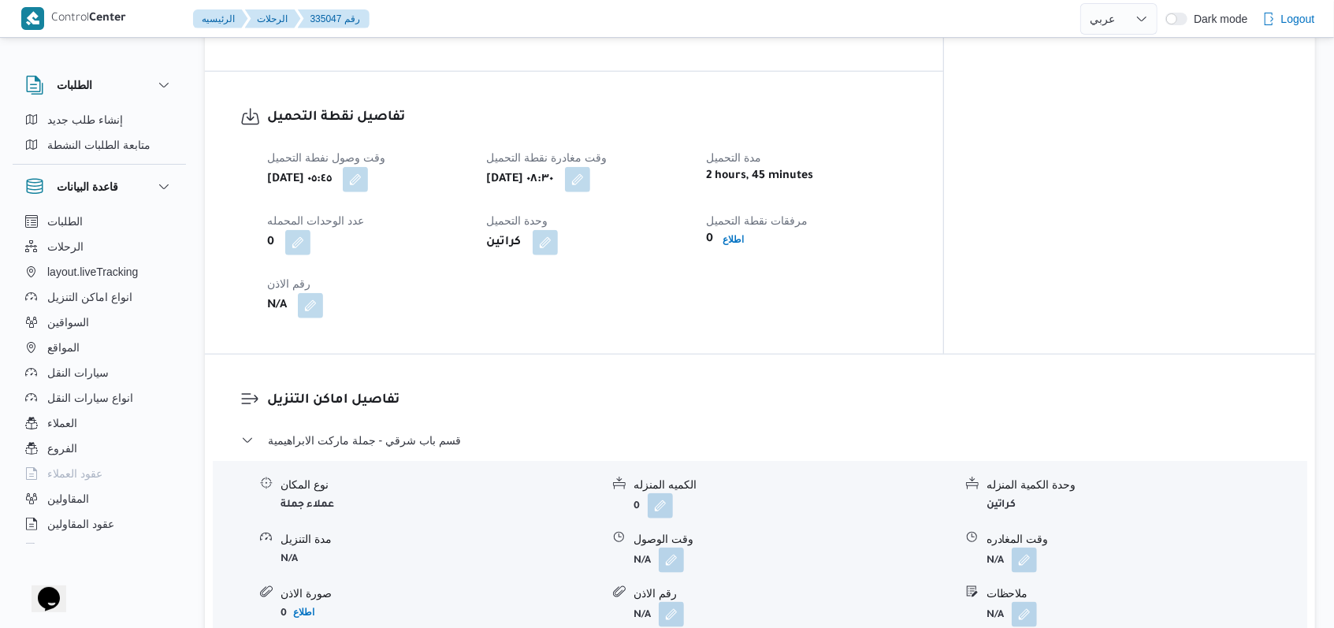
select select "ar"
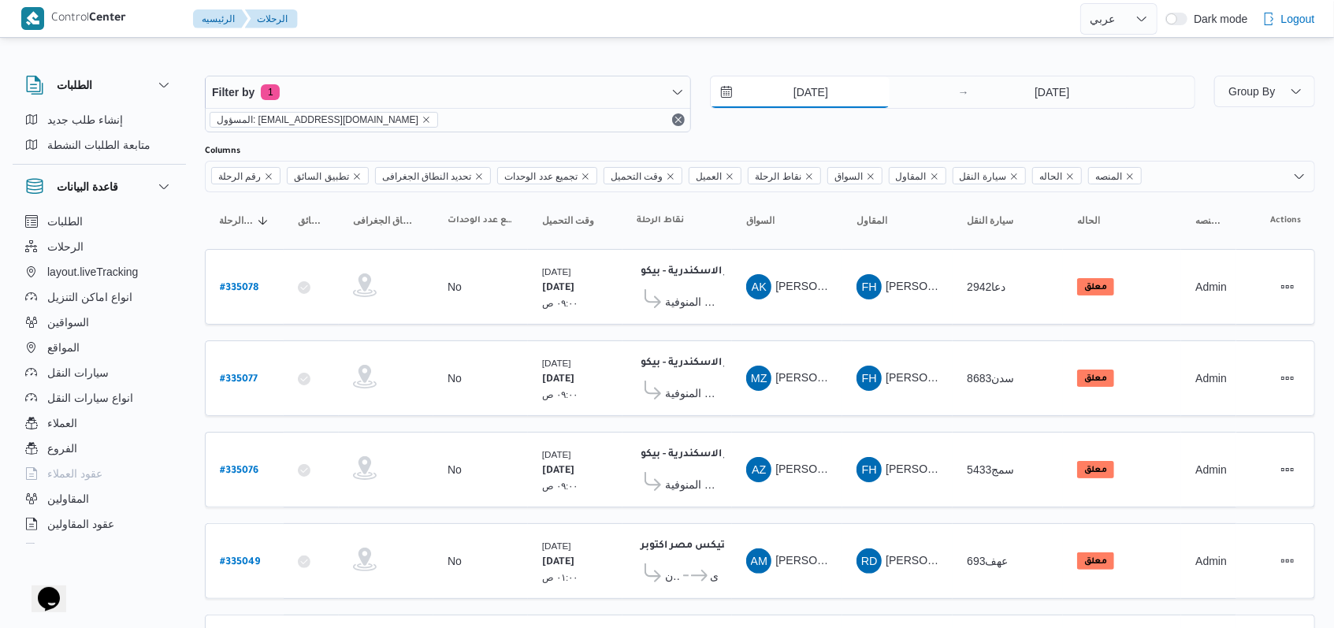
click at [790, 103] on input "2/9/2025" at bounding box center [800, 92] width 179 height 32
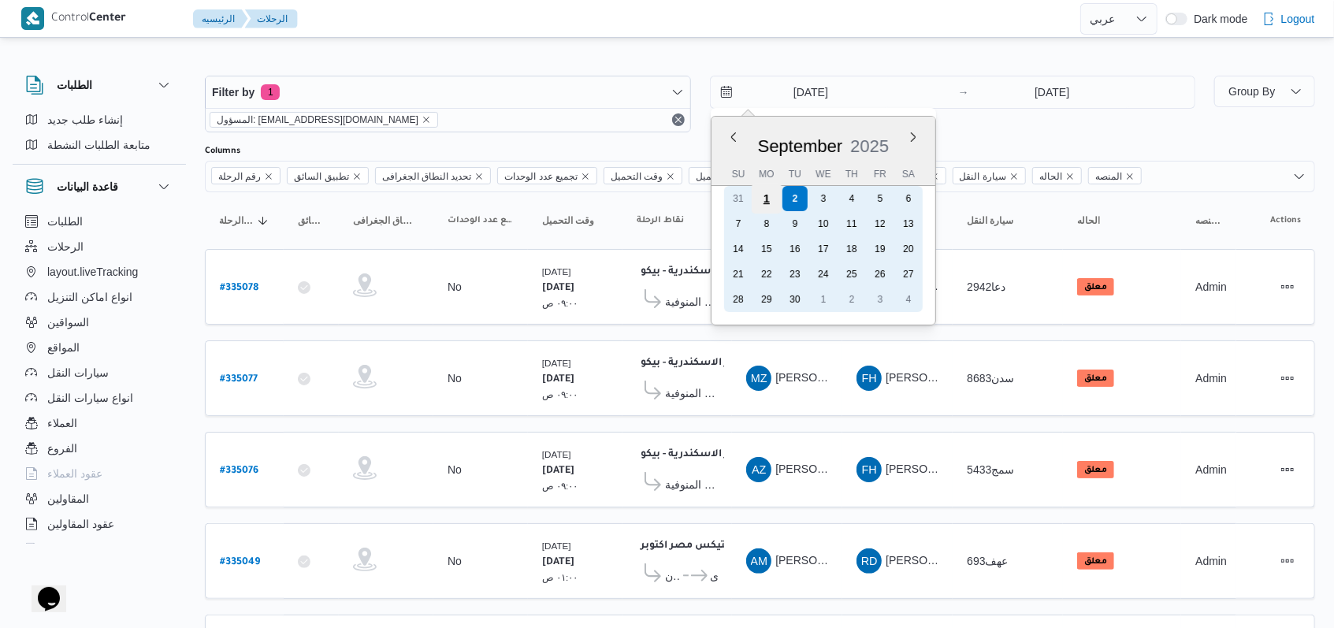
click at [763, 205] on div "1" at bounding box center [766, 199] width 30 height 30
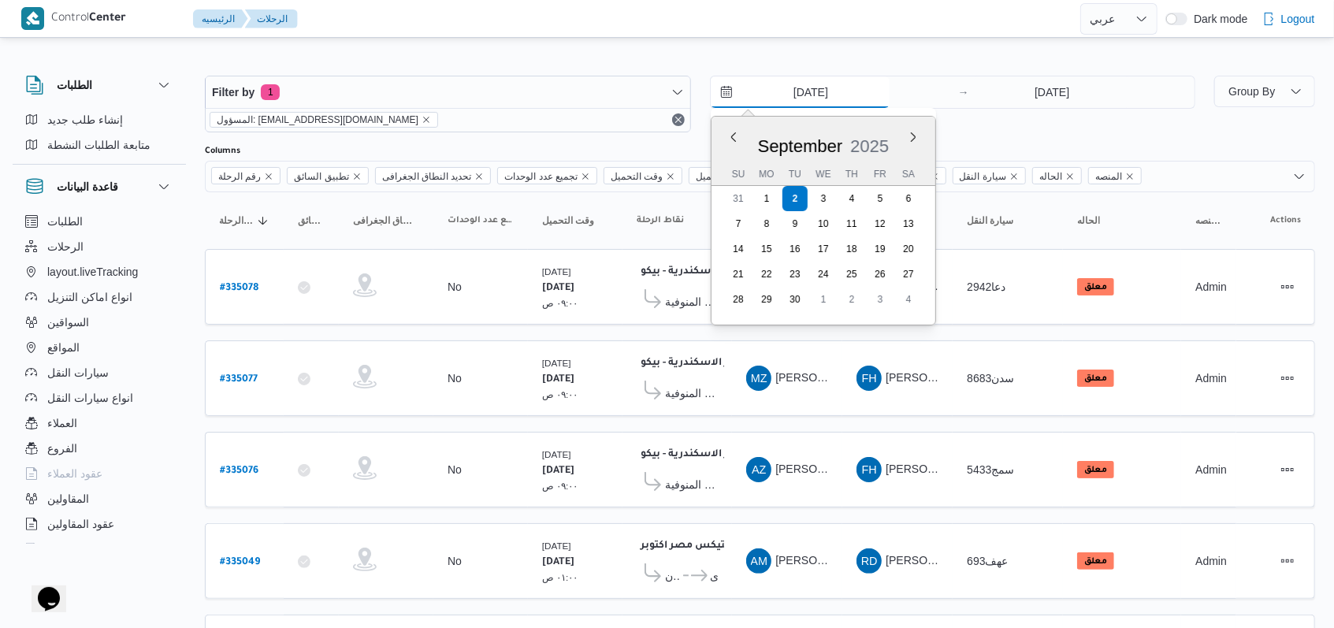
type input "1/9/2025"
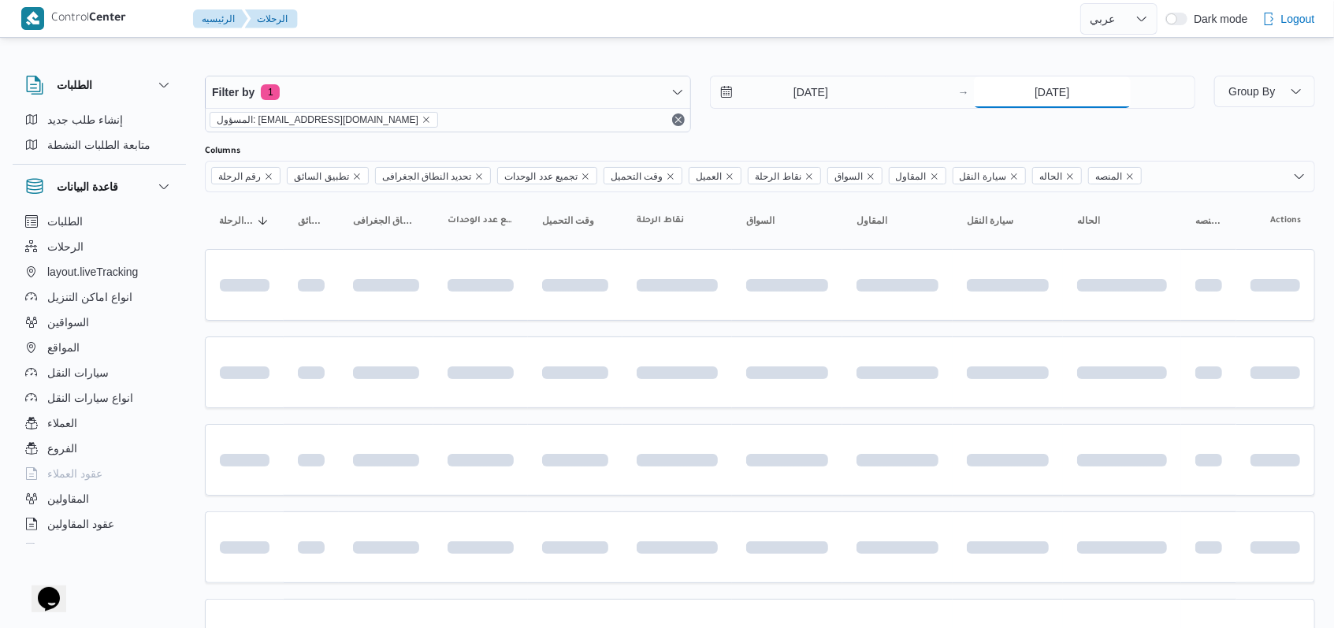
click at [1062, 90] on input "2/9/2025" at bounding box center [1052, 92] width 157 height 32
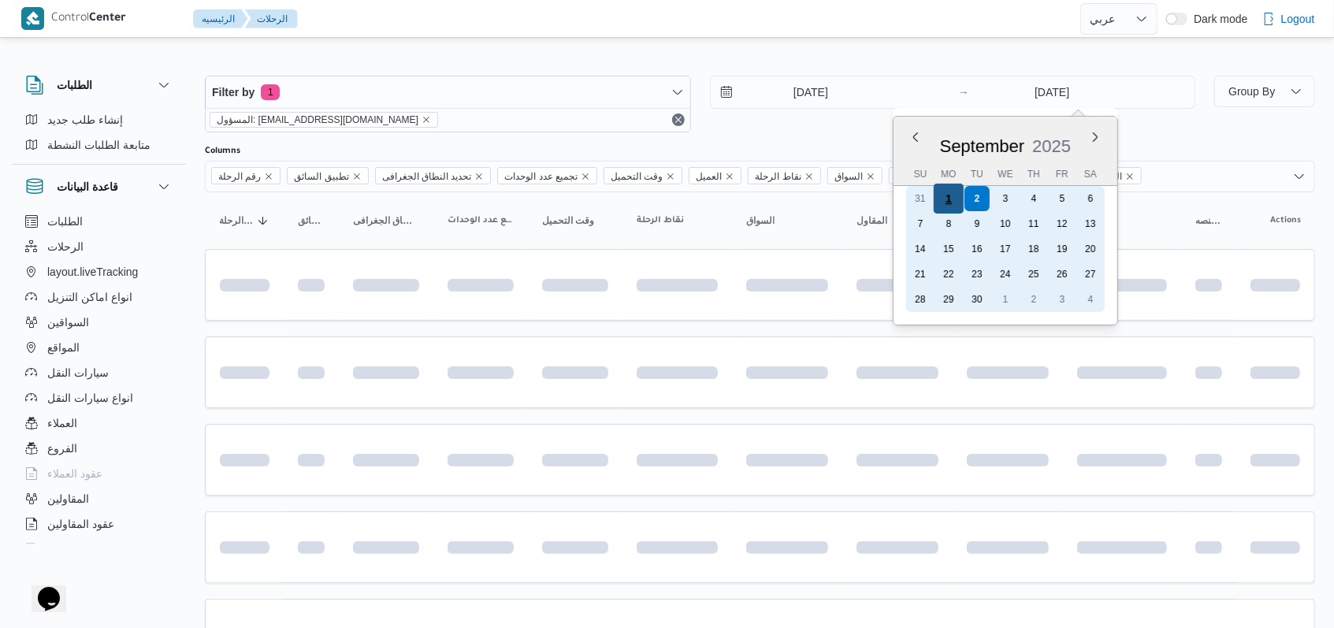
click at [956, 203] on div "1" at bounding box center [949, 199] width 30 height 30
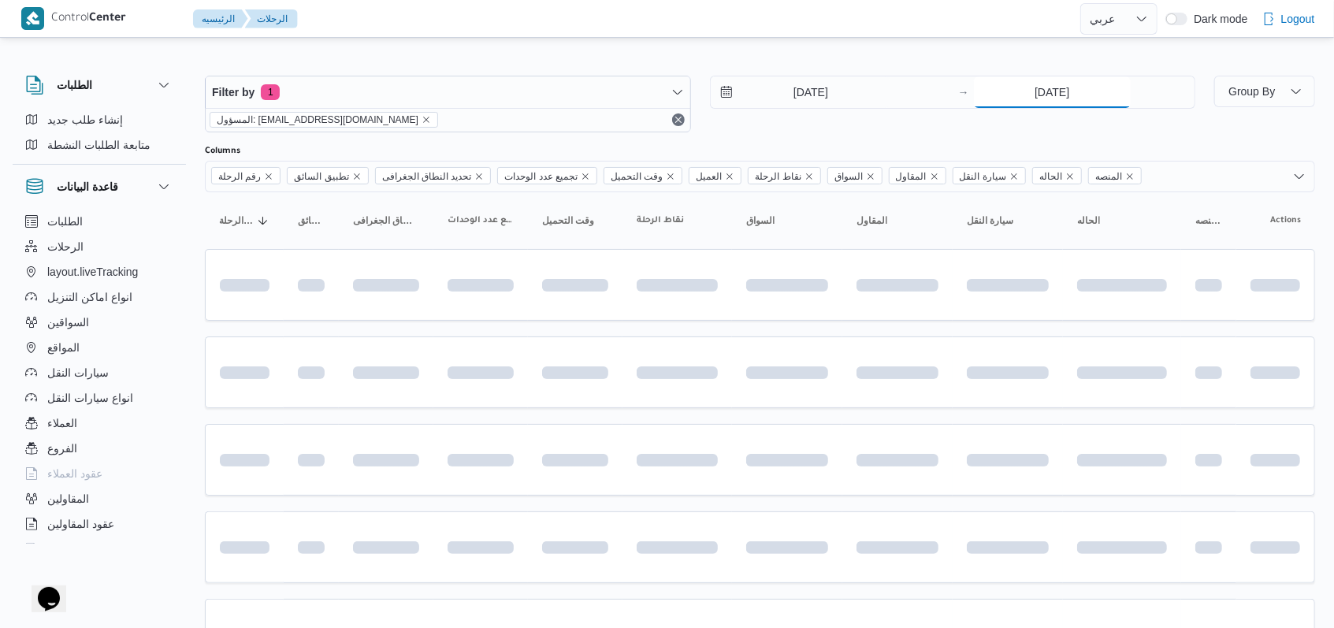
type input "1/9/2025"
click at [860, 142] on div at bounding box center [760, 138] width 1110 height 13
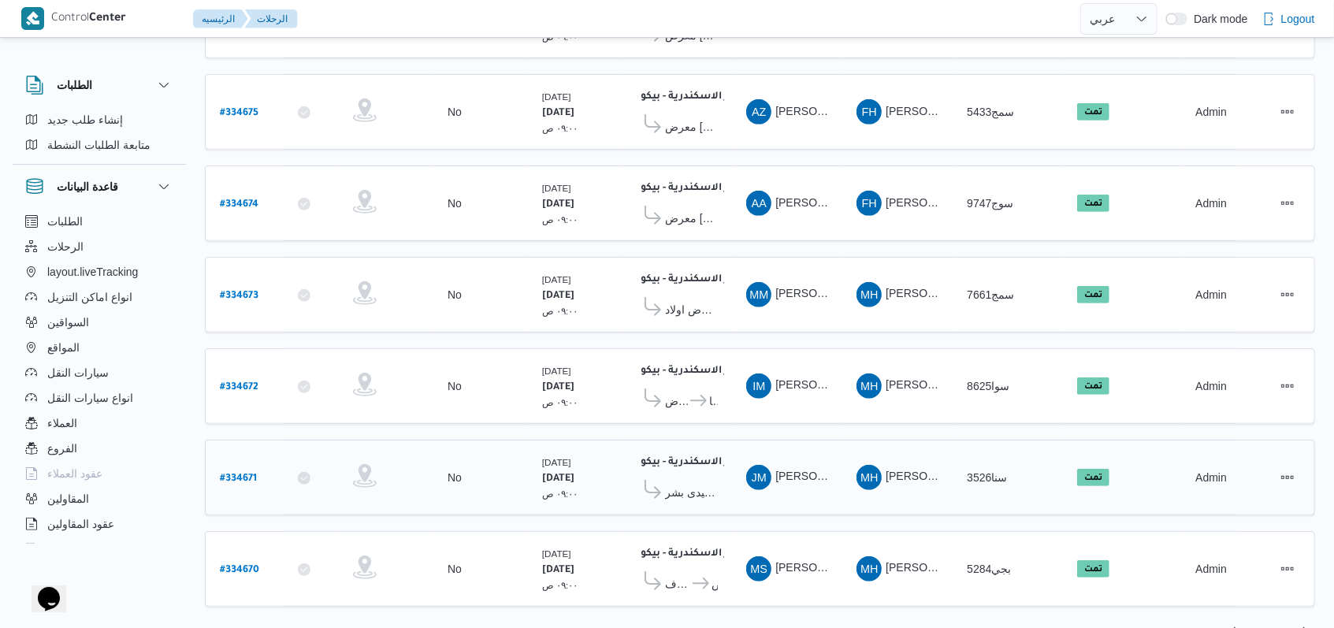
scroll to position [544, 0]
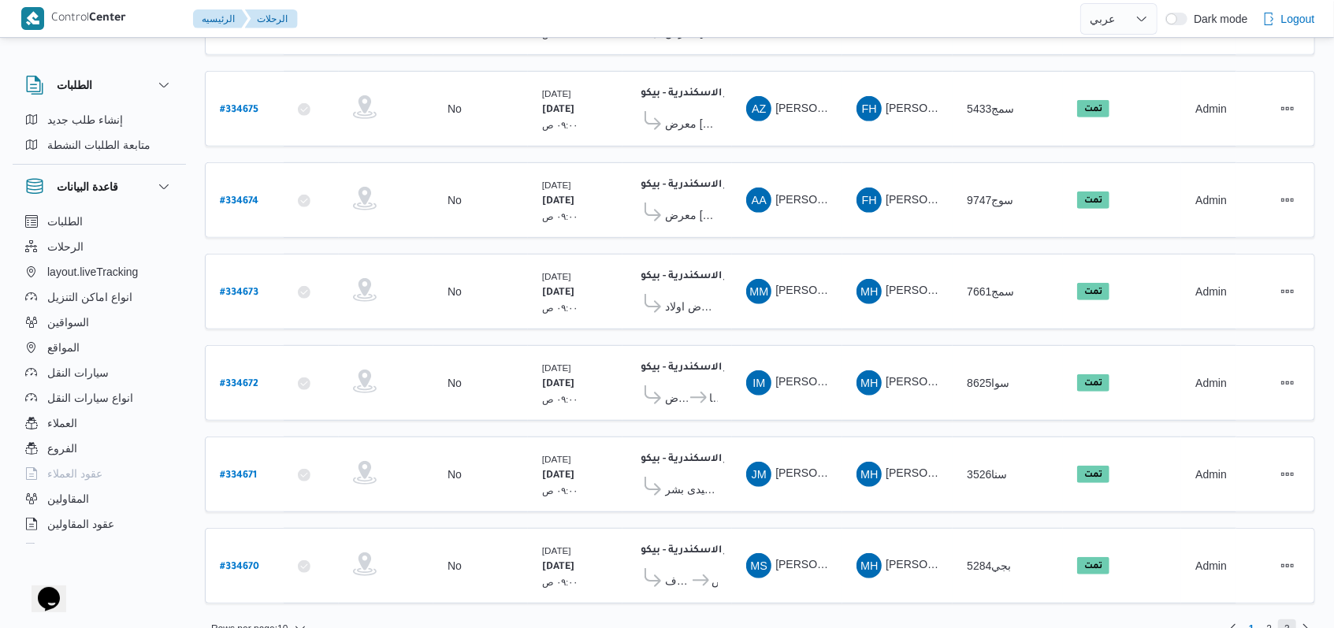
click at [1290, 619] on span "3" at bounding box center [1287, 628] width 18 height 19
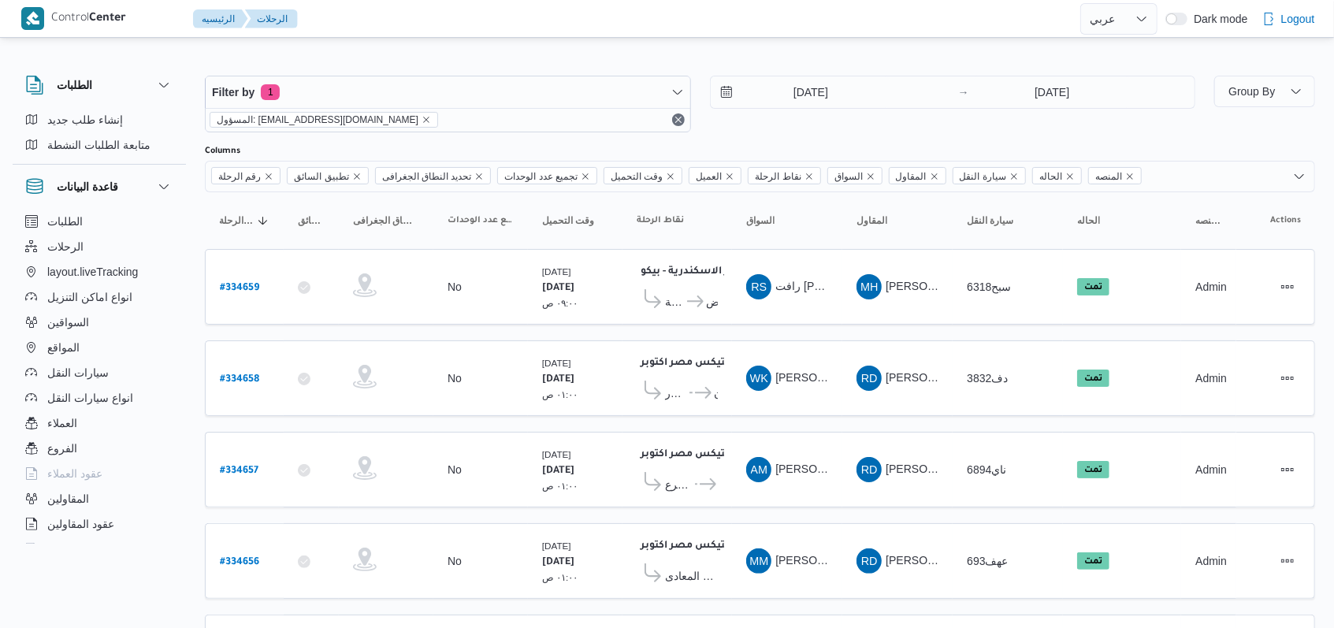
click at [802, 70] on div "Filter by 1 المسؤول: mostafa.elrouby@illa.com.eg 1/9/2025 → 1/9/2025" at bounding box center [700, 104] width 1010 height 76
click at [794, 95] on input "1/9/2025" at bounding box center [800, 92] width 179 height 32
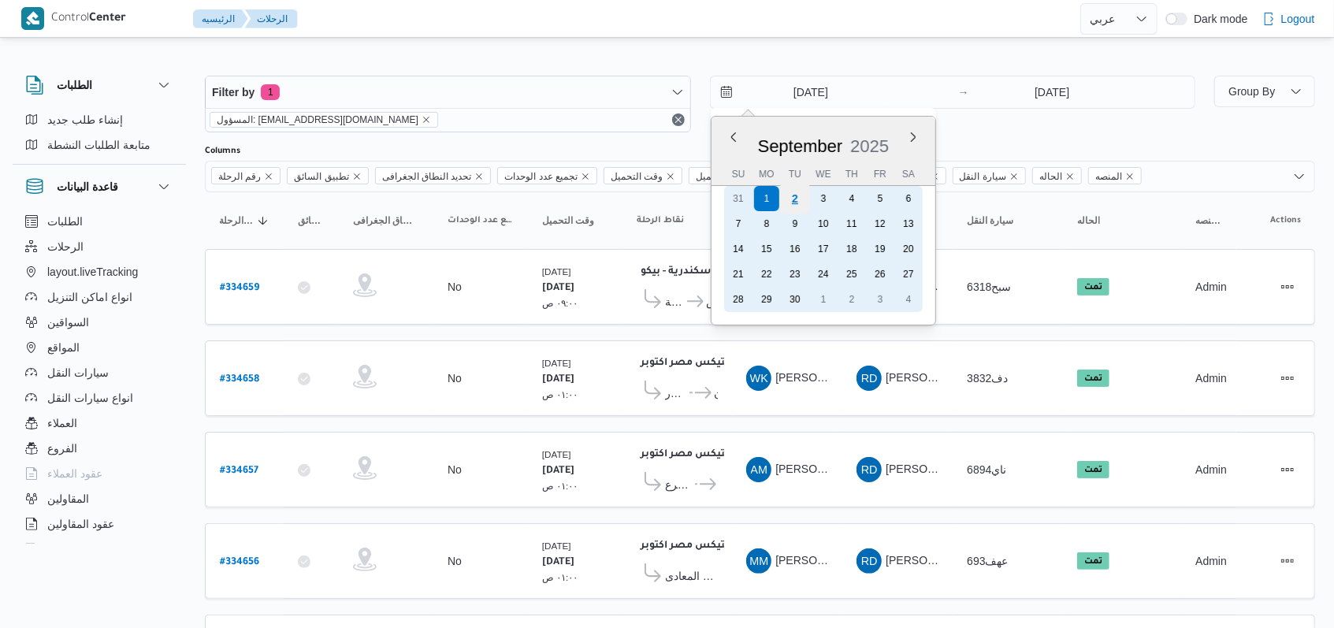
click at [794, 206] on div "2" at bounding box center [794, 199] width 30 height 30
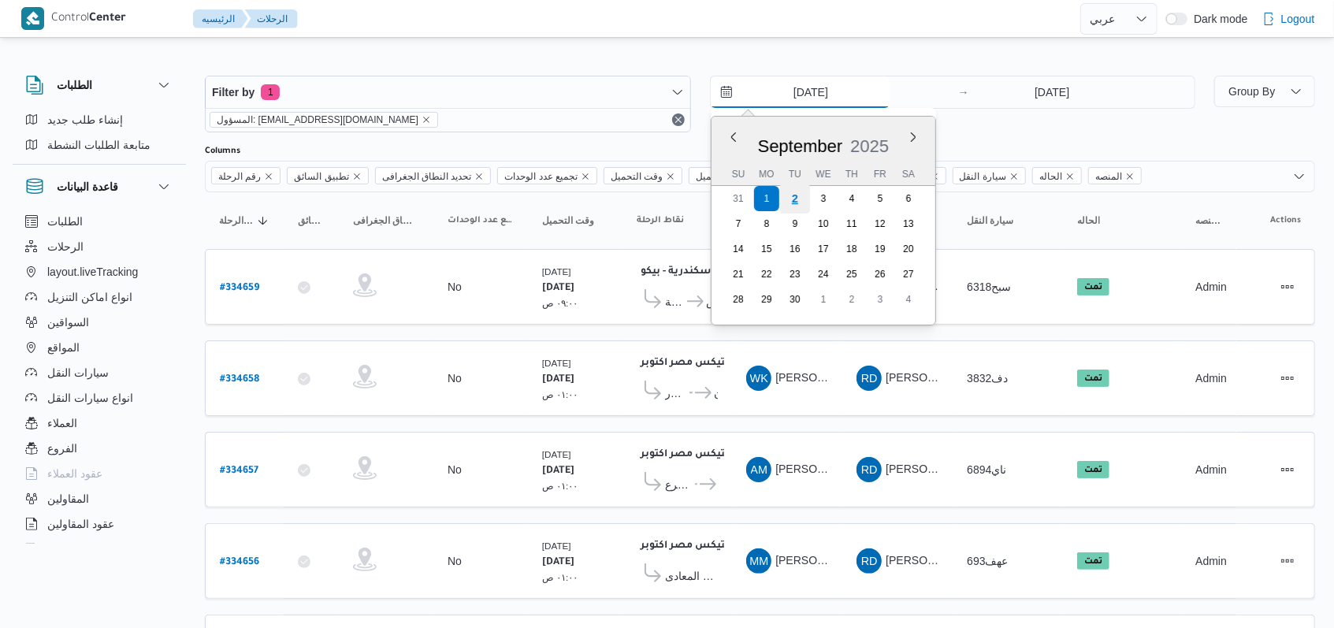
type input "2/9/2025"
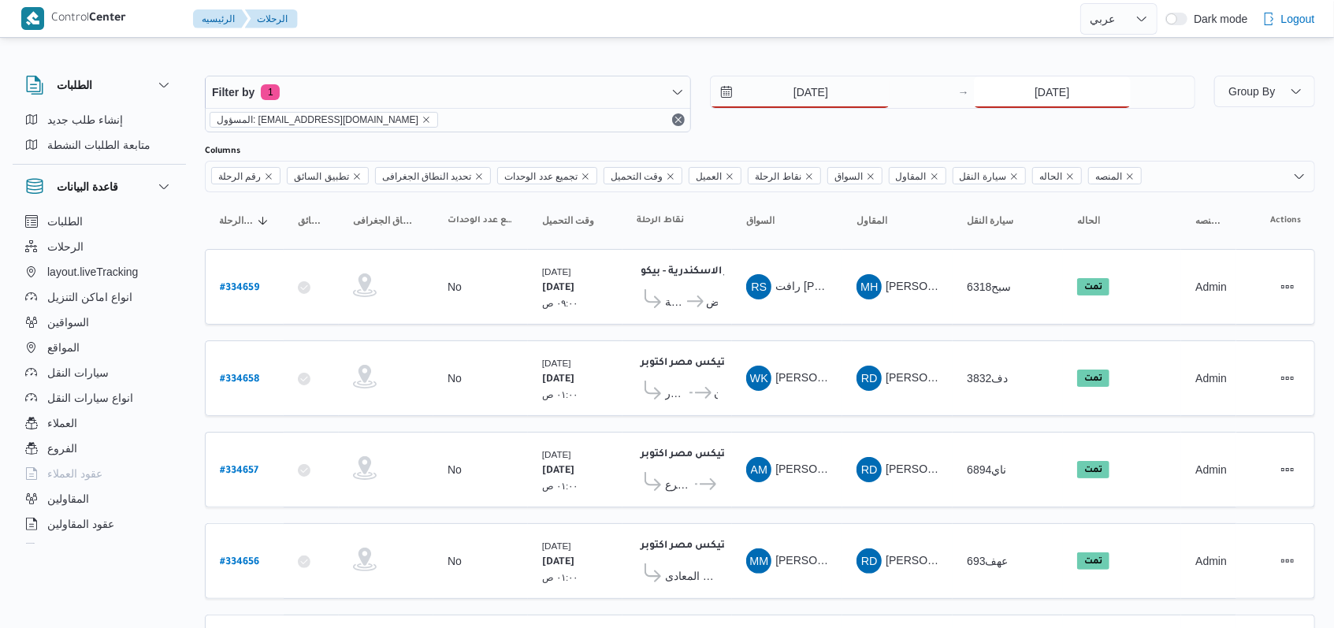
click at [1047, 104] on input "1/9/2025" at bounding box center [1052, 92] width 157 height 32
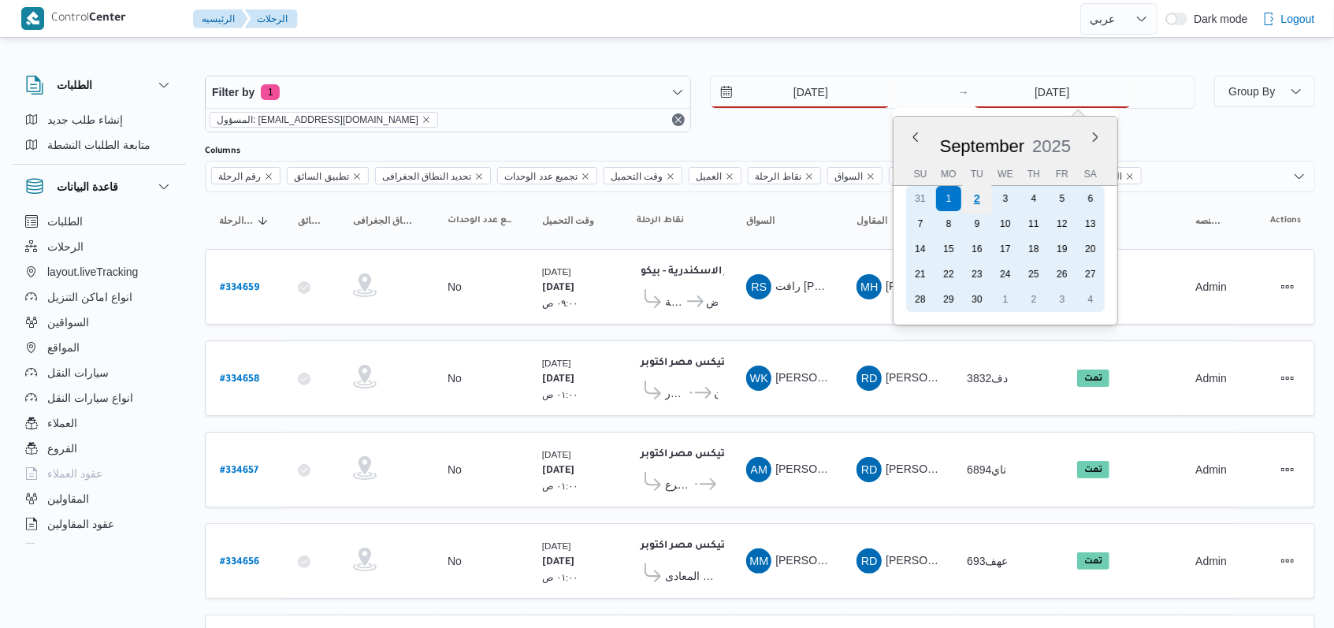
click at [979, 202] on div "2" at bounding box center [977, 199] width 30 height 30
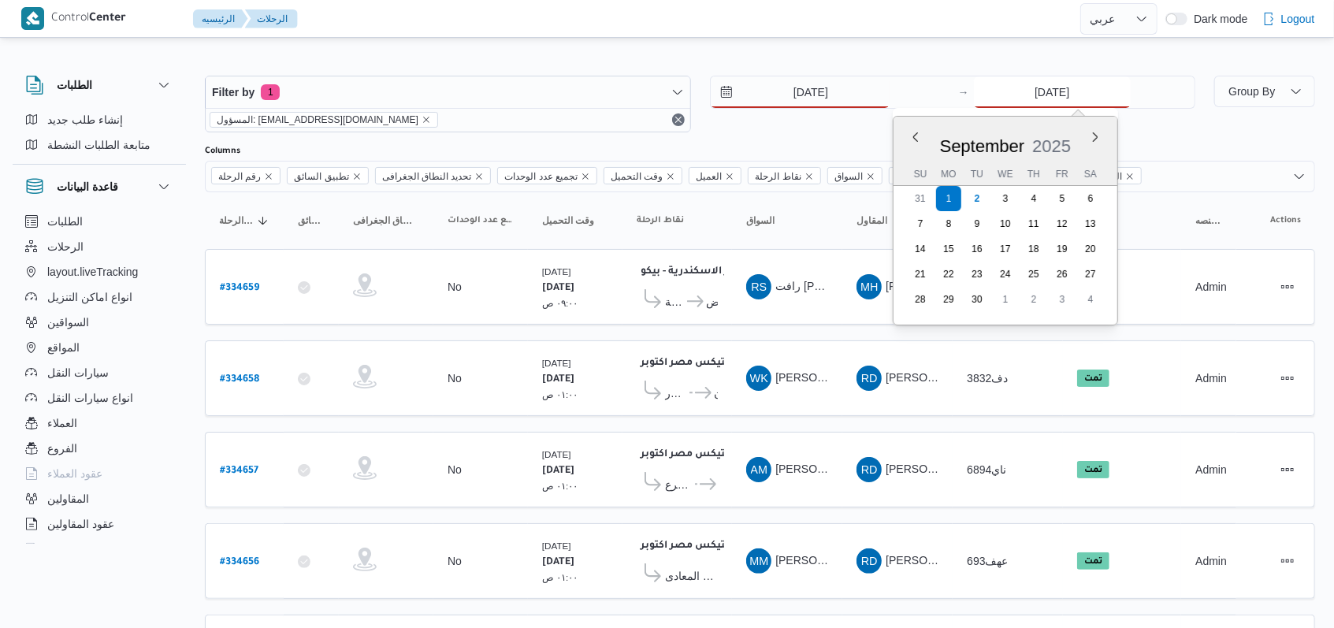
type input "2/9/2025"
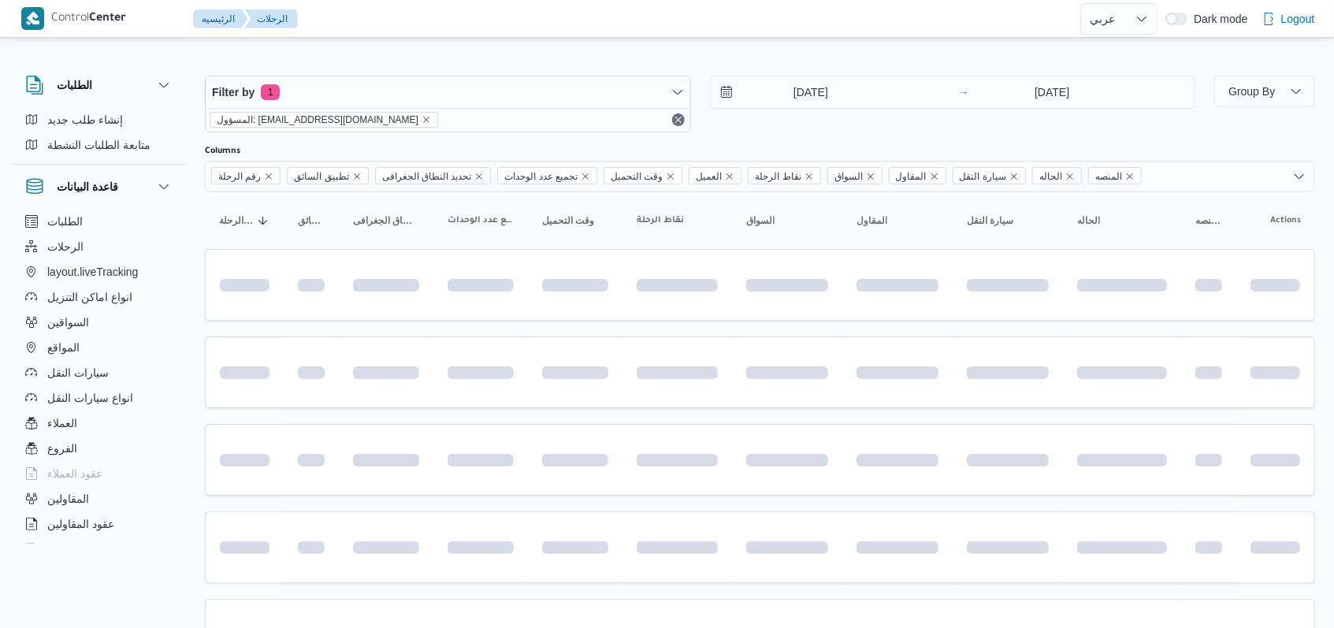
click at [837, 132] on div "Filter by 1 المسؤول: mostafa.elrouby@illa.com.eg 2/9/2025 → 2/9/2025" at bounding box center [700, 104] width 1010 height 76
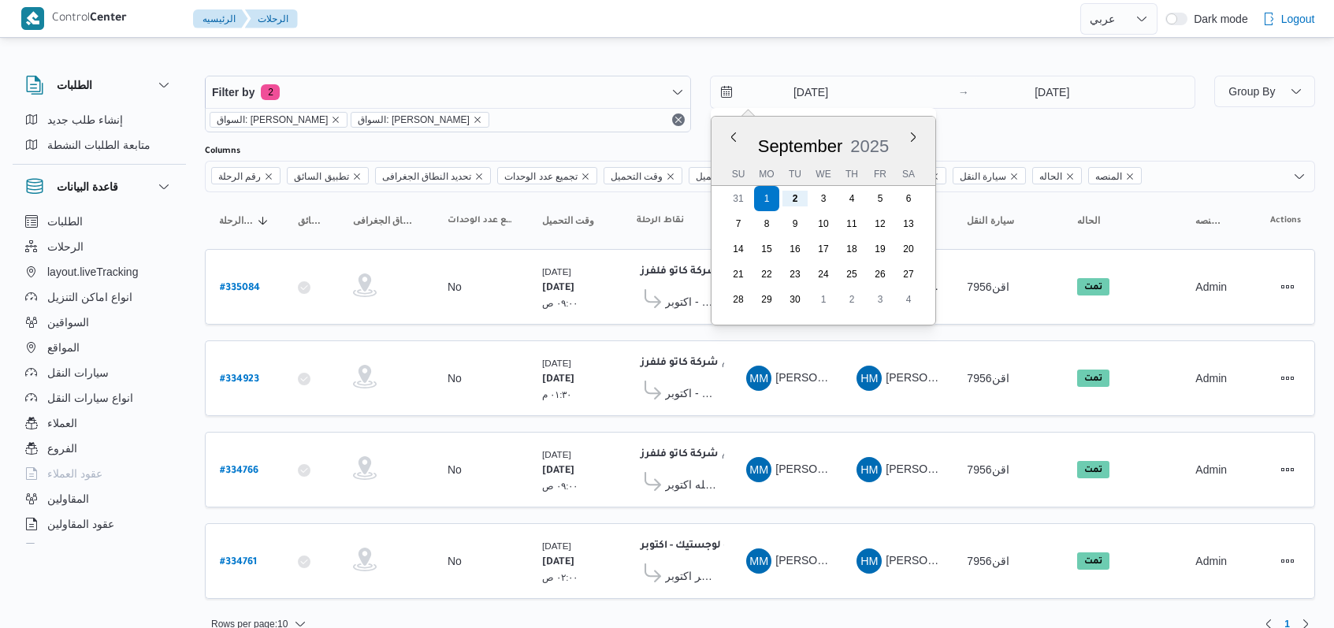
select select "ar"
click at [1051, 128] on div "1/9/2025 Previous Month Next month September 2025 September 2025 Su Mo Tu We Th…" at bounding box center [953, 104] width 486 height 57
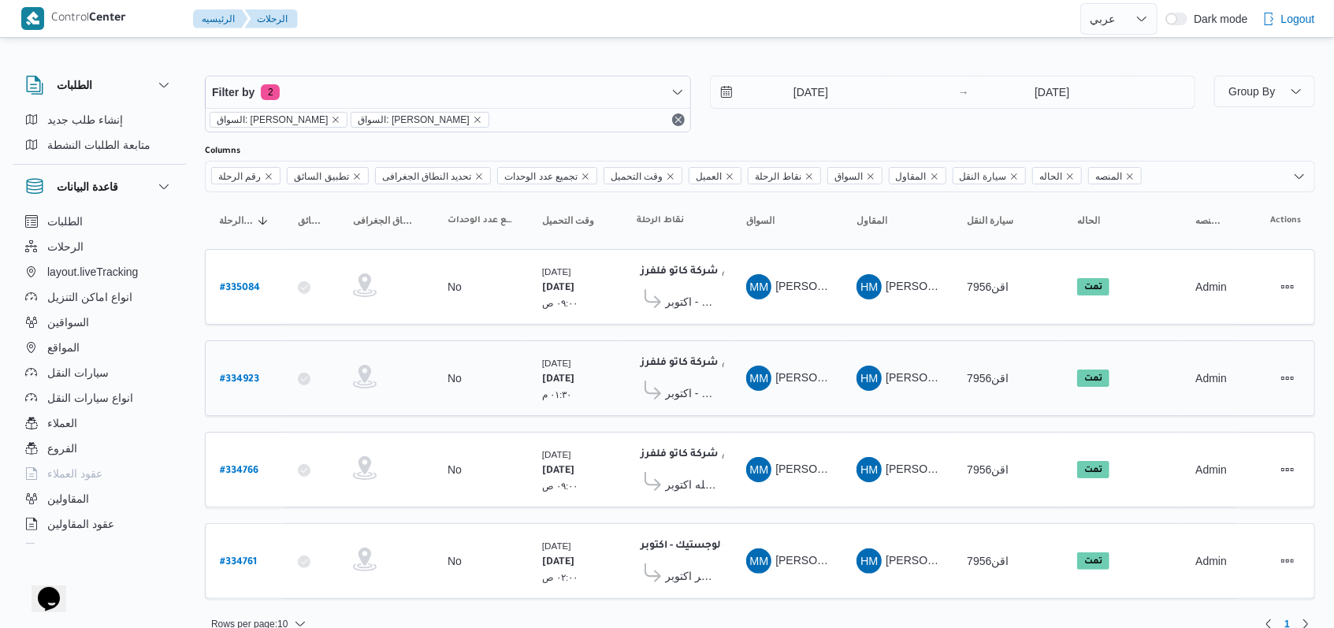
scroll to position [13, 0]
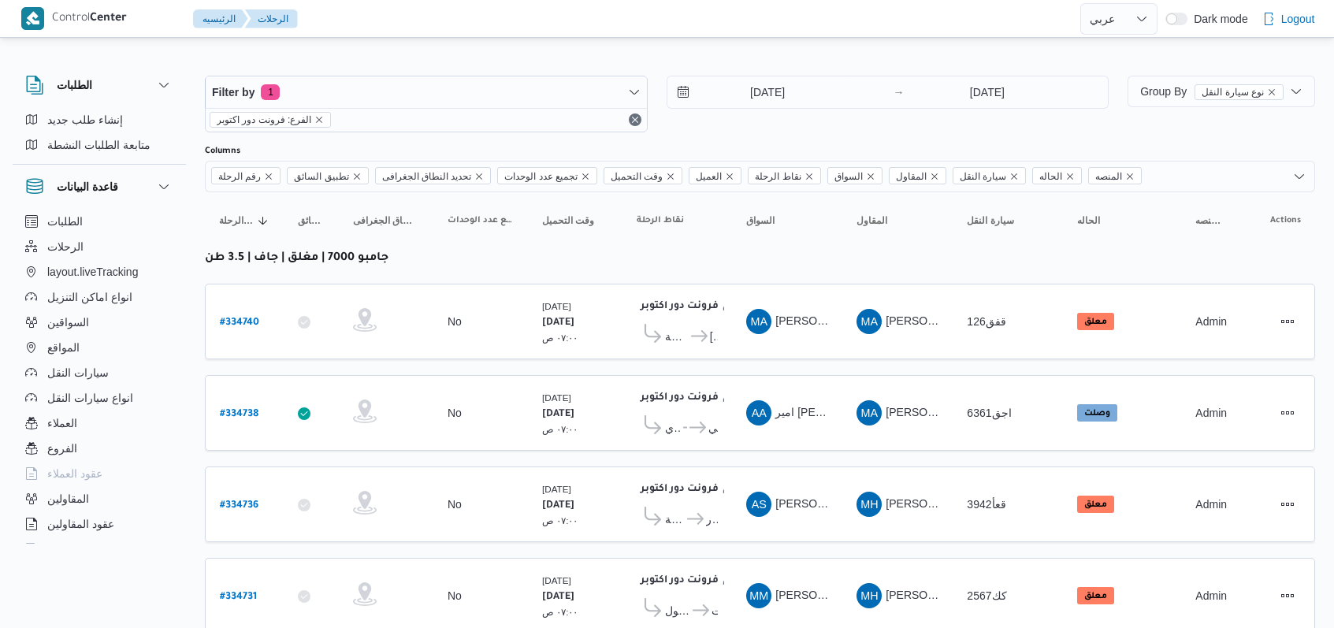
select select "ar"
click at [764, 101] on input "2/9/2025" at bounding box center [757, 92] width 179 height 32
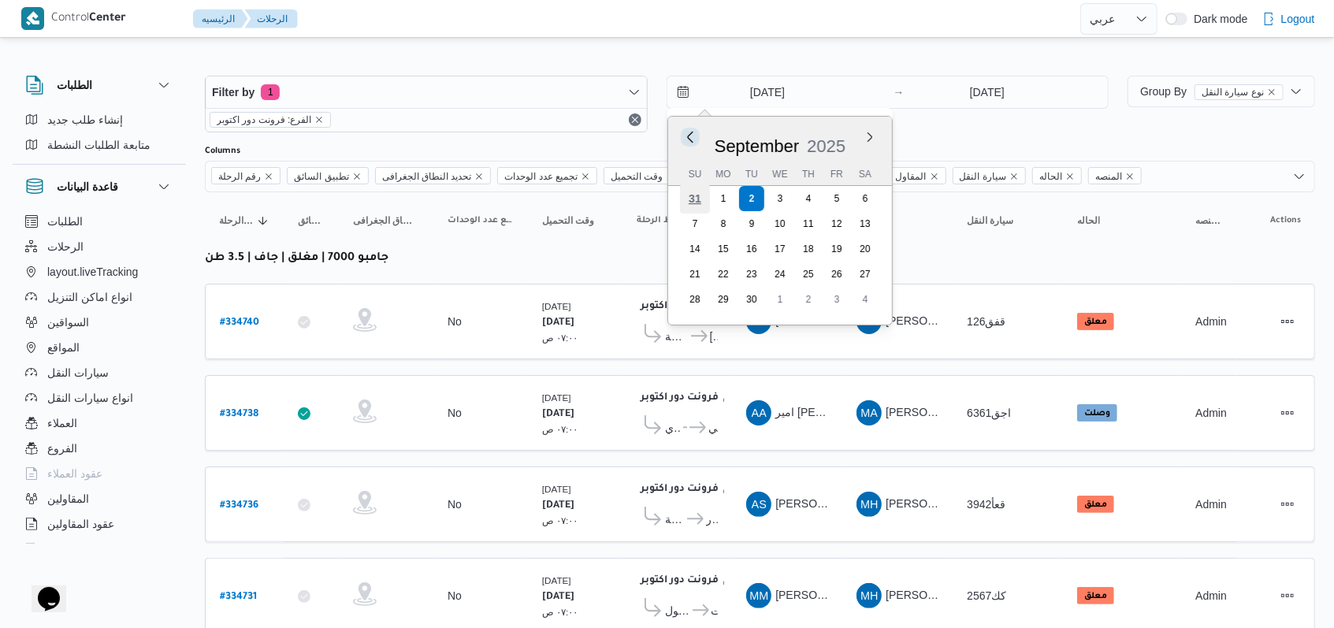
click at [687, 136] on button "Previous Month" at bounding box center [690, 136] width 15 height 15
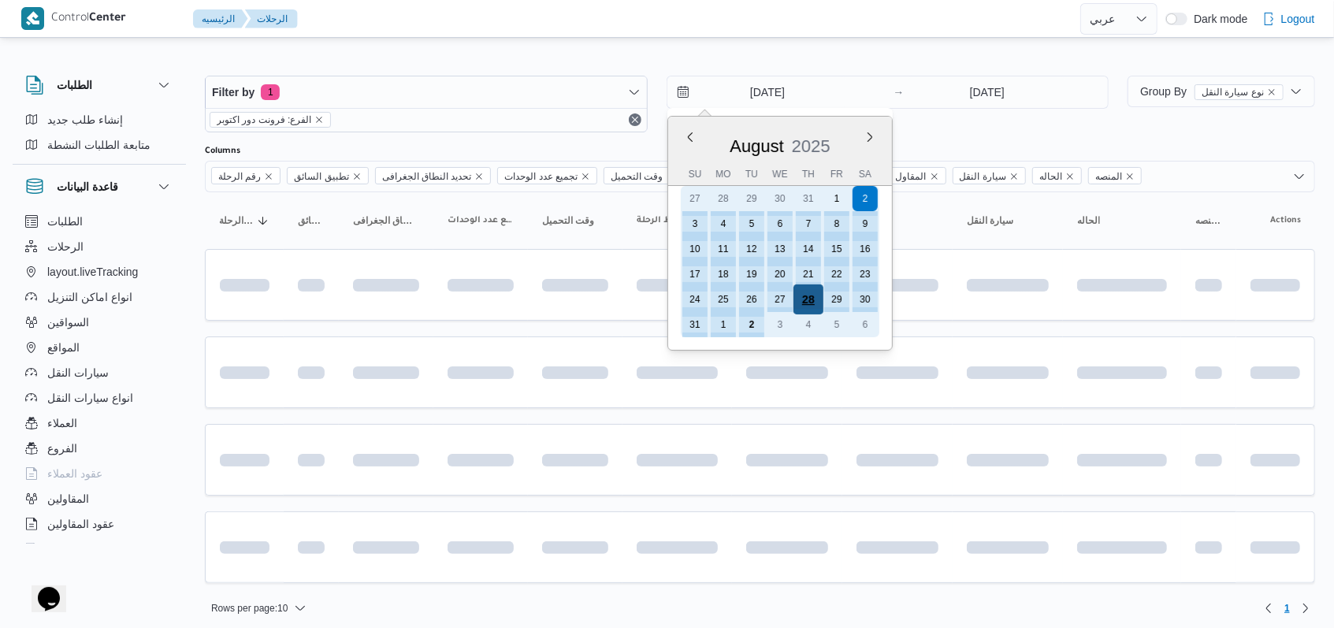
click at [813, 299] on div "28" at bounding box center [808, 300] width 30 height 30
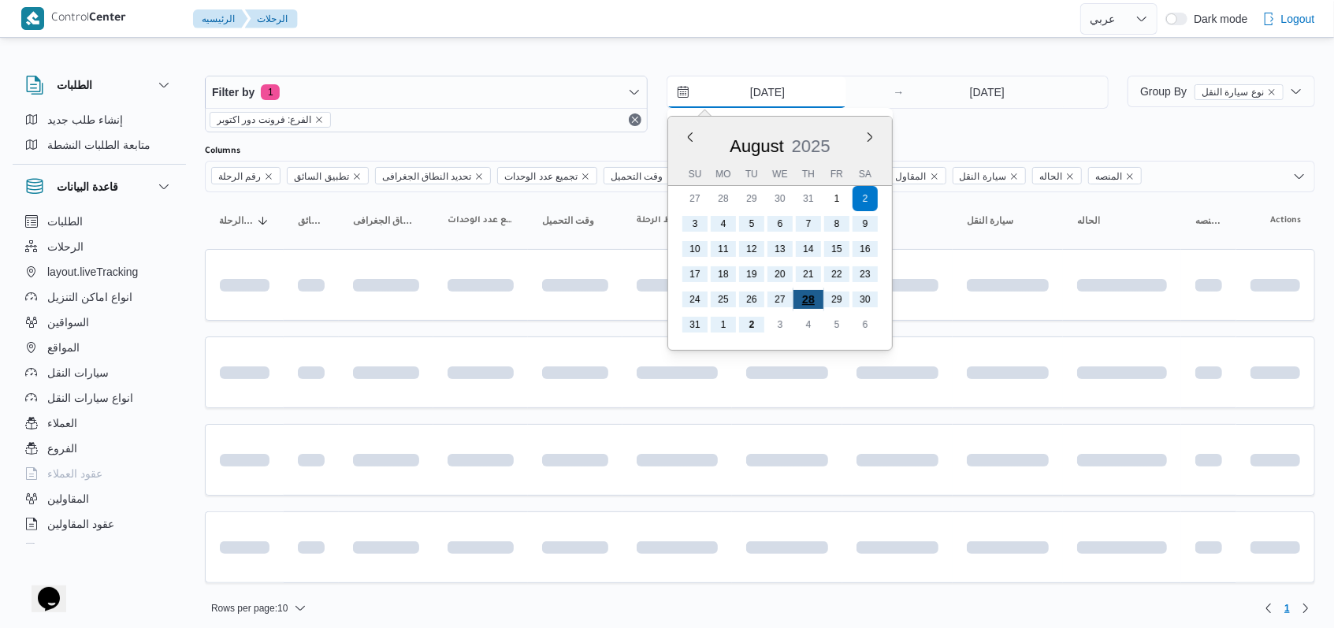
type input "28/8/2025"
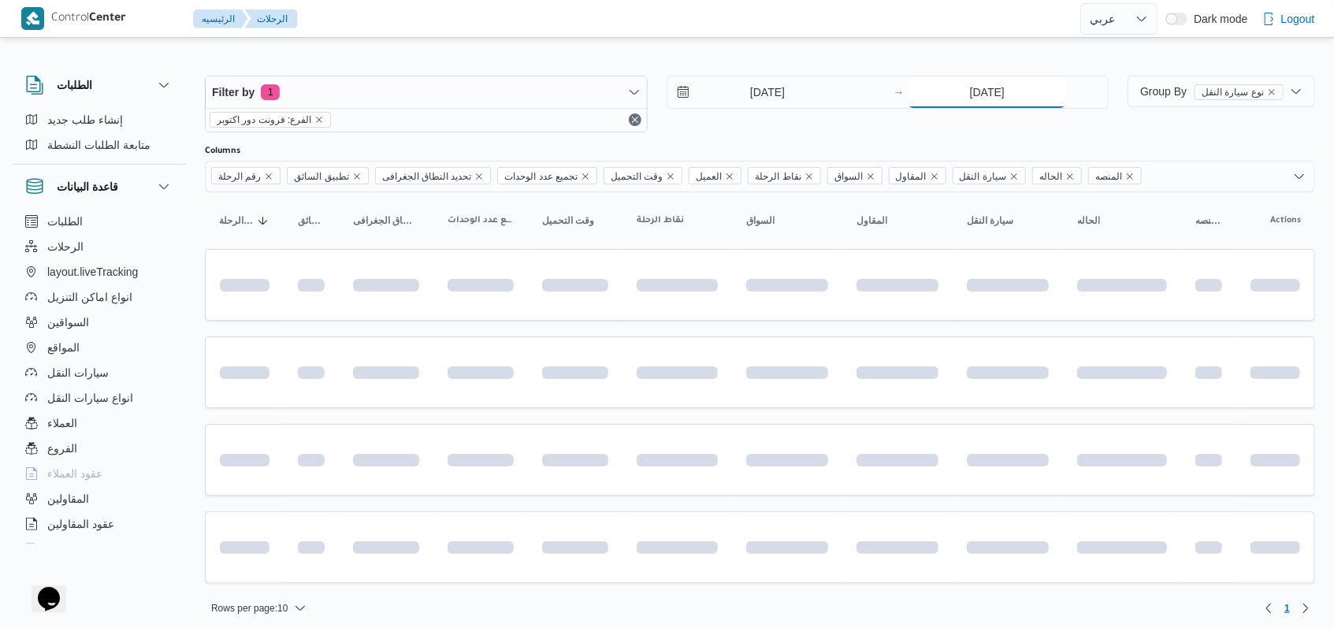
click at [967, 95] on input "2/9/2025" at bounding box center [987, 92] width 157 height 32
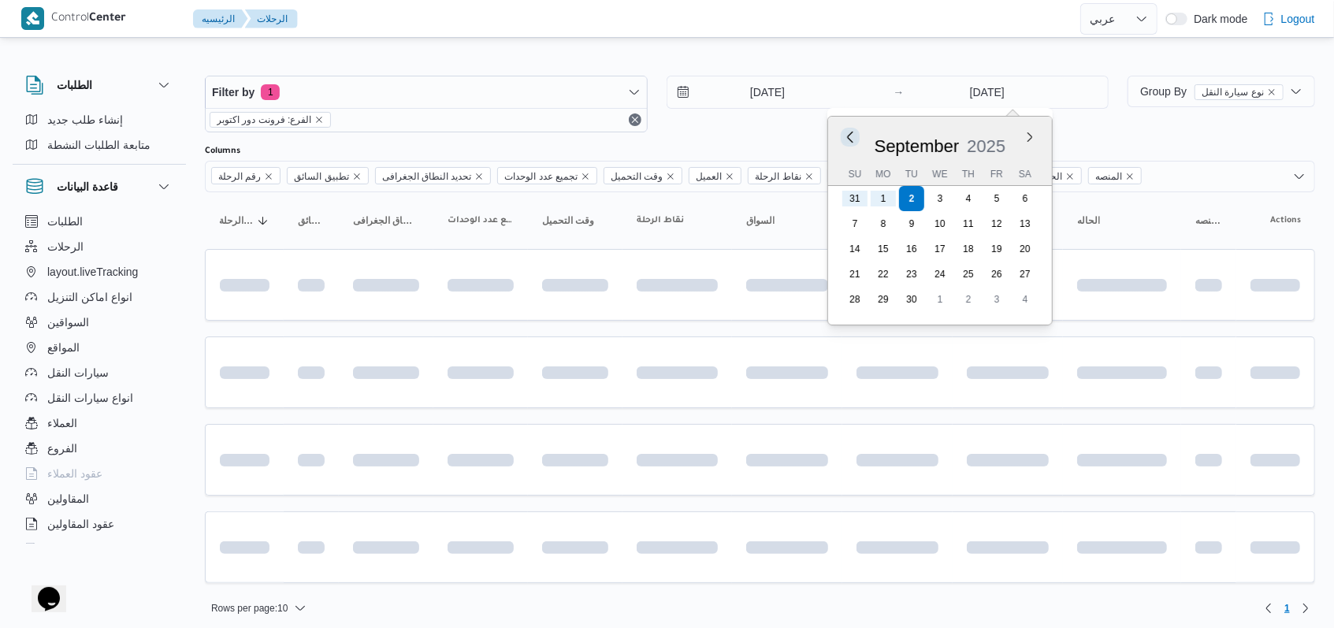
click at [852, 133] on button "Previous Month" at bounding box center [850, 136] width 15 height 15
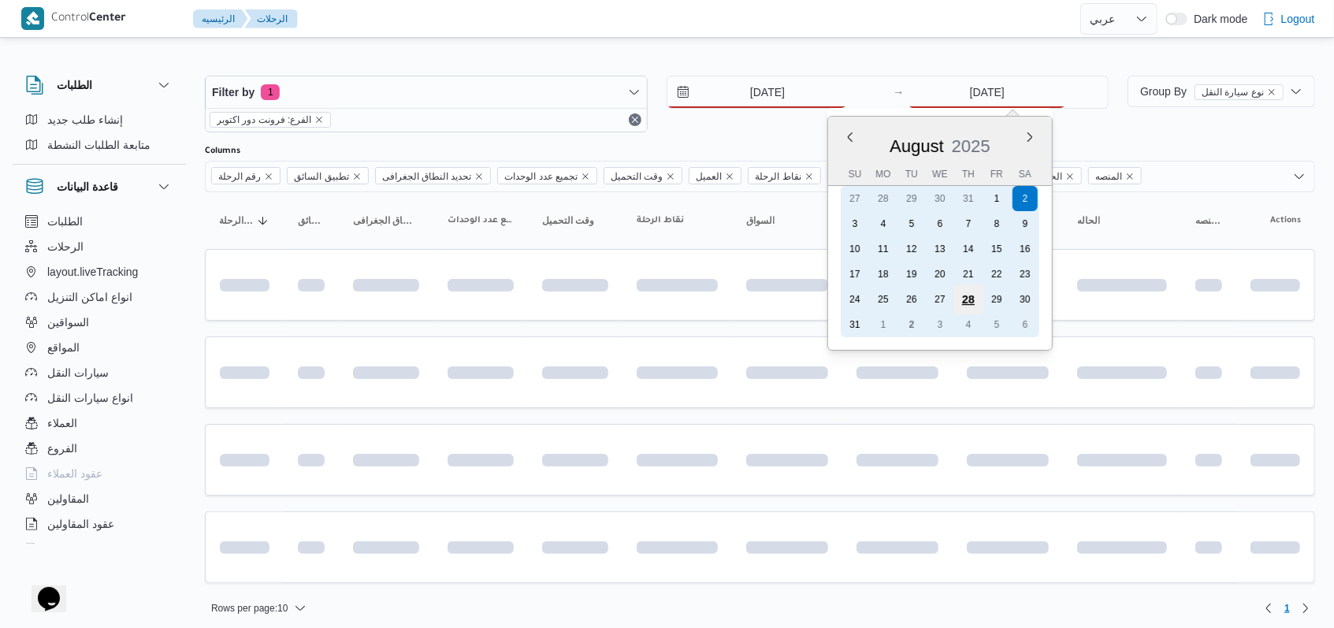
click at [969, 293] on div "28" at bounding box center [969, 300] width 30 height 30
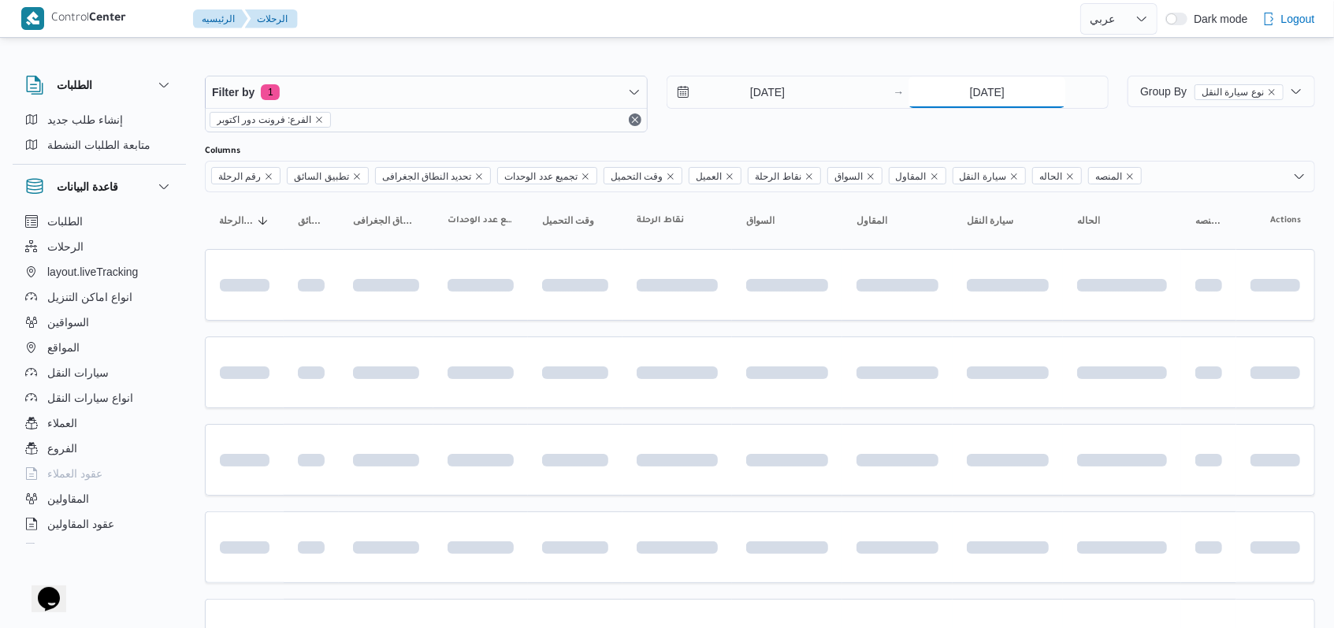
type input "28/8/2025"
click at [783, 125] on div "28/8/2025 → 28/8/2025" at bounding box center [888, 104] width 443 height 57
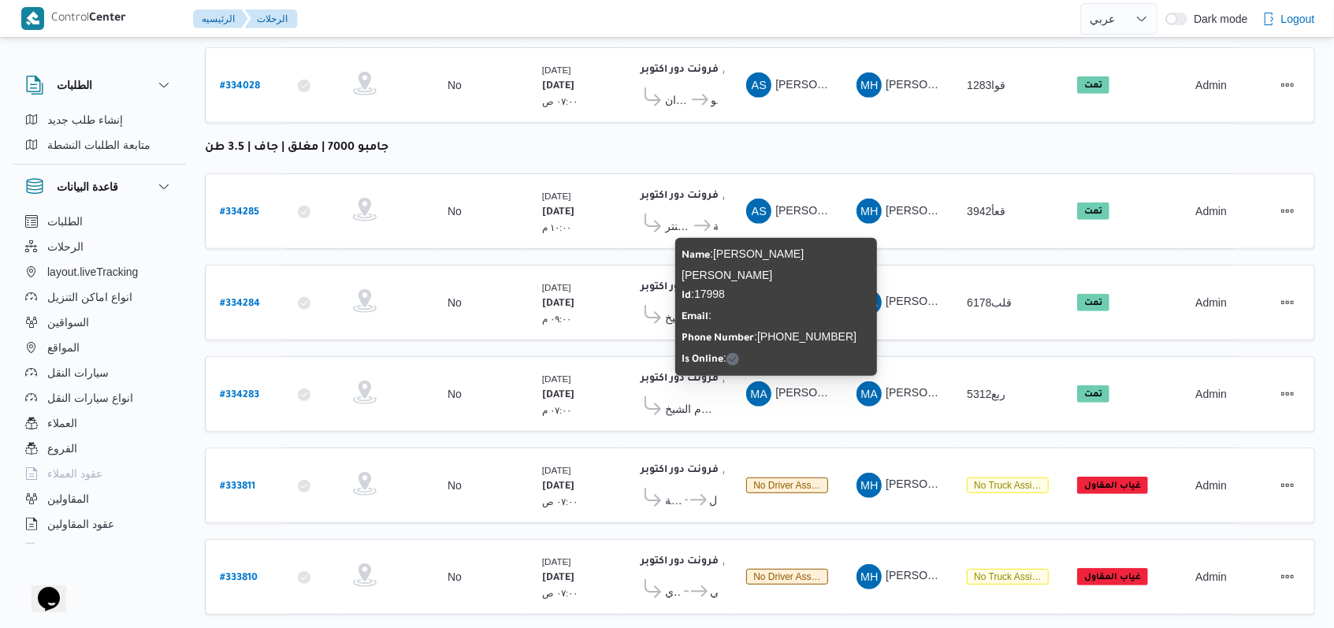
scroll to position [508, 0]
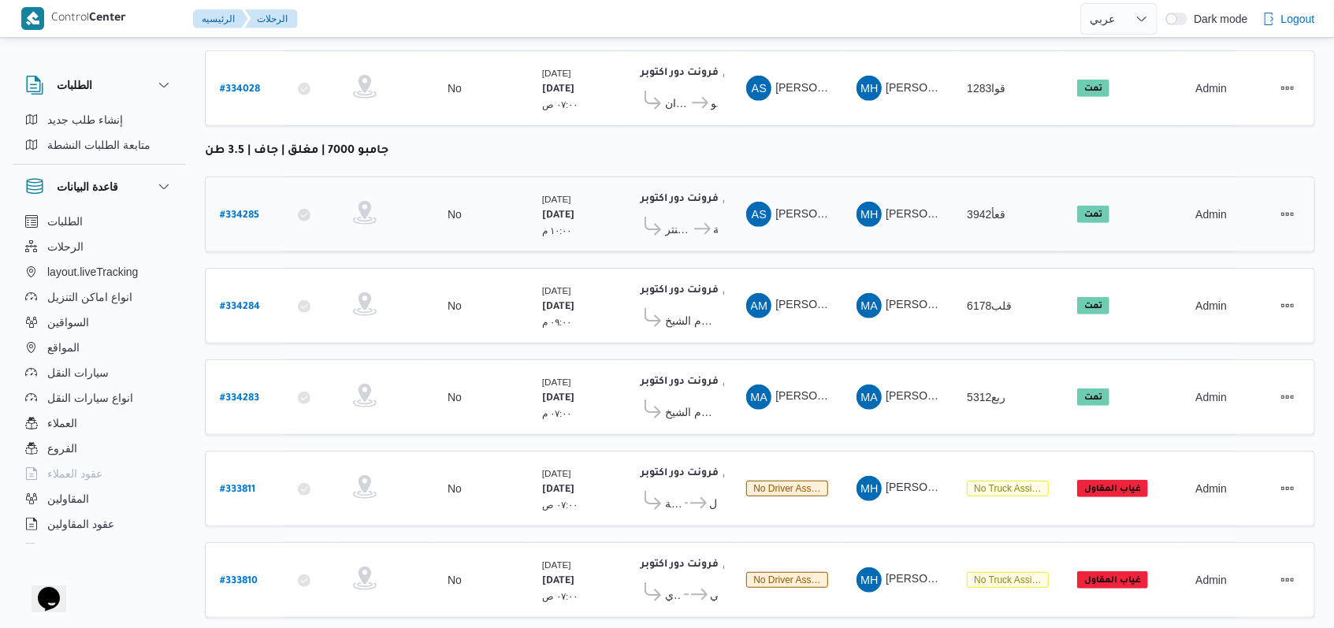
click at [694, 220] on span "كارفور هامبرا الغردقة" at bounding box center [705, 229] width 26 height 19
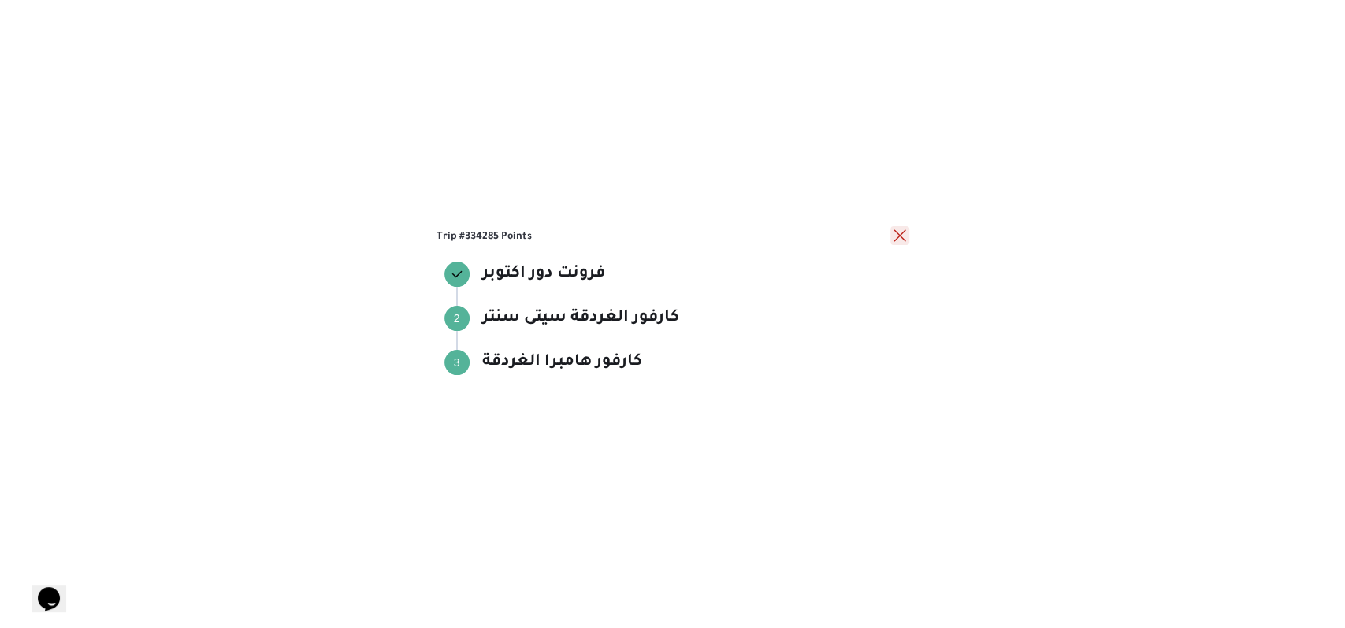
click at [901, 236] on button "close" at bounding box center [900, 235] width 19 height 19
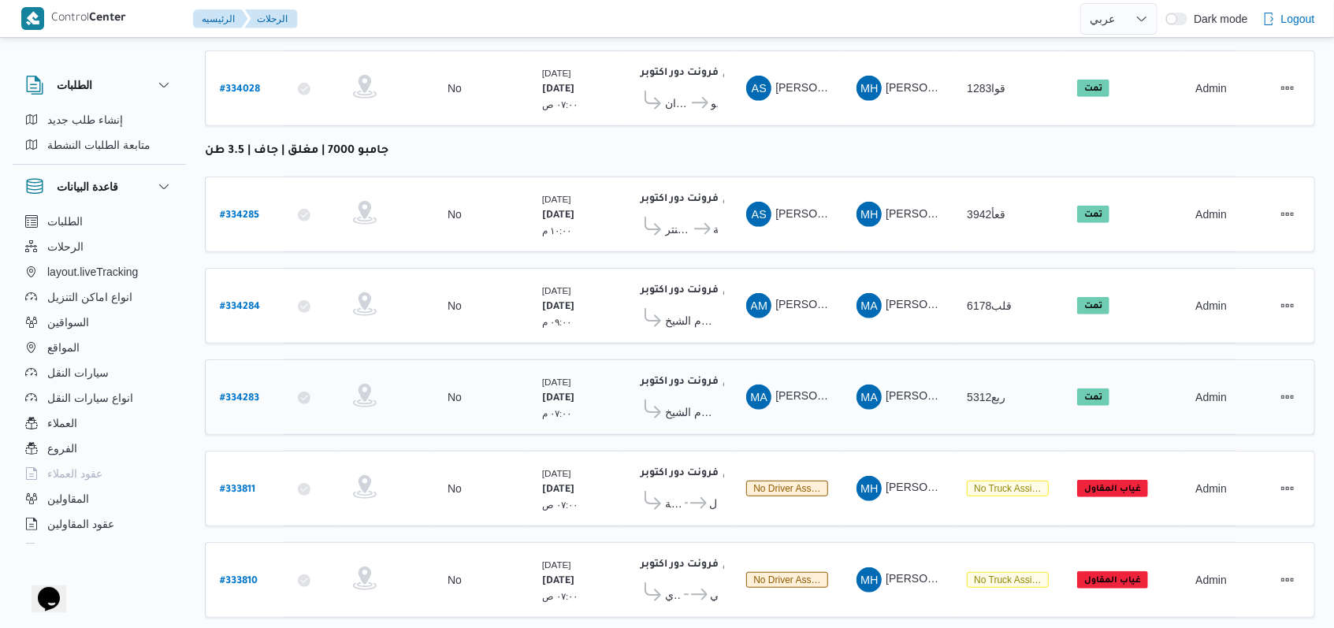
click at [245, 393] on b "# 334283" at bounding box center [239, 398] width 39 height 11
select select "ar"
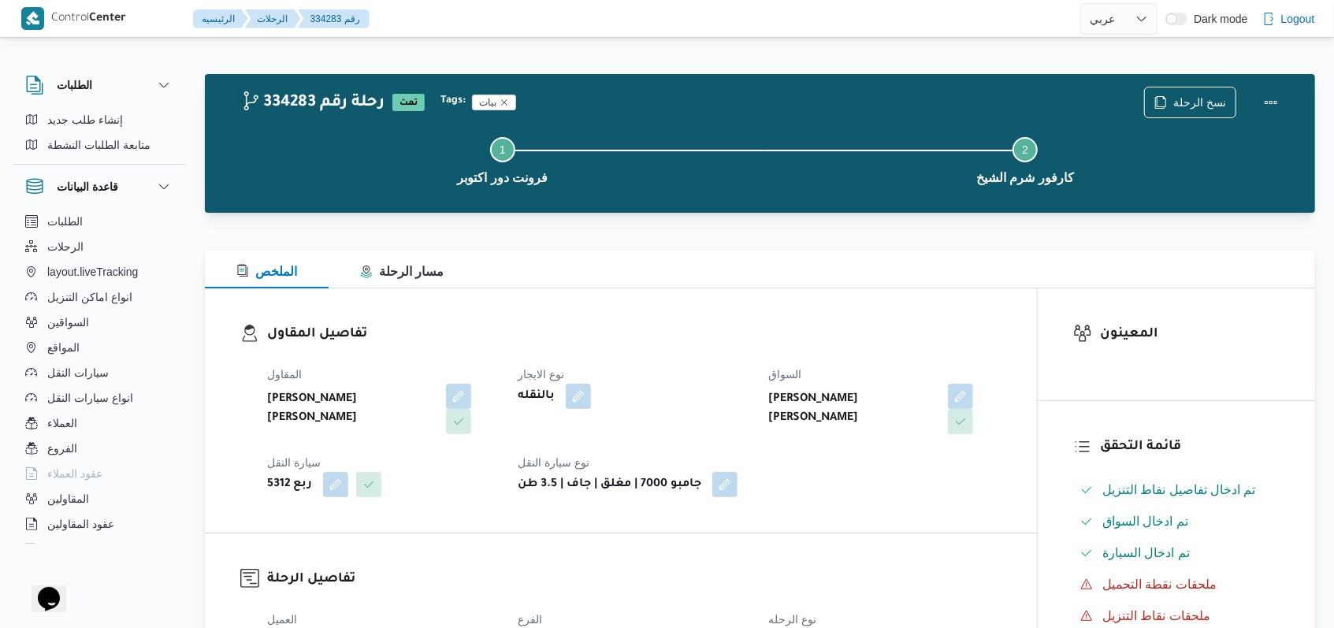
select select "ar"
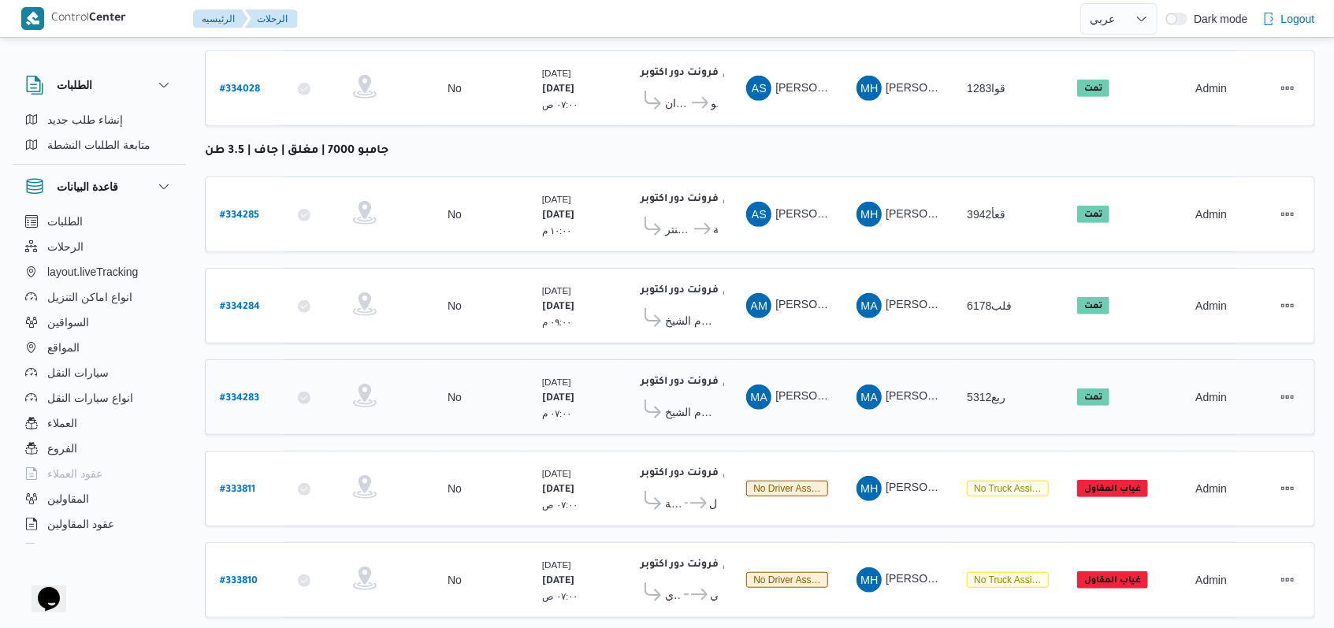
scroll to position [548, 0]
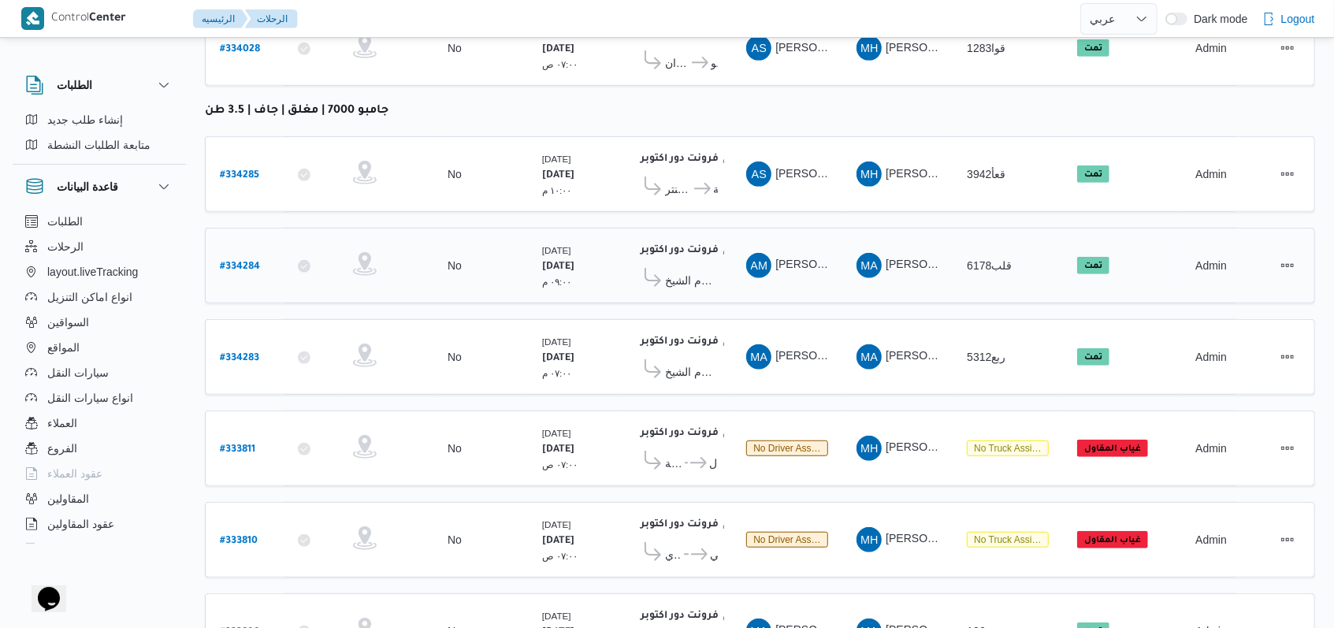
click at [240, 262] on b "# 334284" at bounding box center [240, 267] width 40 height 11
select select "ar"
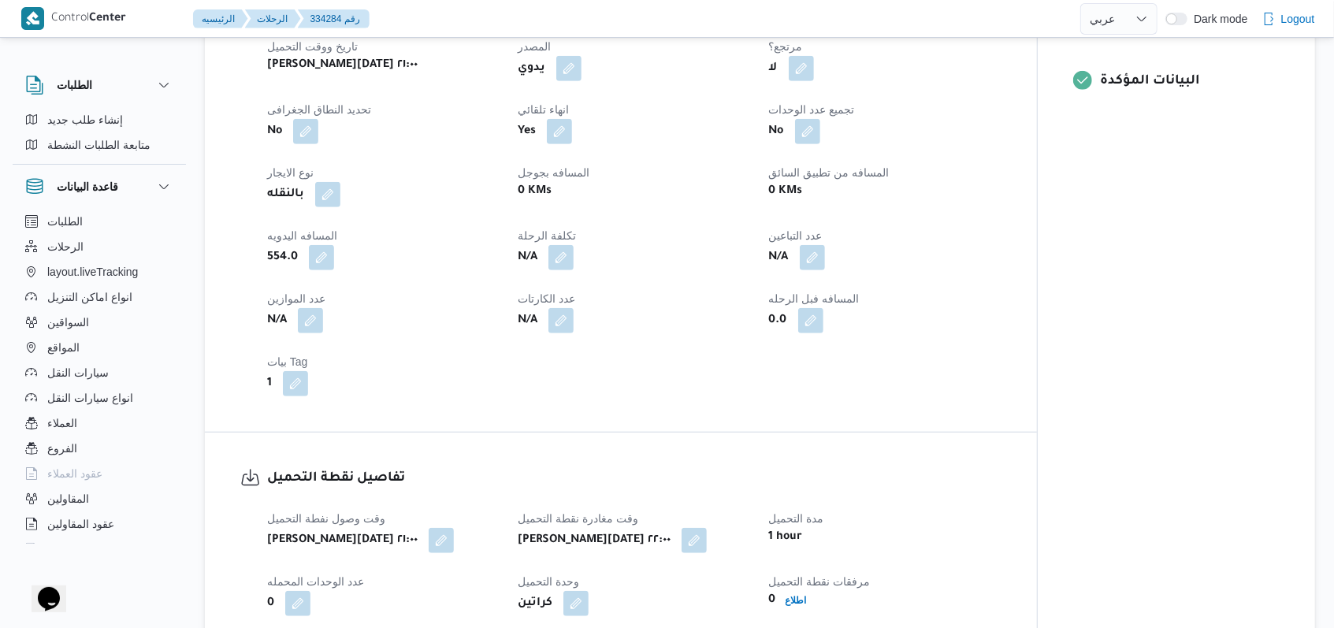
scroll to position [631, 0]
click at [290, 392] on button "button" at bounding box center [295, 382] width 25 height 25
drag, startPoint x: 191, startPoint y: 463, endPoint x: 166, endPoint y: 472, distance: 26.7
click at [166, 472] on div "You are in a dialog. To close this dialog, hit escape. التاجر وأعدادها 1 تاكيد" at bounding box center [298, 438] width 273 height 73
type input "2"
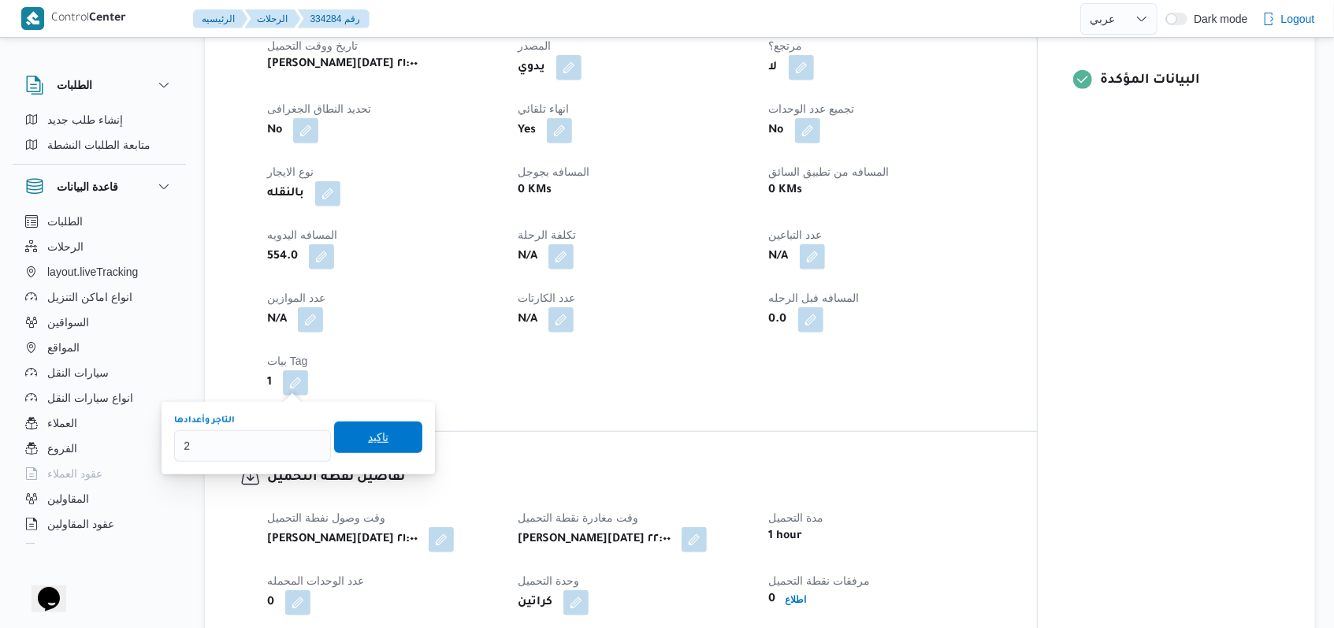
click at [370, 452] on span "تاكيد" at bounding box center [378, 438] width 88 height 32
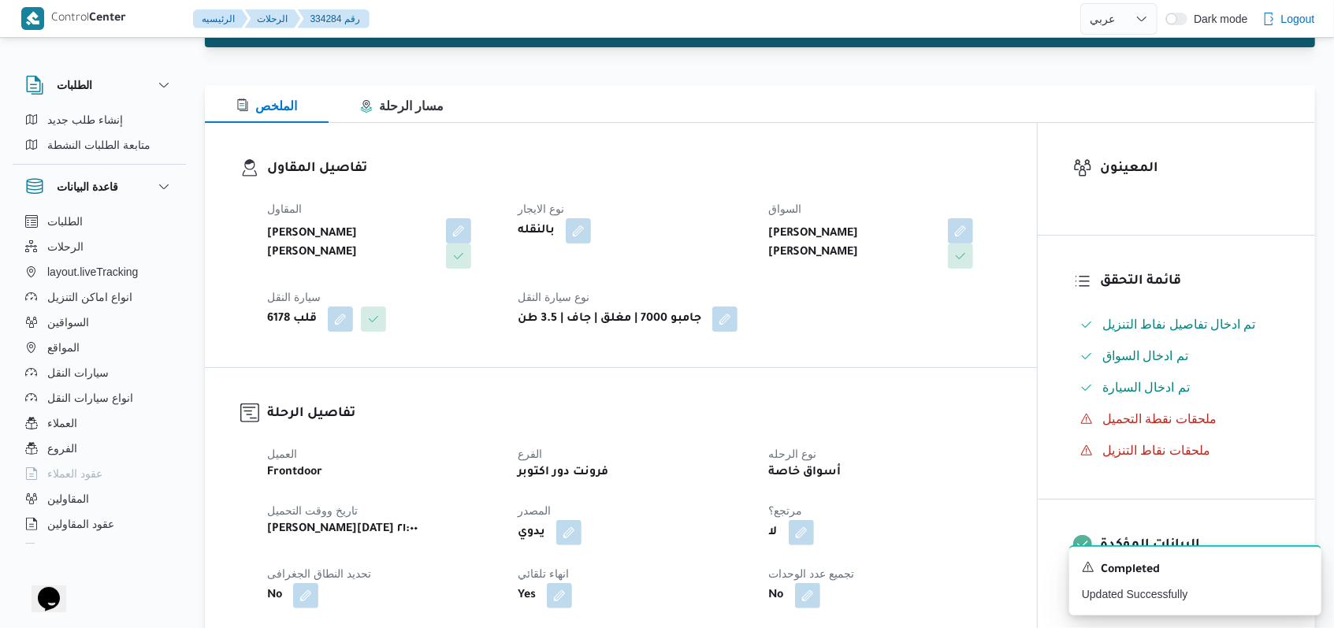
scroll to position [0, 0]
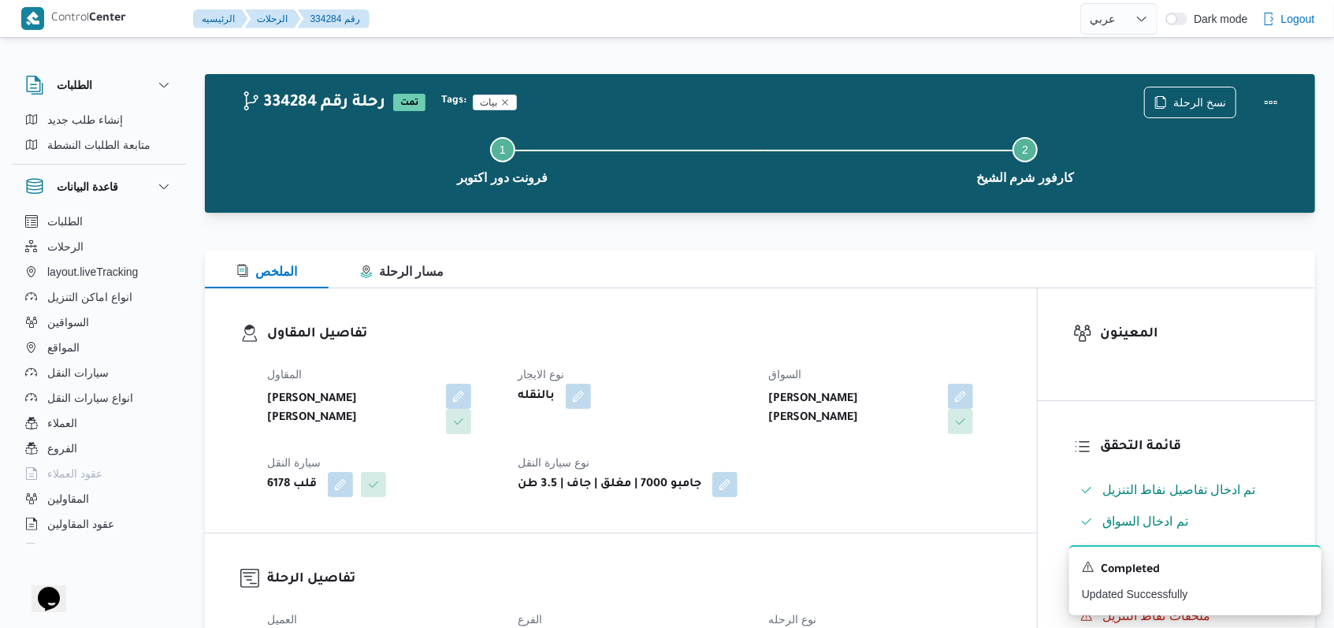
select select "ar"
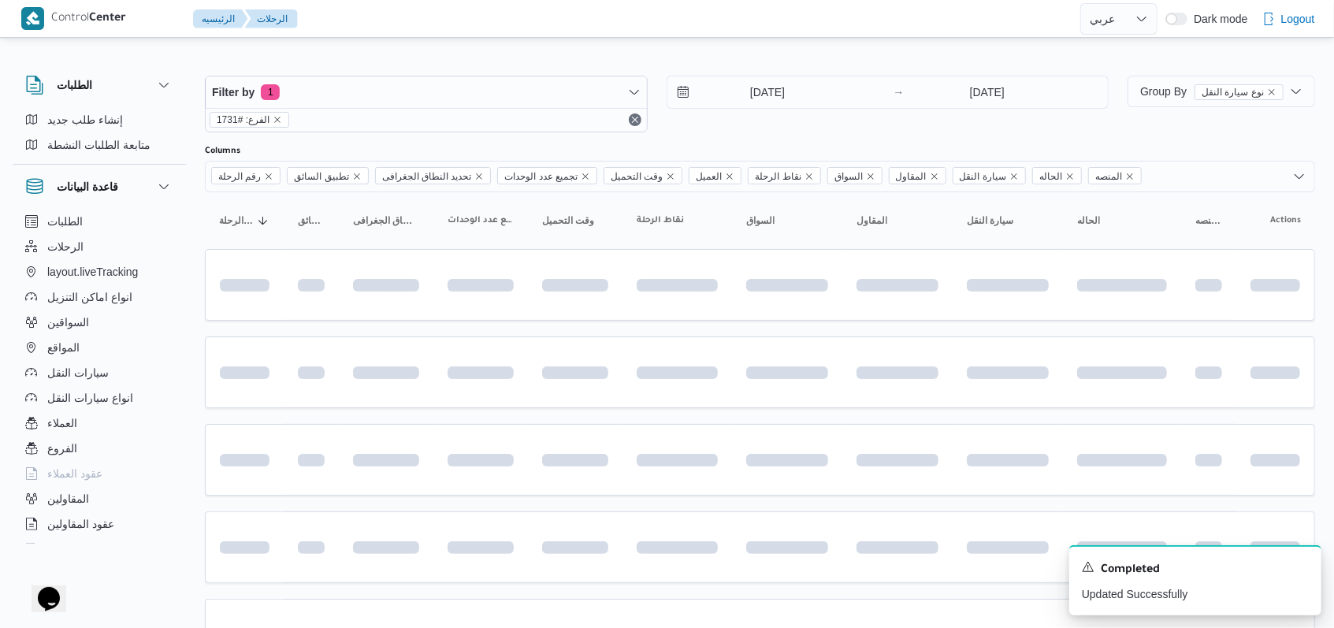
scroll to position [527, 0]
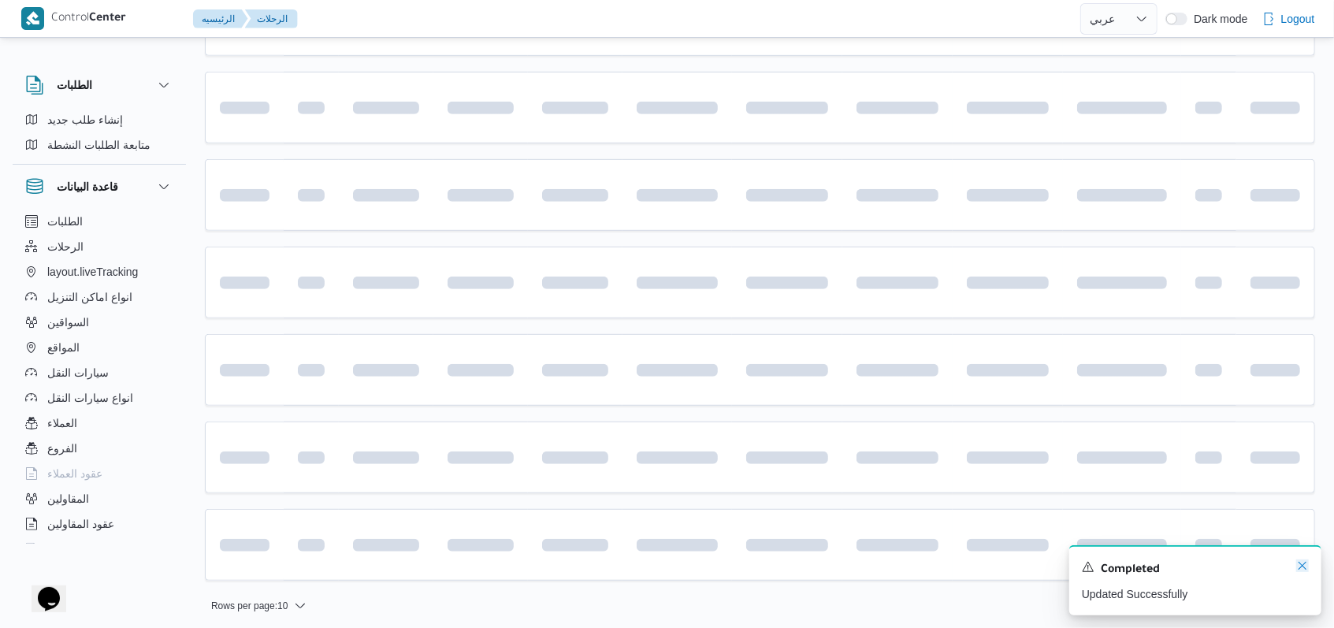
click at [1298, 569] on icon "Dismiss toast" at bounding box center [1302, 566] width 13 height 13
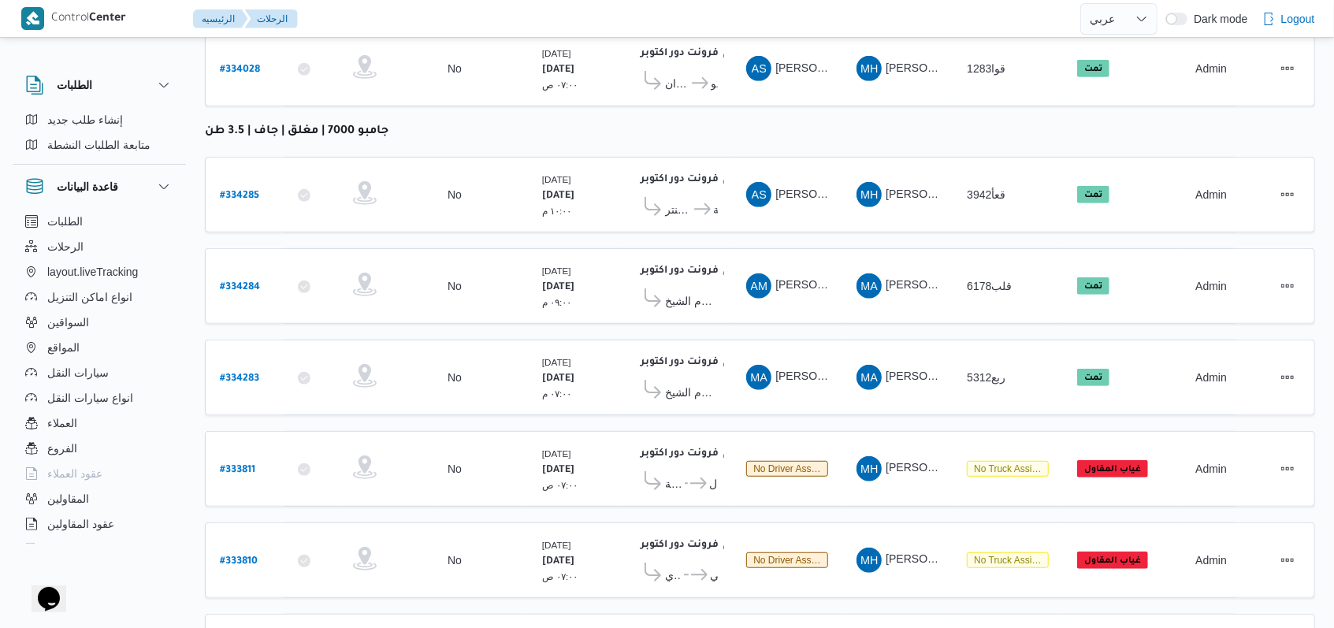
scroll to position [564, 0]
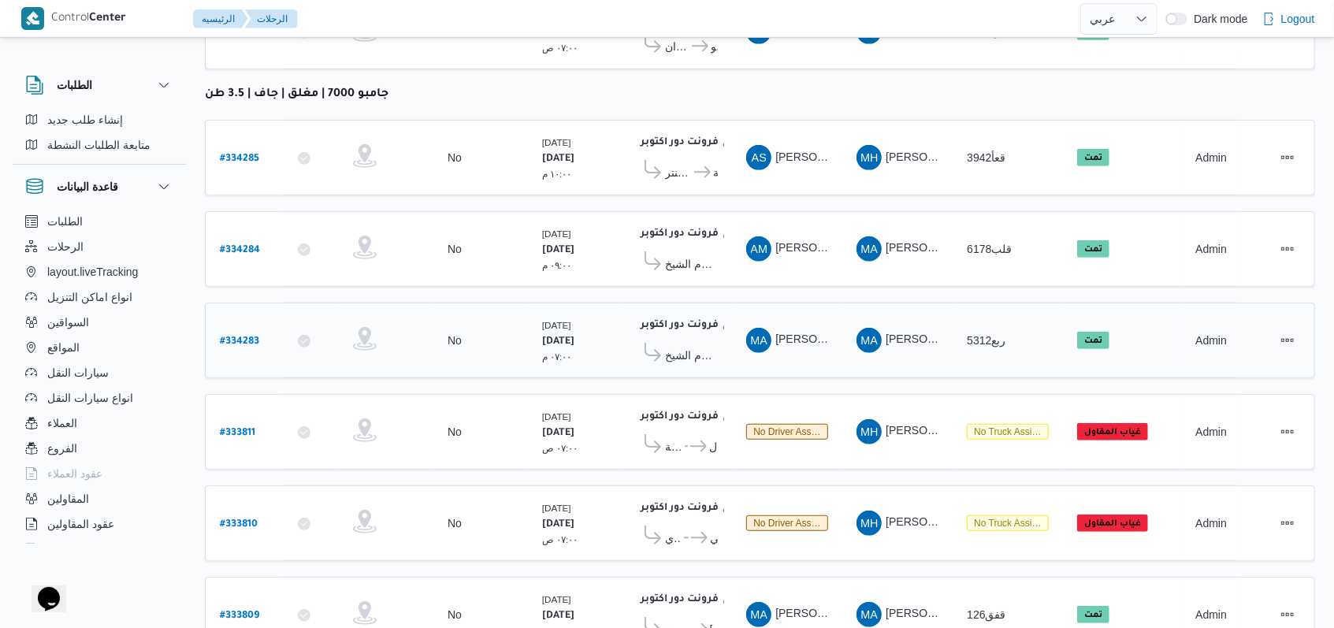
click at [249, 337] on b "# 334283" at bounding box center [239, 342] width 39 height 11
select select "ar"
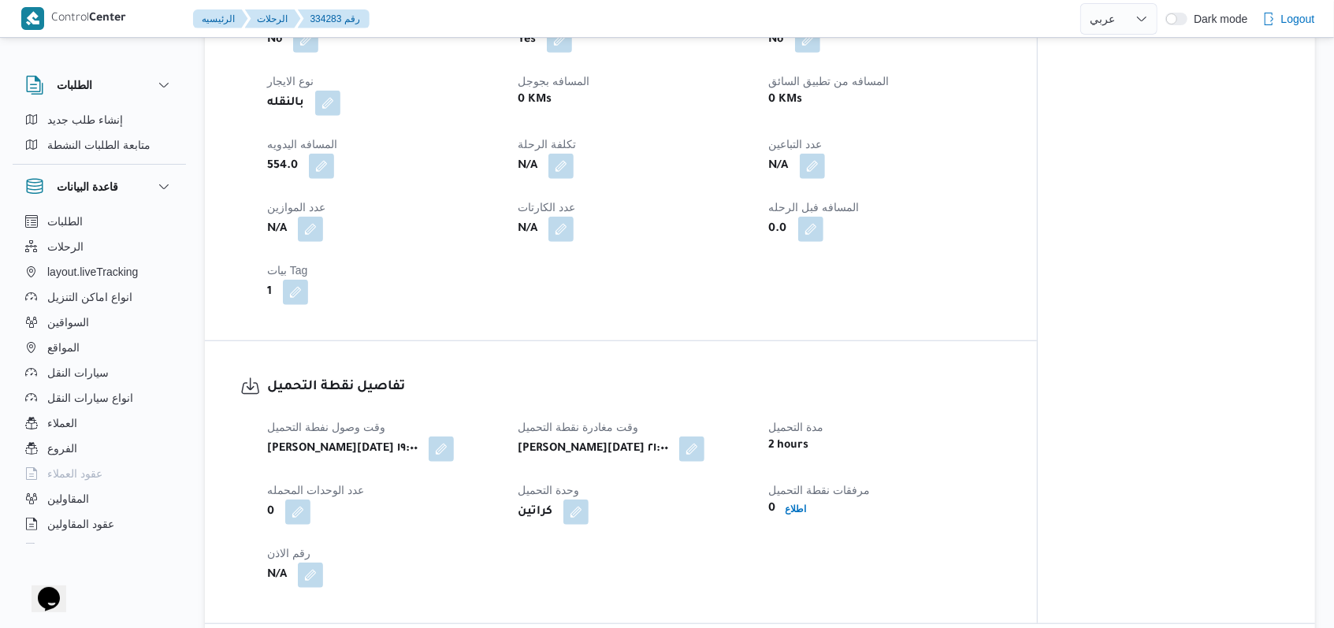
scroll to position [669, 0]
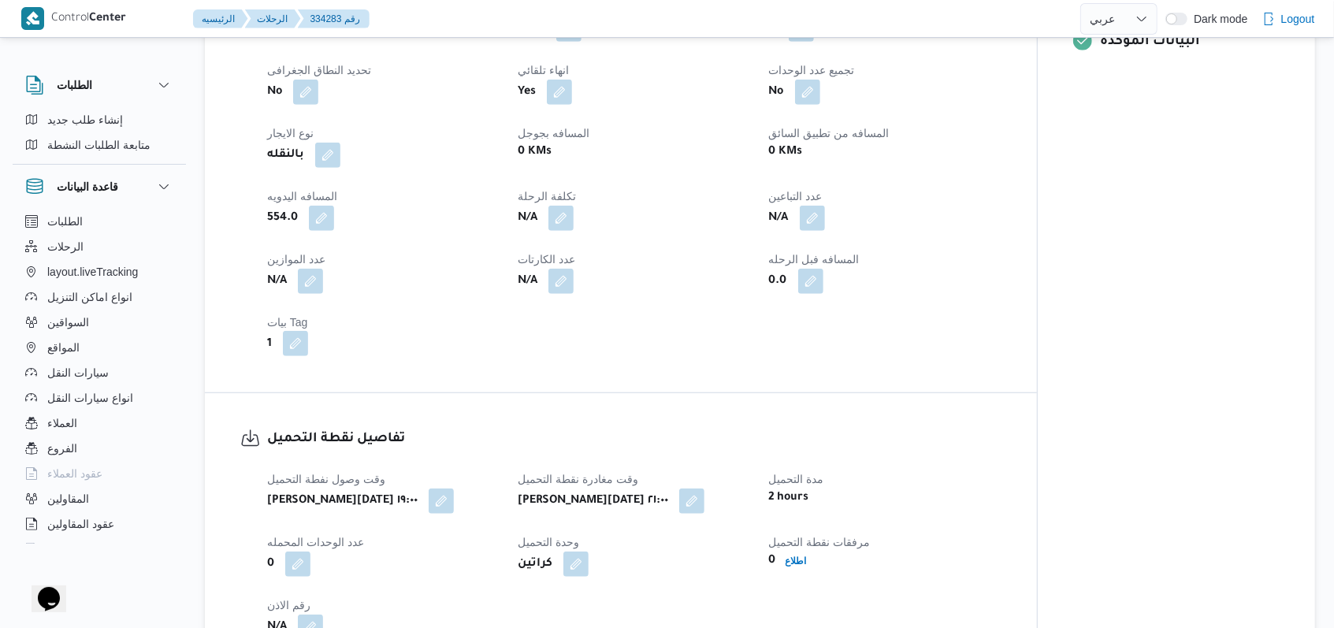
click at [303, 339] on button "button" at bounding box center [295, 343] width 25 height 25
drag, startPoint x: 255, startPoint y: 409, endPoint x: 172, endPoint y: 421, distance: 83.6
click at [173, 421] on div "التاجر وأعدادها 1 تاكيد" at bounding box center [298, 399] width 251 height 50
type input "2"
click at [331, 419] on div "التاجر وأعدادها 2 تاكيد" at bounding box center [298, 399] width 251 height 50
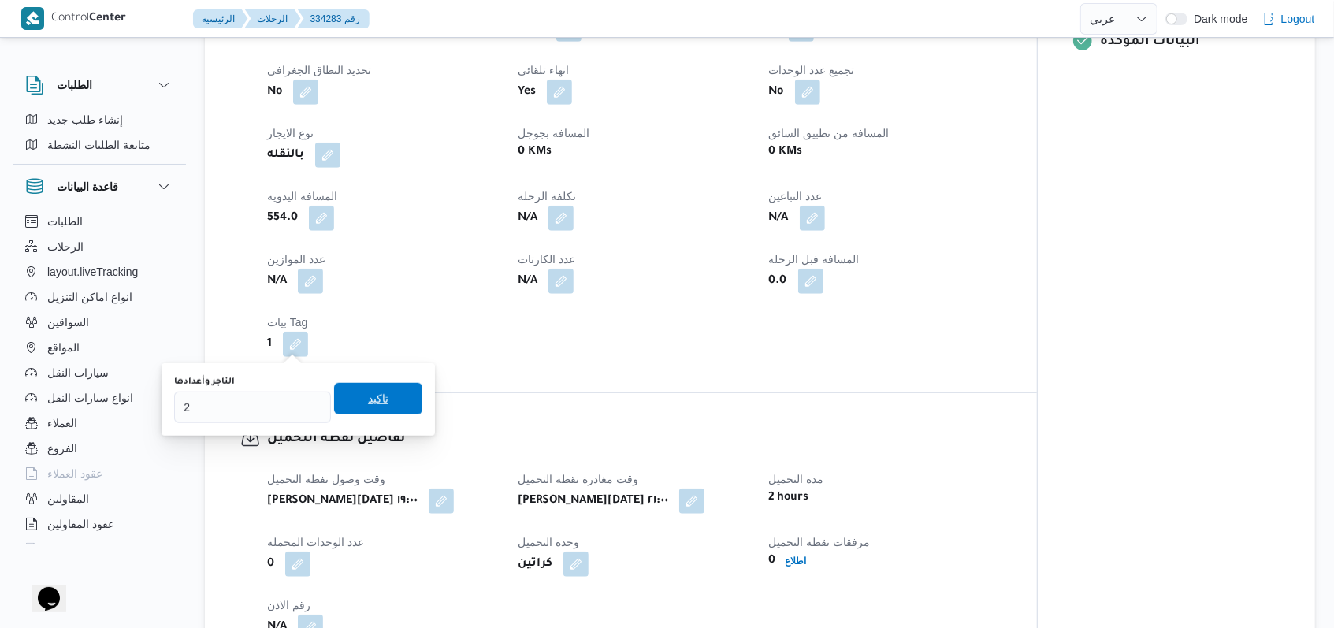
click at [371, 394] on span "تاكيد" at bounding box center [378, 398] width 20 height 19
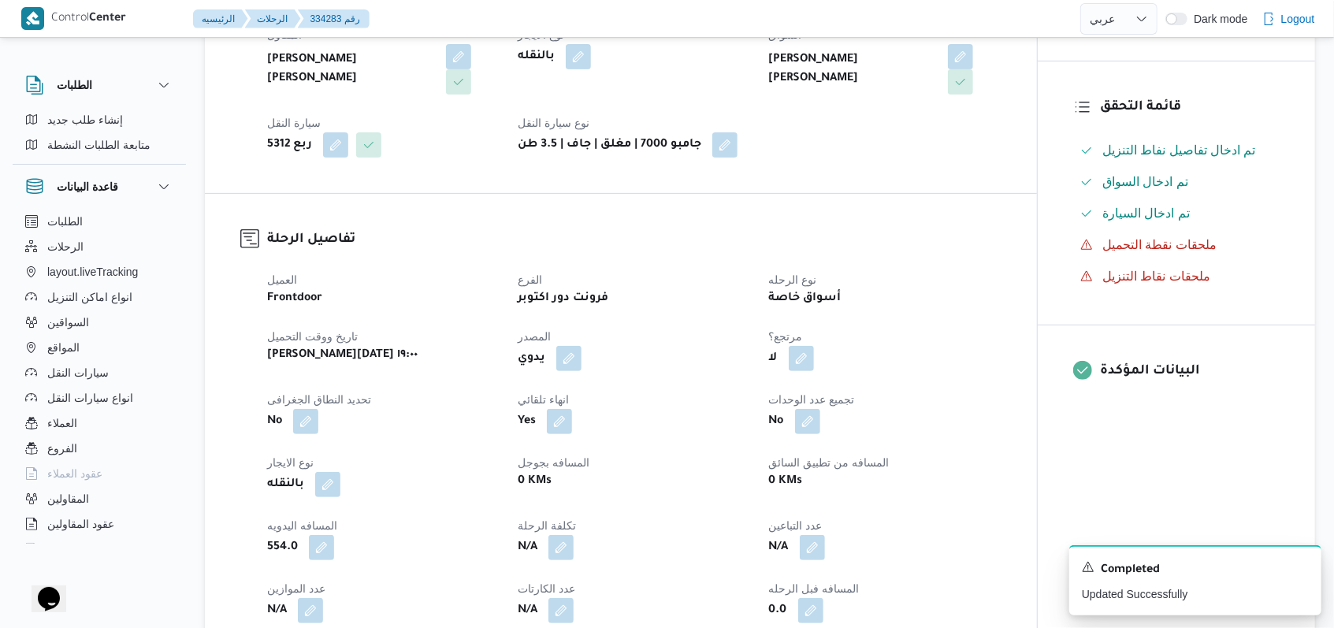
scroll to position [631, 0]
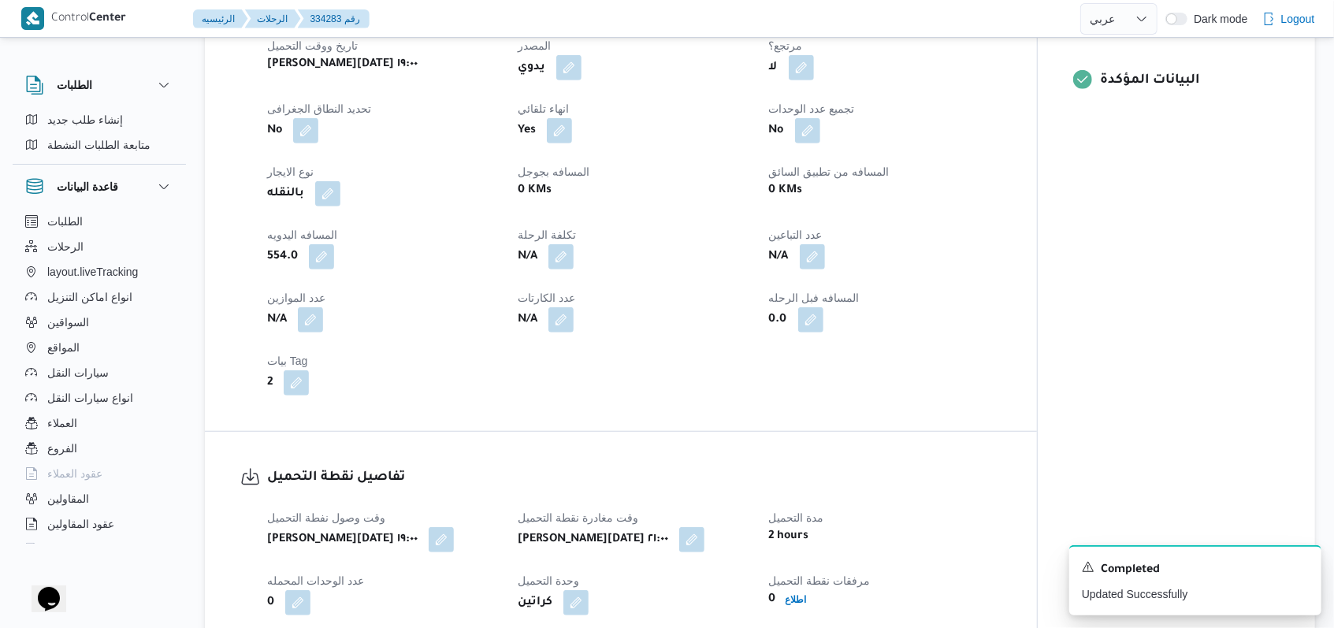
select select "ar"
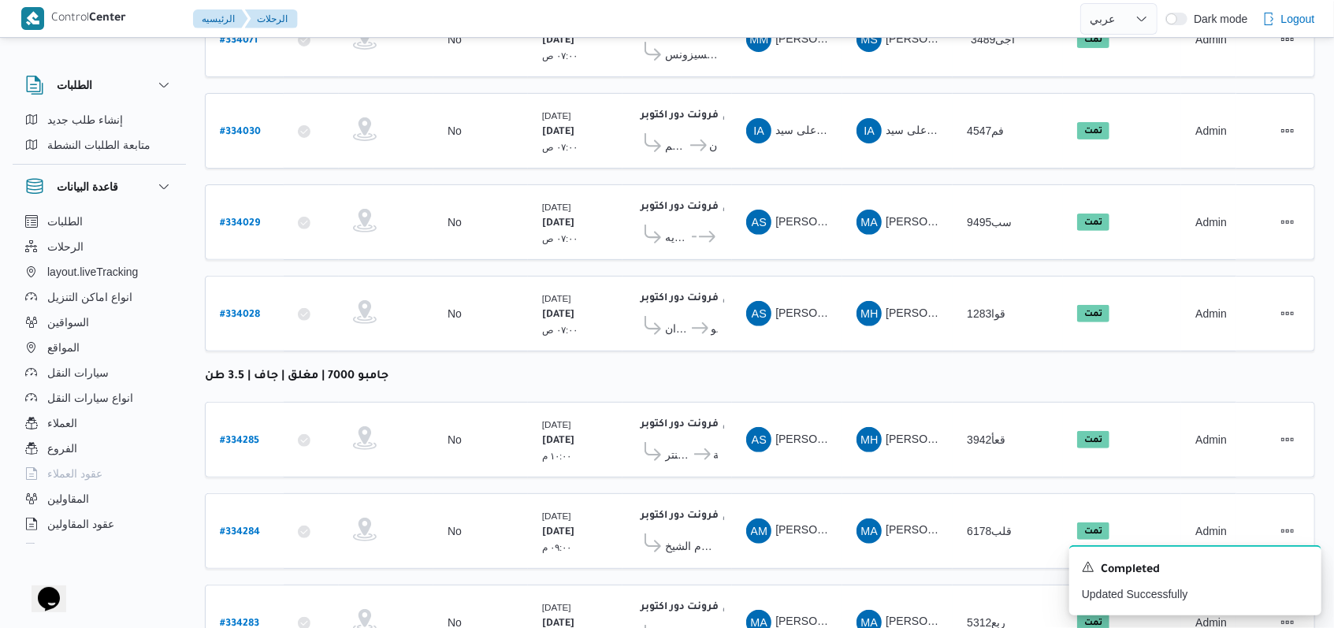
scroll to position [315, 0]
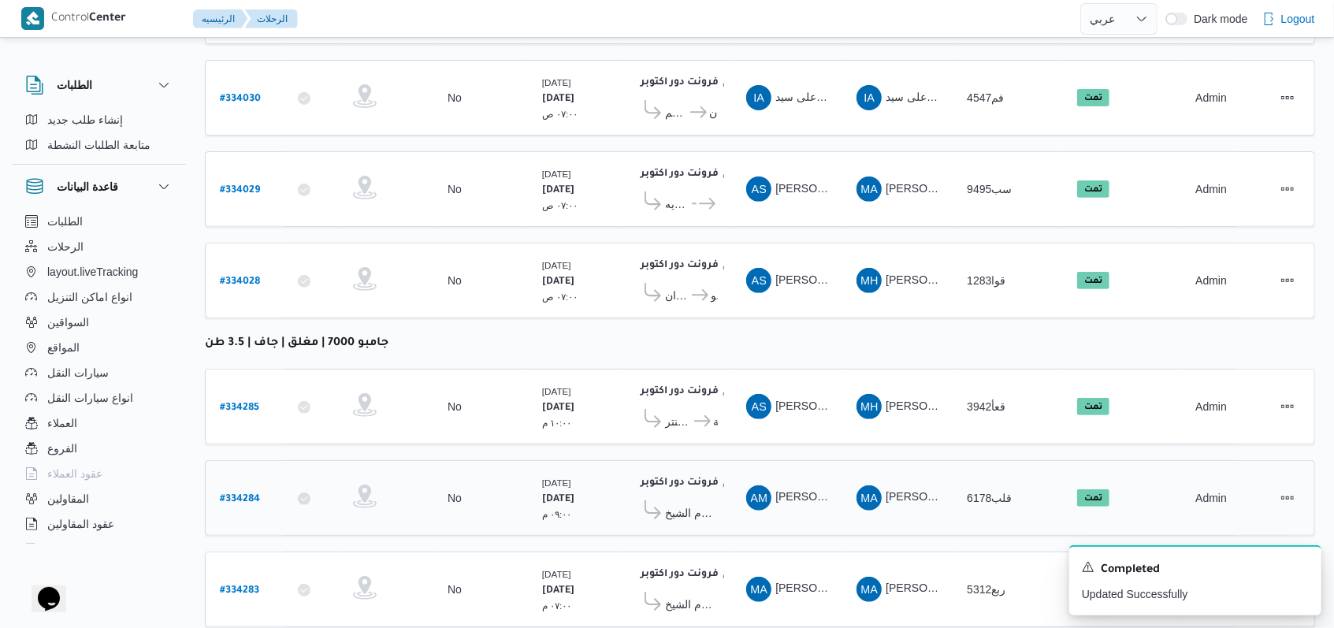
click at [244, 494] on b "# 334284" at bounding box center [240, 499] width 40 height 11
select select "ar"
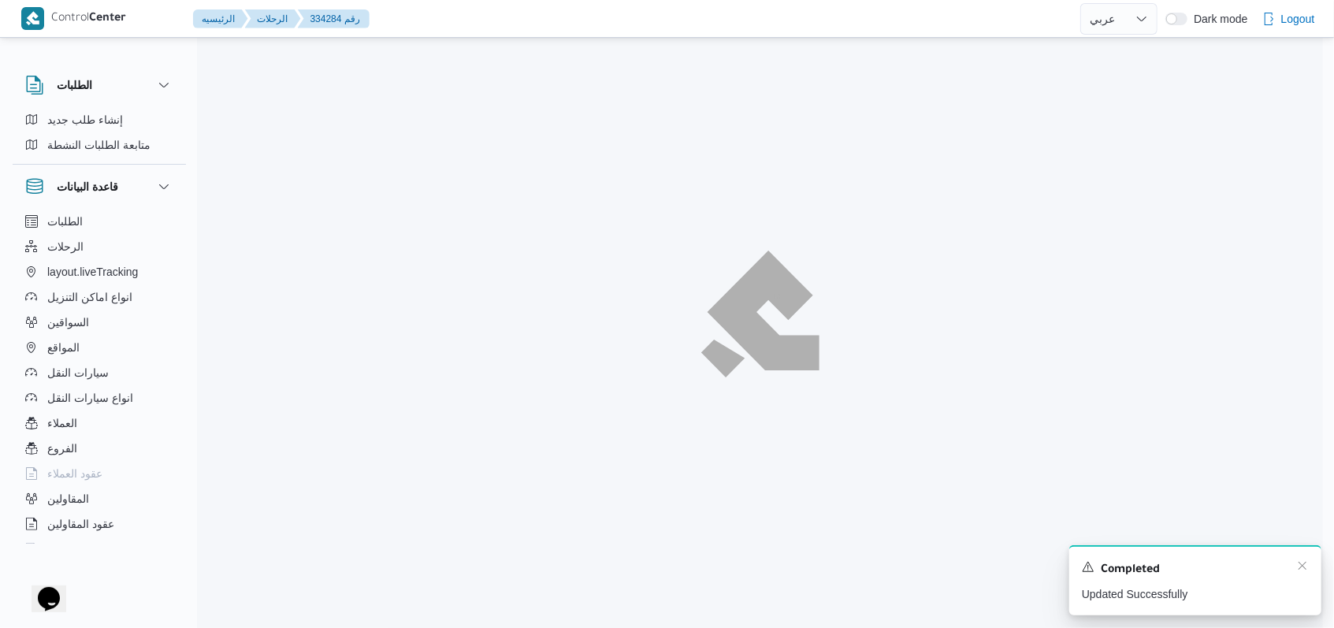
scroll to position [43, 0]
click at [1310, 567] on icon "Dismiss toast" at bounding box center [1314, 566] width 13 height 13
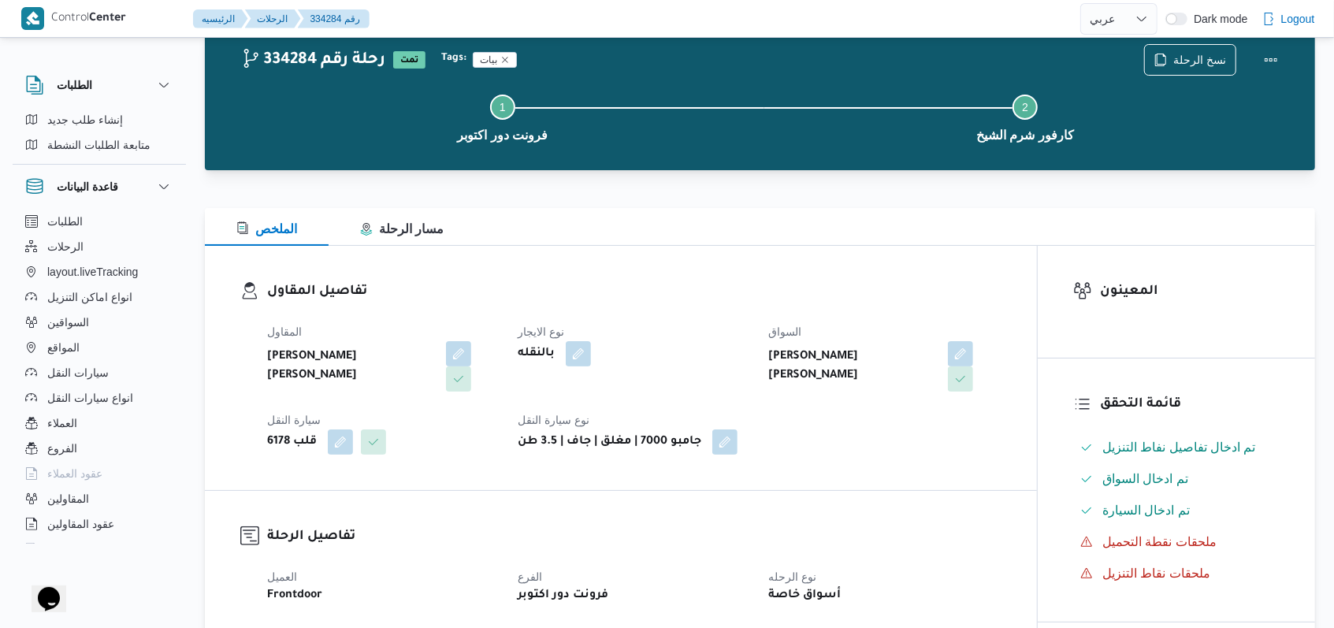
scroll to position [673, 0]
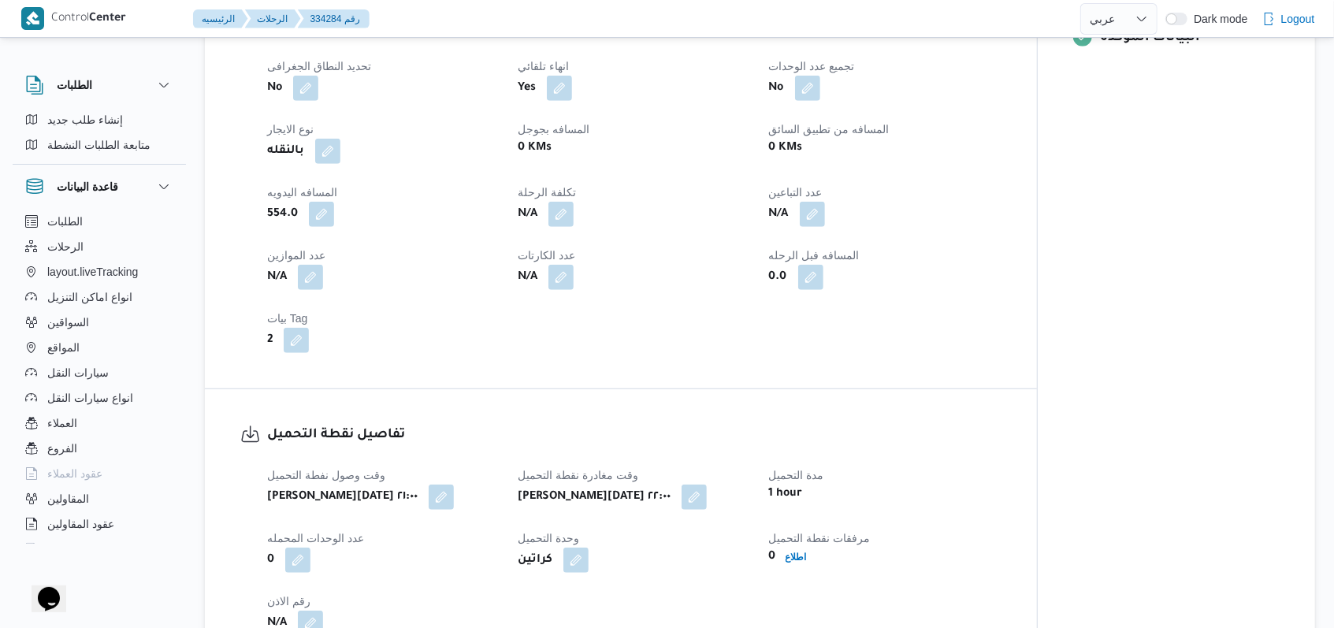
select select "ar"
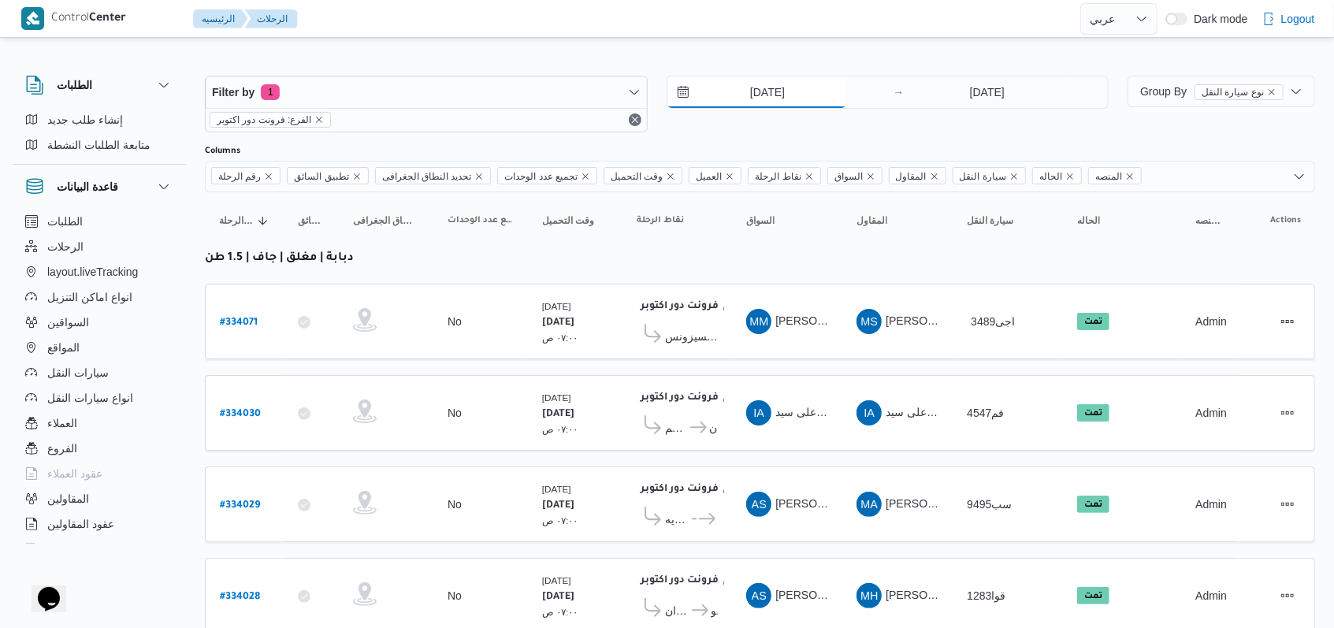
click at [746, 92] on input "28/8/2025" at bounding box center [757, 92] width 179 height 32
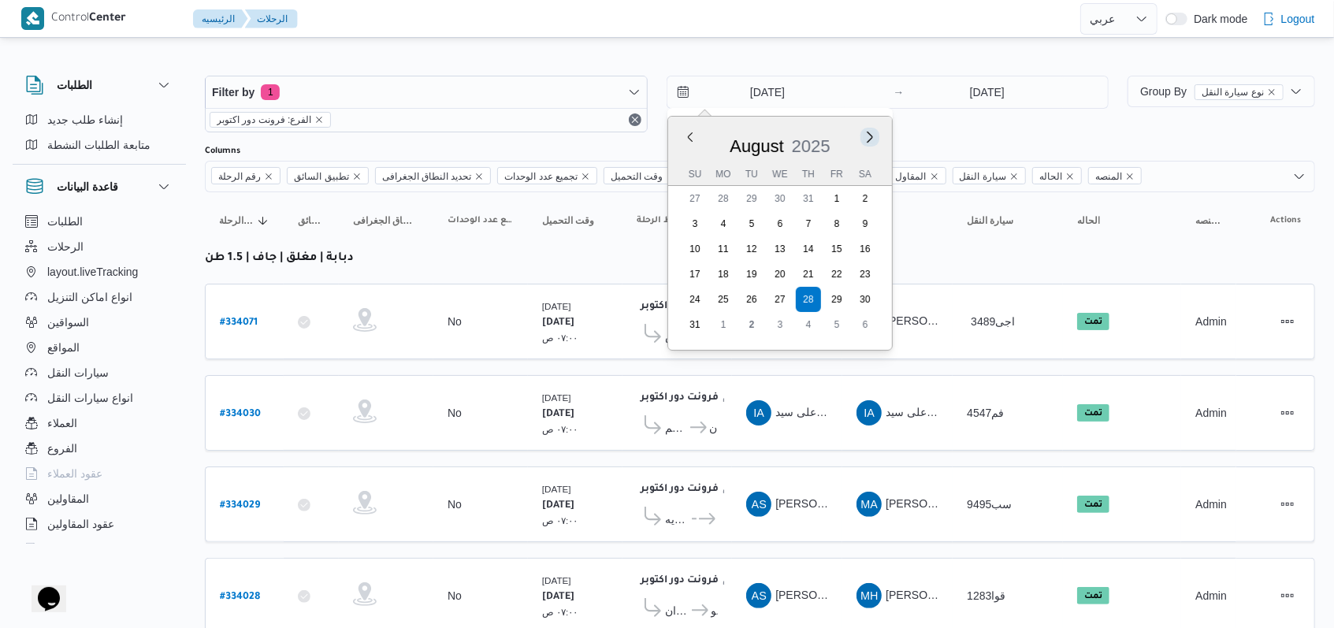
click at [871, 138] on button "Next month" at bounding box center [869, 136] width 15 height 15
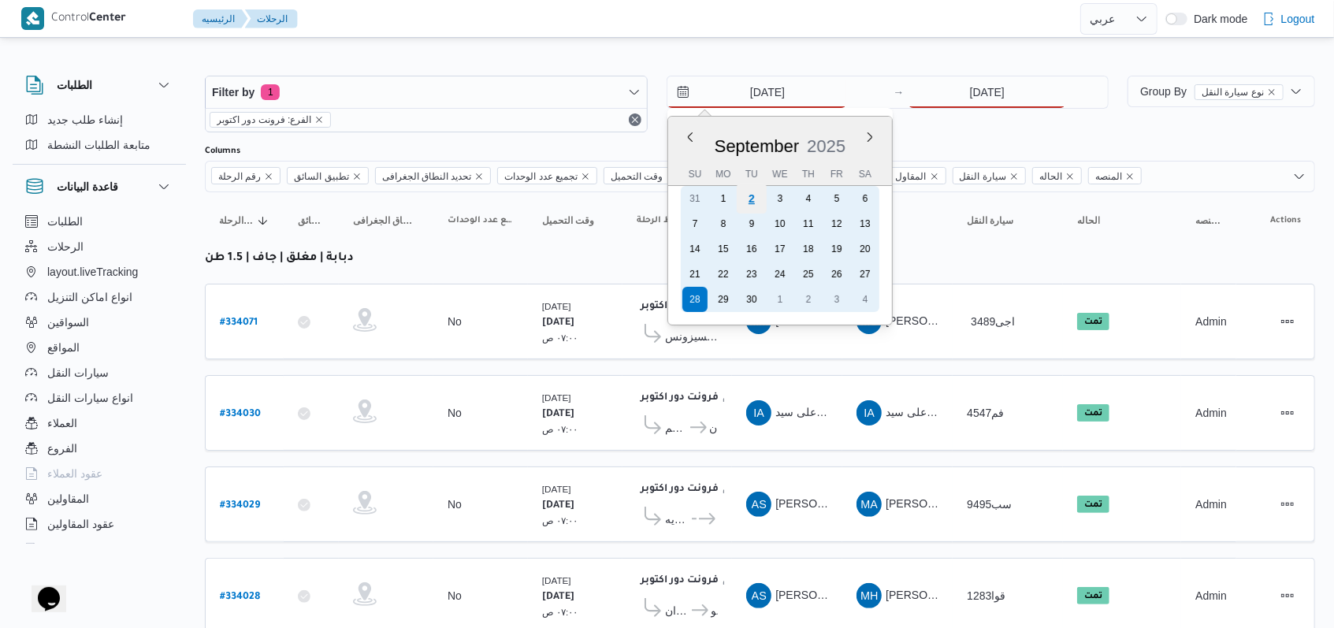
click at [750, 201] on div "2" at bounding box center [751, 199] width 30 height 30
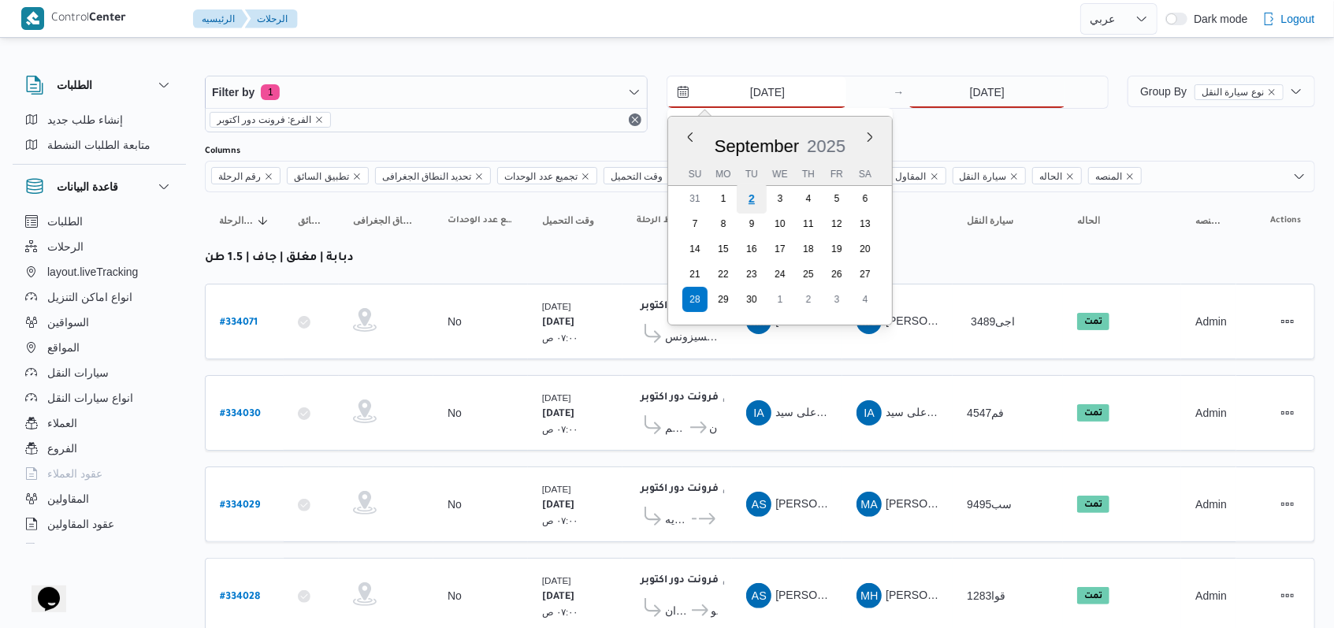
type input "2/9/2025"
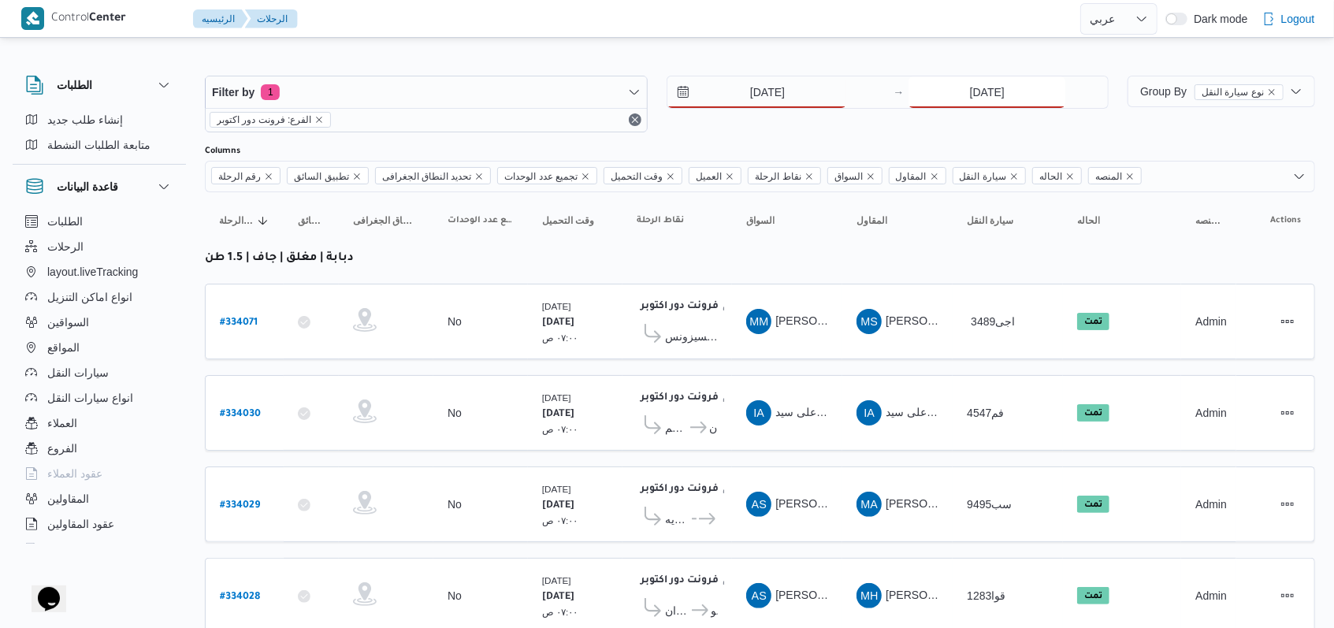
click at [971, 90] on input "28/8/2025" at bounding box center [987, 92] width 157 height 32
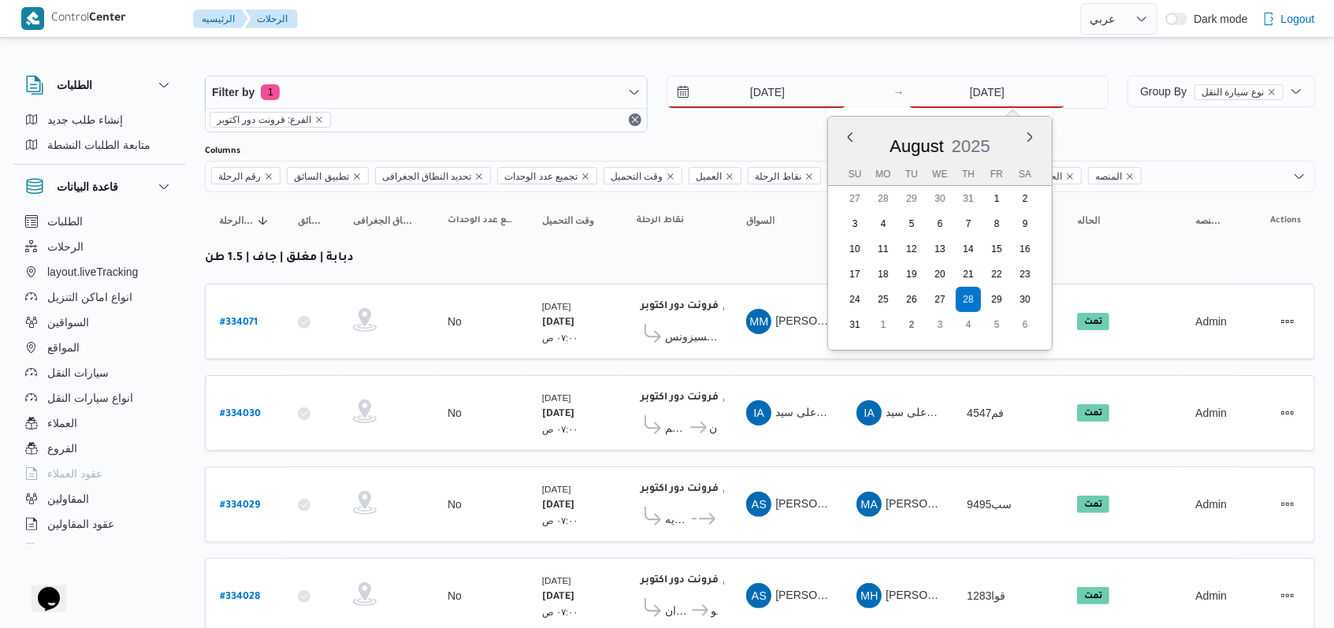
click at [1032, 146] on div "August 2025" at bounding box center [940, 143] width 224 height 40
click at [1032, 140] on button "Next month" at bounding box center [1030, 136] width 15 height 15
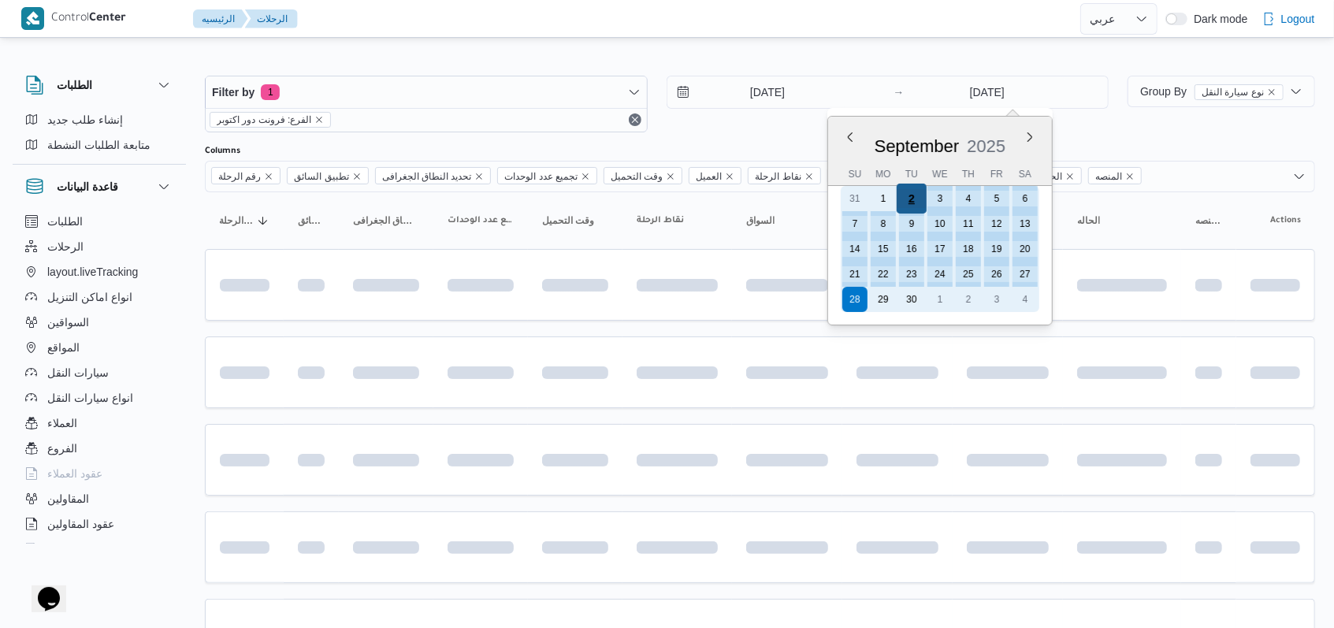
click at [914, 201] on div "2" at bounding box center [912, 199] width 30 height 30
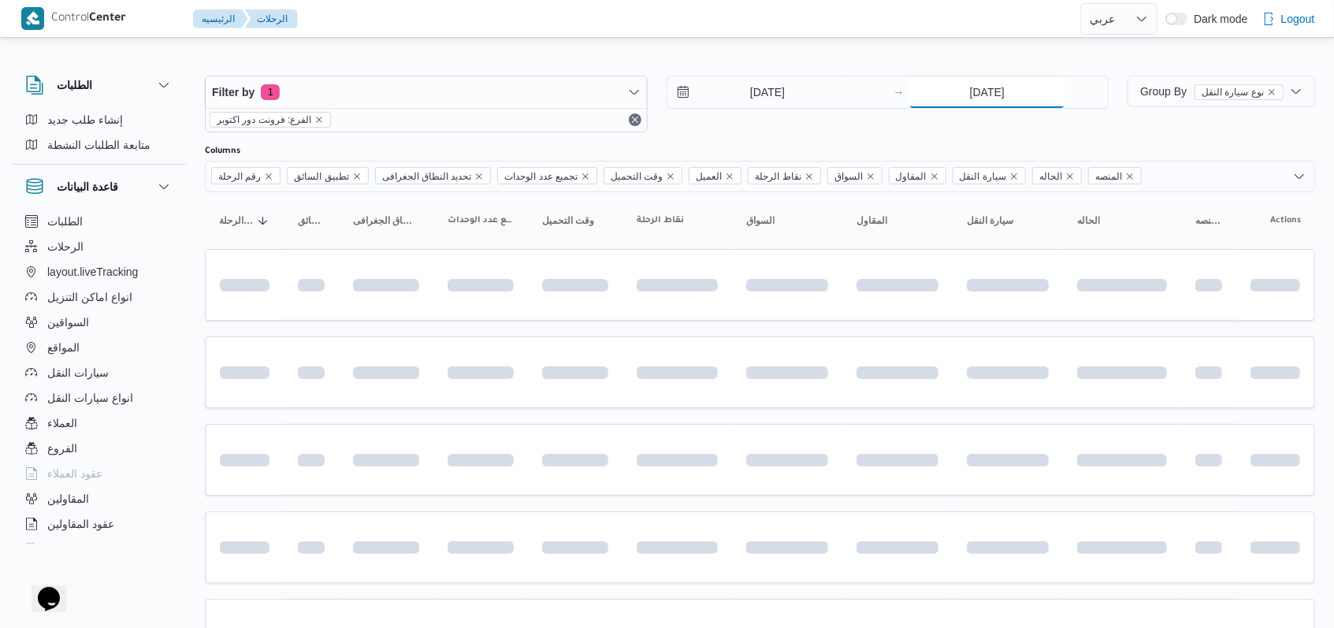
type input "2/9/2025"
click at [782, 118] on div "2/9/2025 → 2/9/2025" at bounding box center [888, 104] width 443 height 57
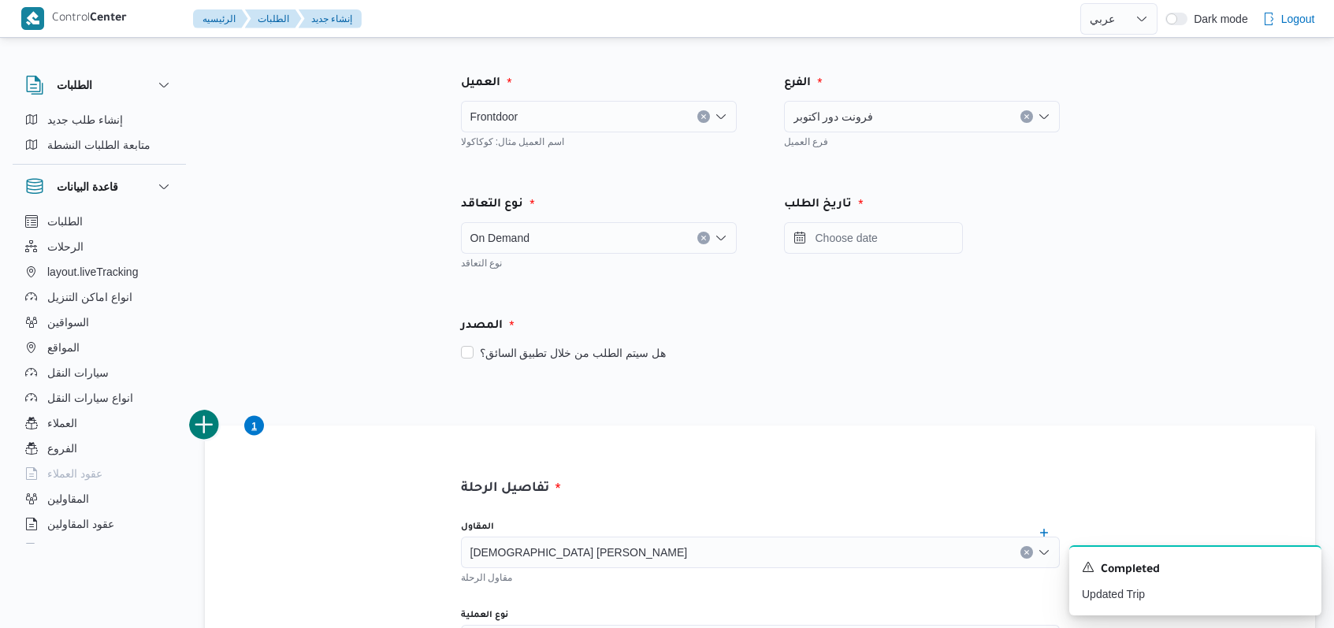
select select "ar"
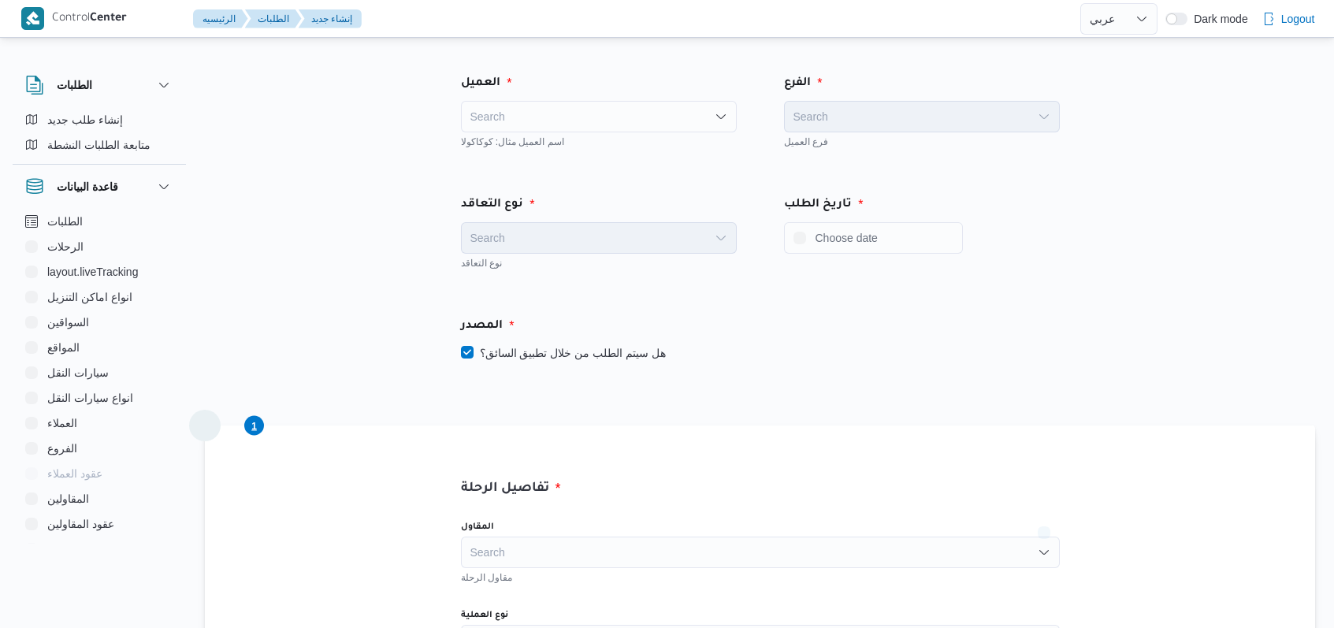
select select "ar"
